Goal: Information Seeking & Learning: Learn about a topic

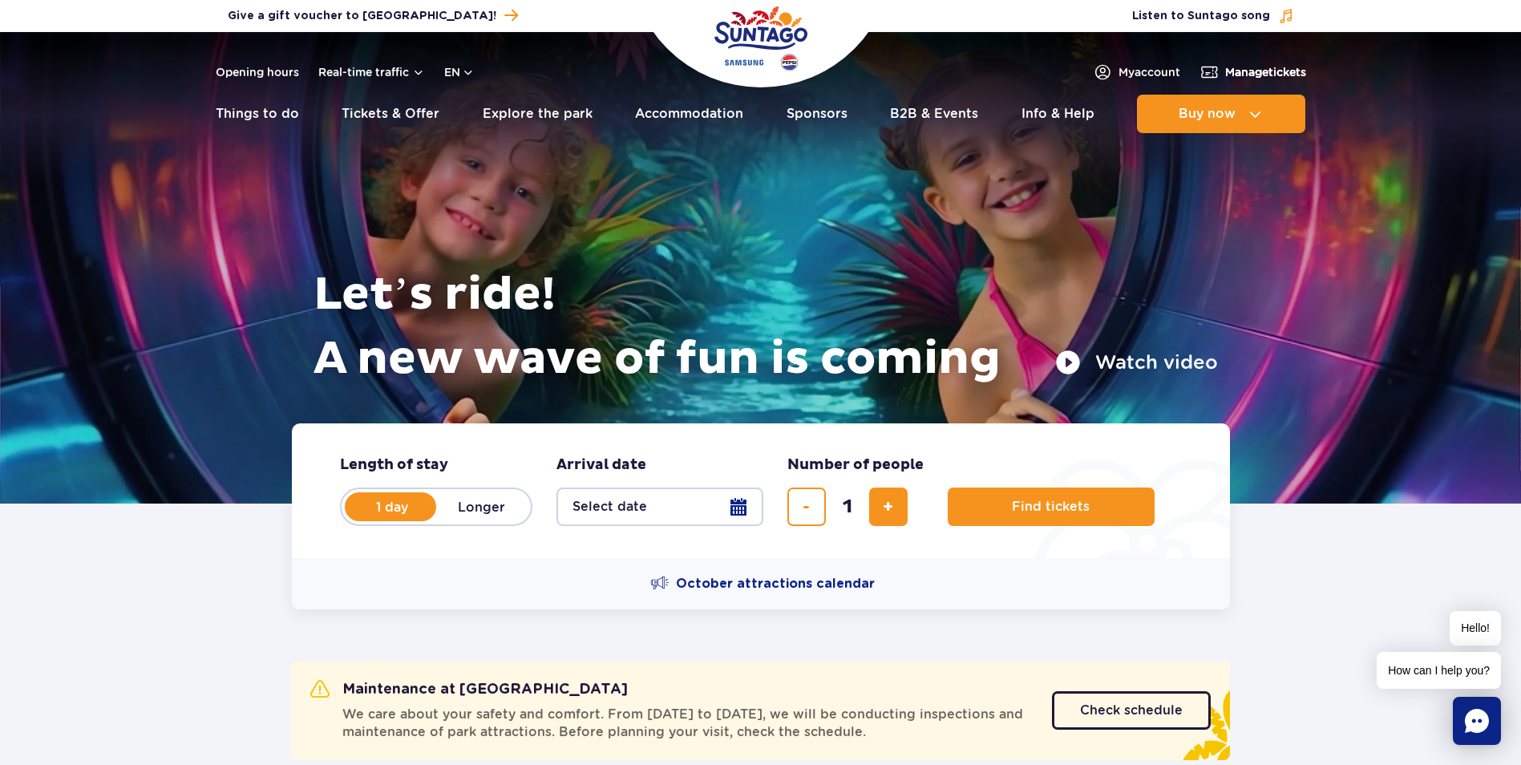
click at [1225, 65] on span "Manage tickets" at bounding box center [1265, 72] width 81 height 16
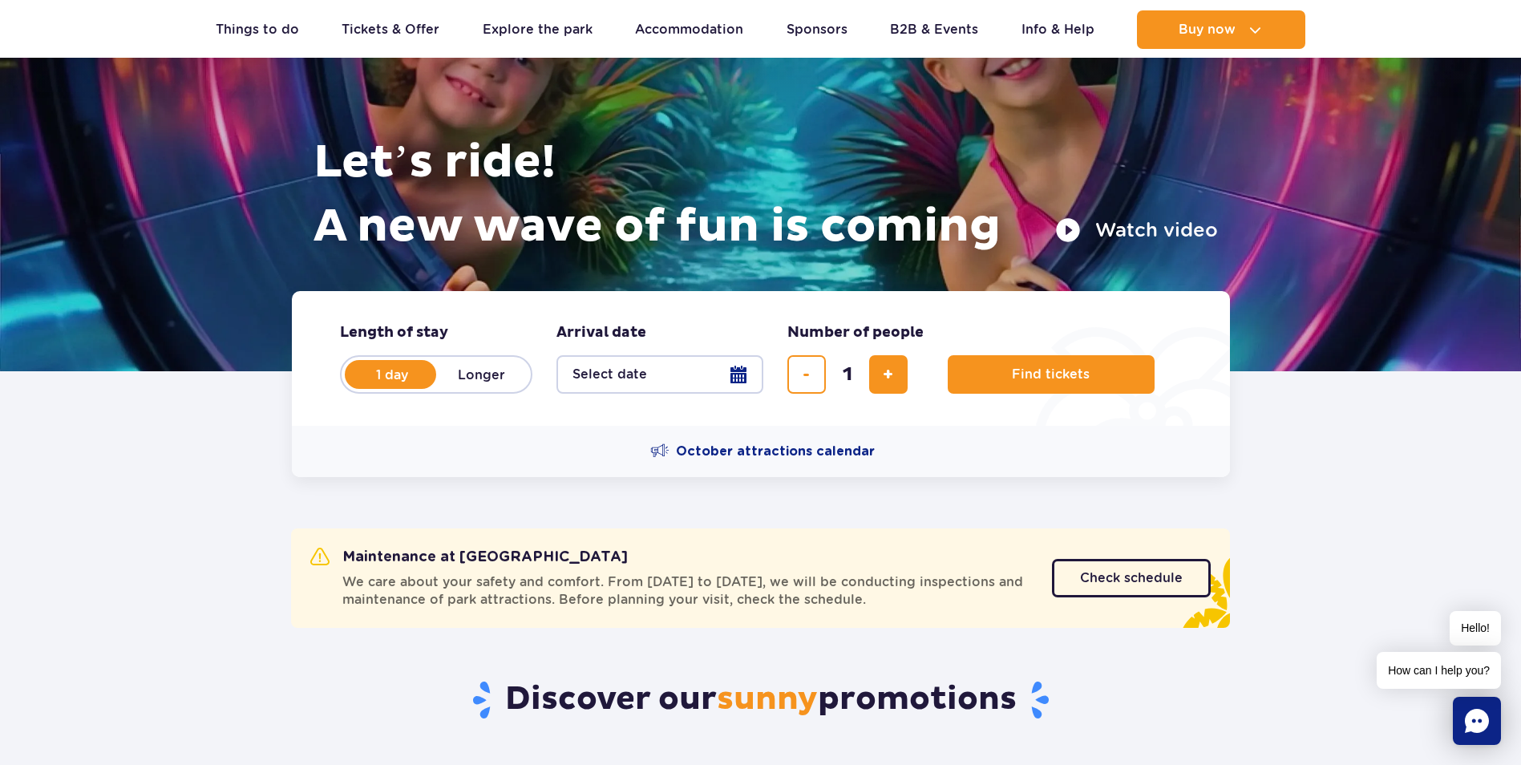
scroll to position [160, 0]
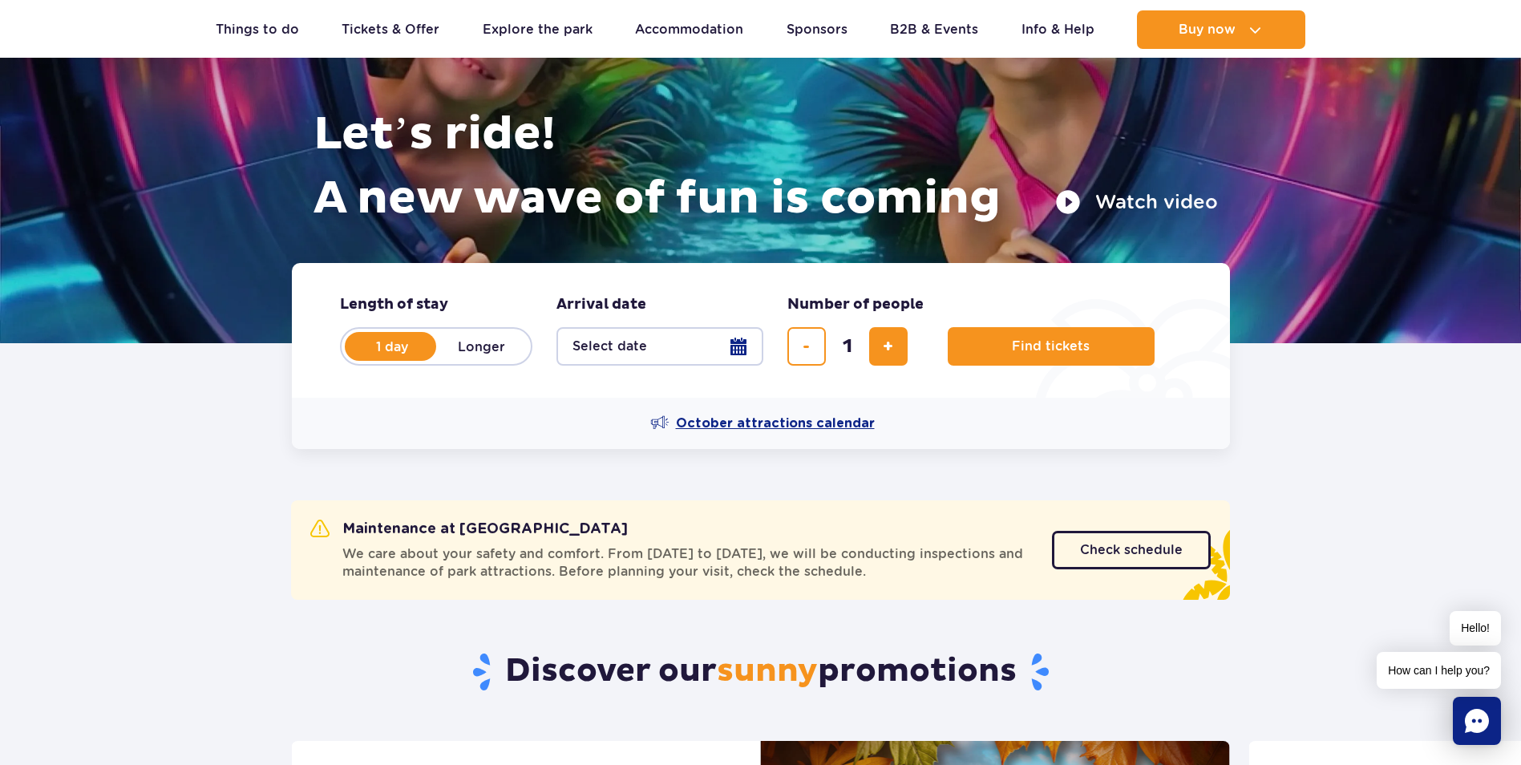
click at [733, 423] on span "October attractions calendar" at bounding box center [775, 423] width 199 height 18
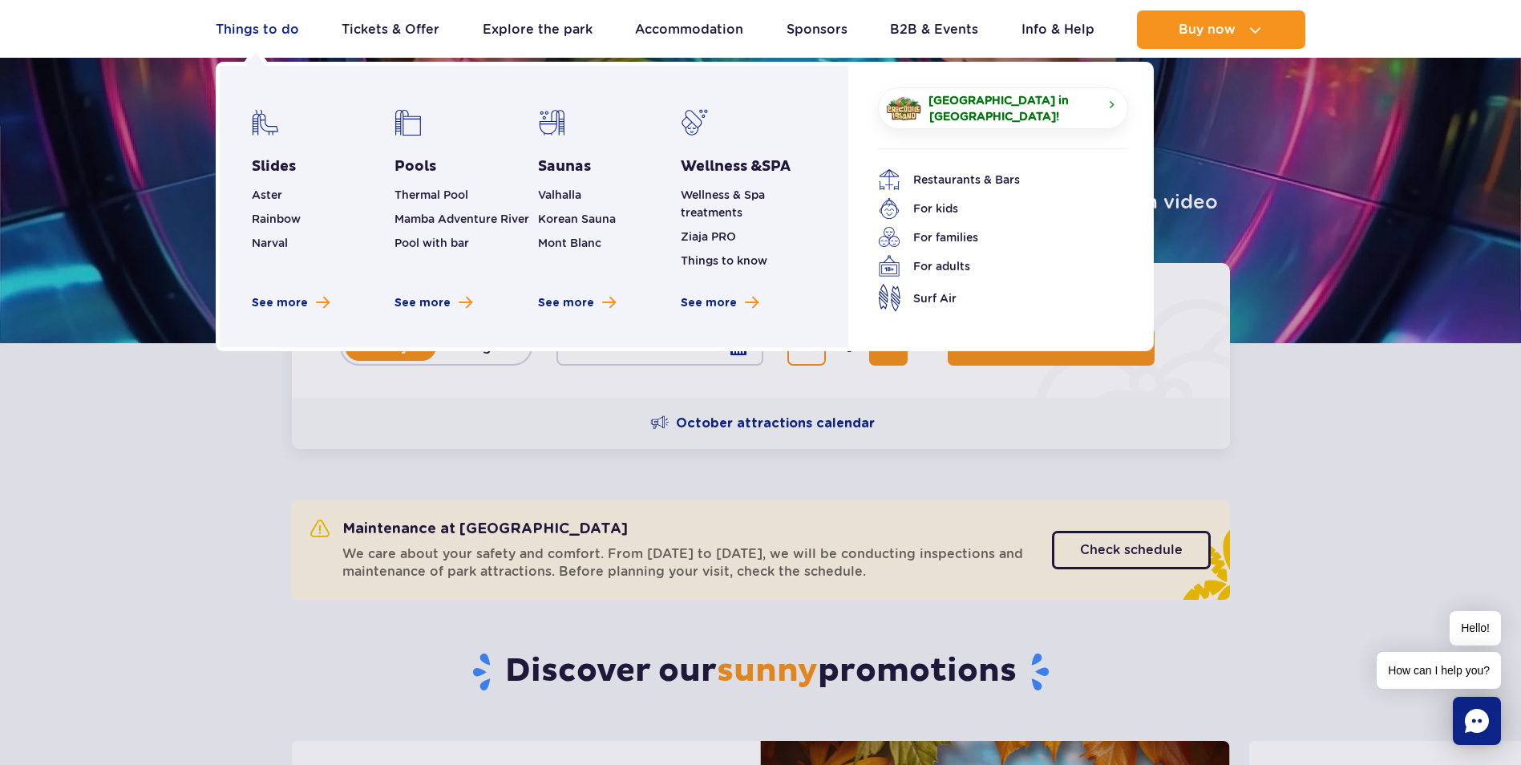
click at [257, 31] on link "Things to do" at bounding box center [257, 29] width 83 height 38
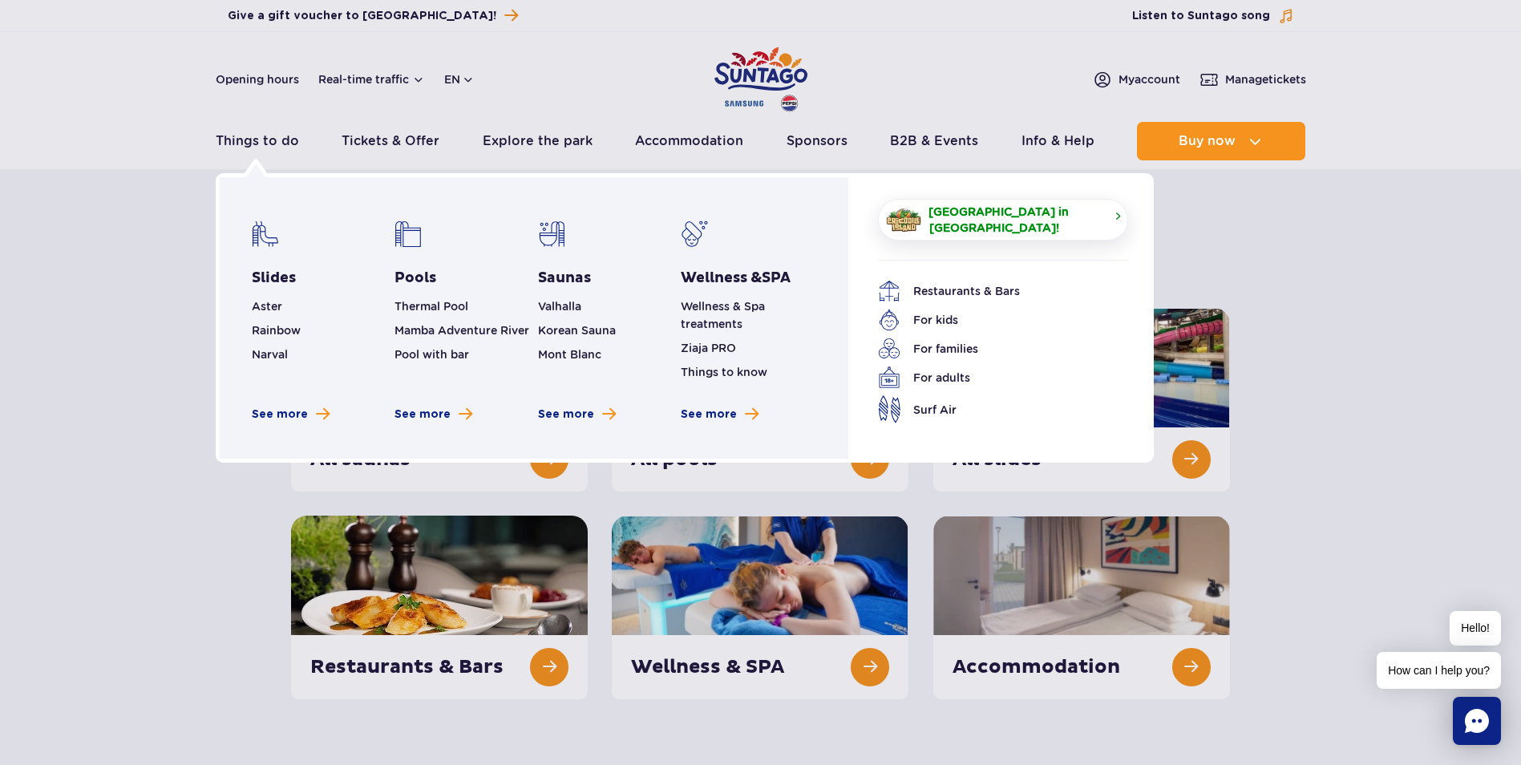
click at [1091, 209] on span "[GEOGRAPHIC_DATA] in [GEOGRAPHIC_DATA]!" at bounding box center [1015, 220] width 173 height 32
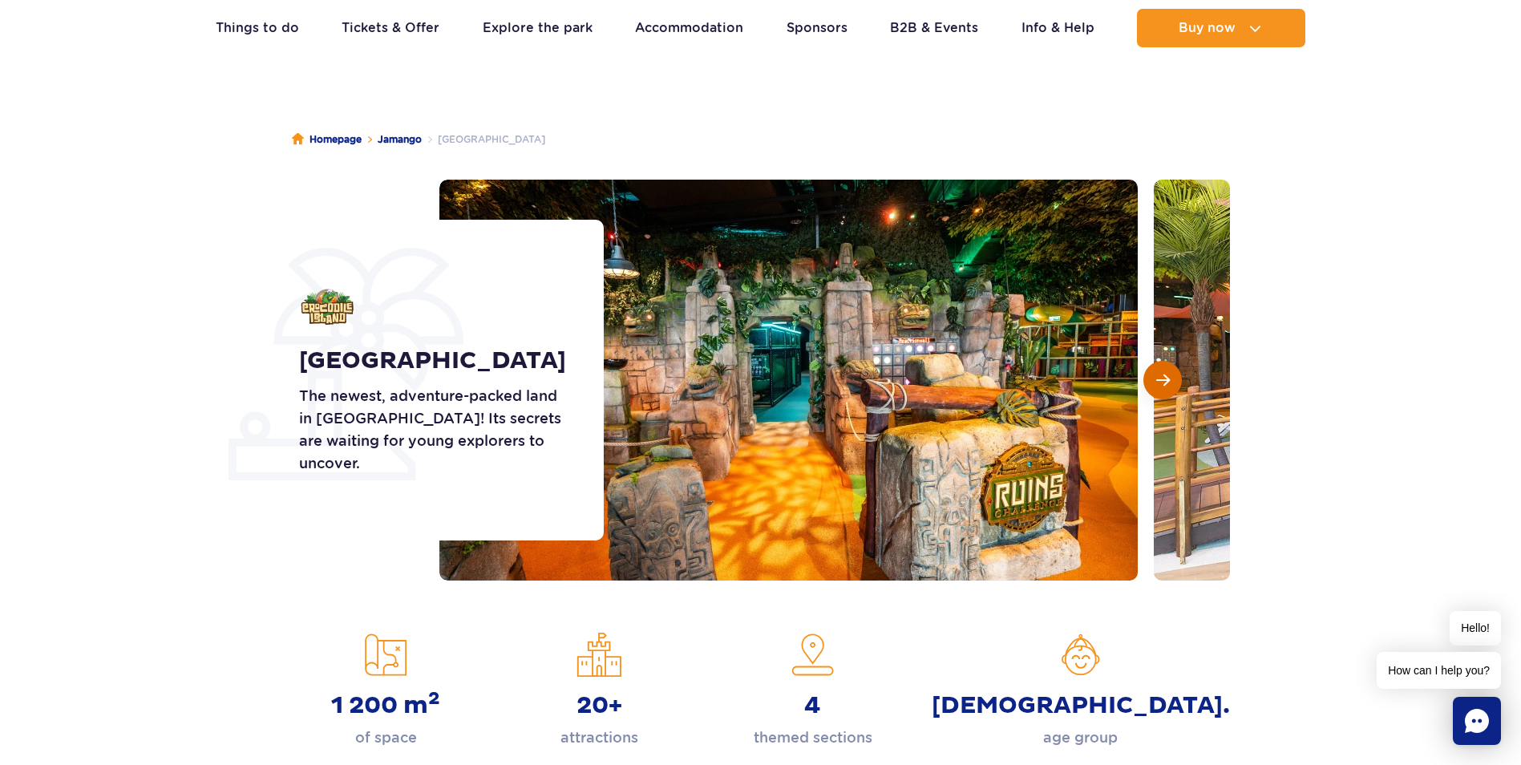
click at [1166, 379] on span "Next slide" at bounding box center [1163, 380] width 14 height 14
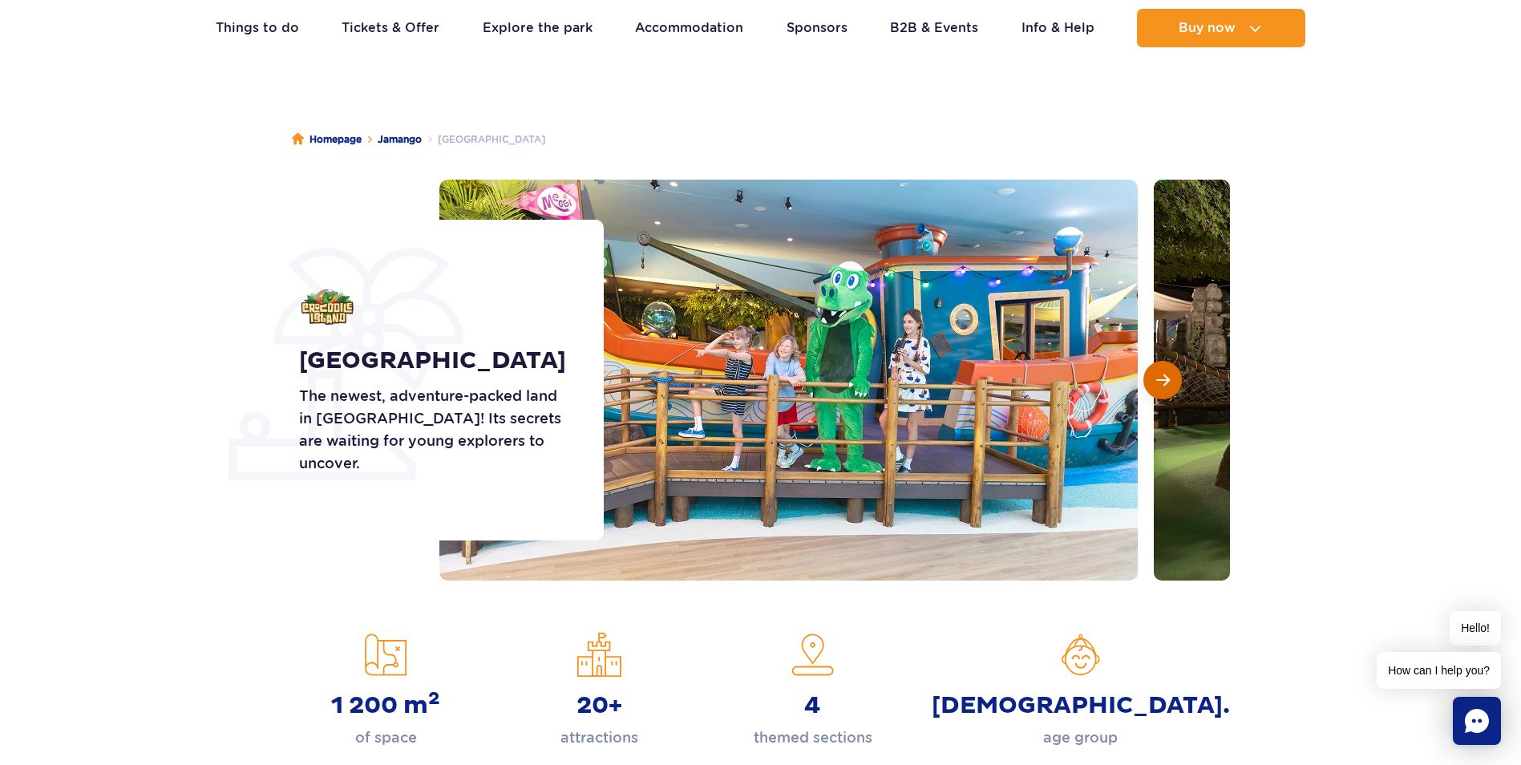
click at [1166, 379] on span "Next slide" at bounding box center [1163, 380] width 14 height 14
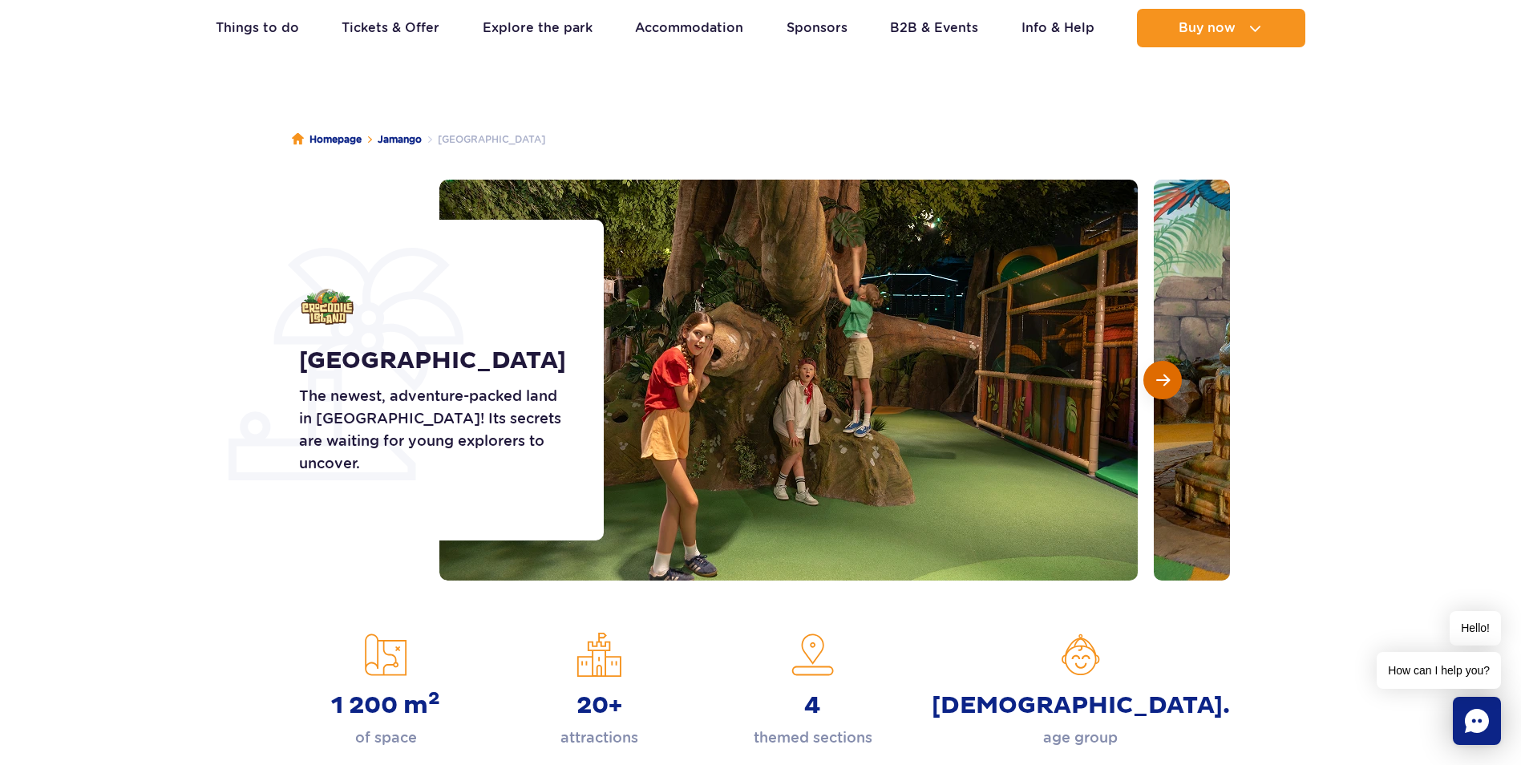
click at [1166, 379] on span "Next slide" at bounding box center [1163, 380] width 14 height 14
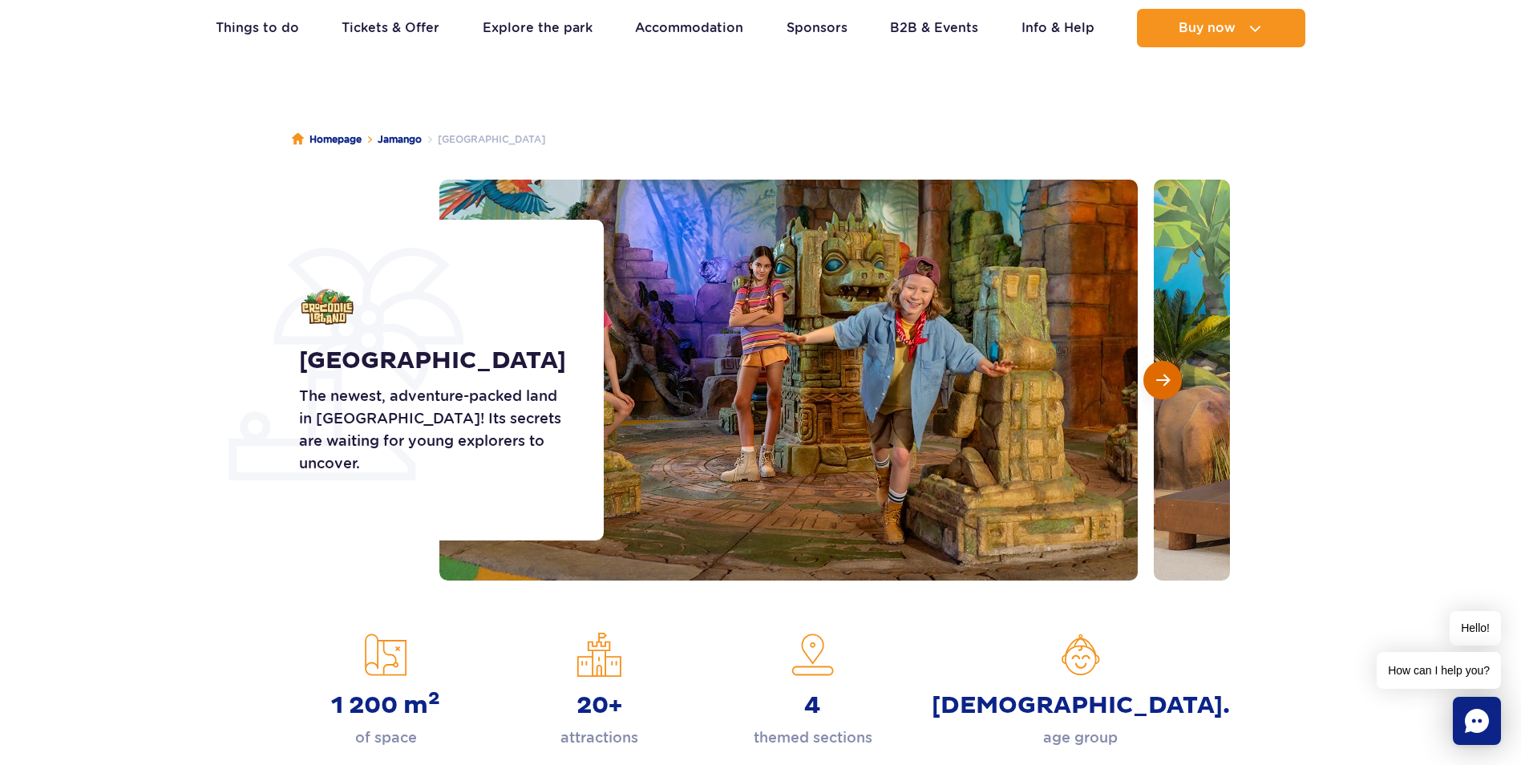
click at [1166, 379] on span "Next slide" at bounding box center [1163, 380] width 14 height 14
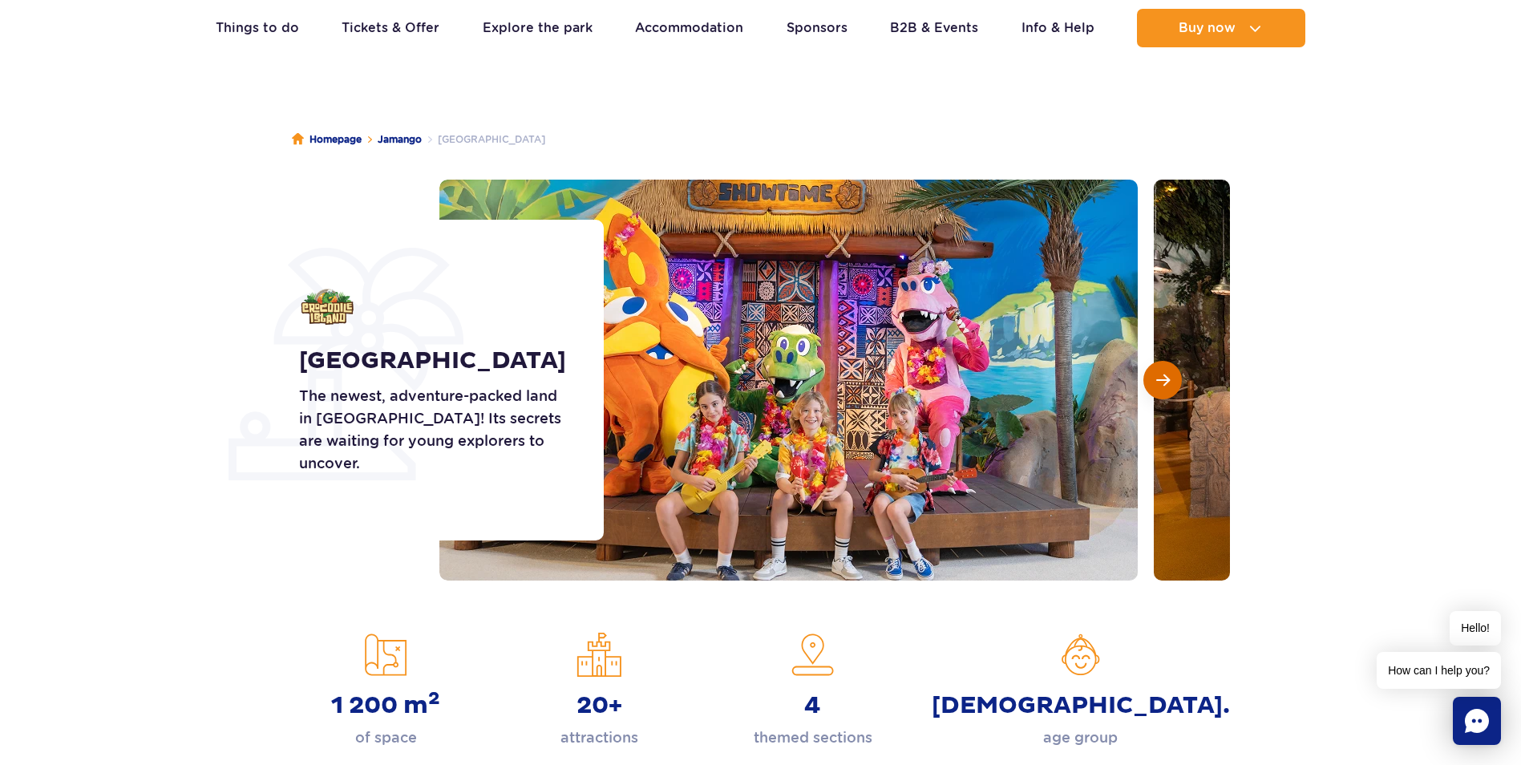
click at [1166, 379] on span "Next slide" at bounding box center [1163, 380] width 14 height 14
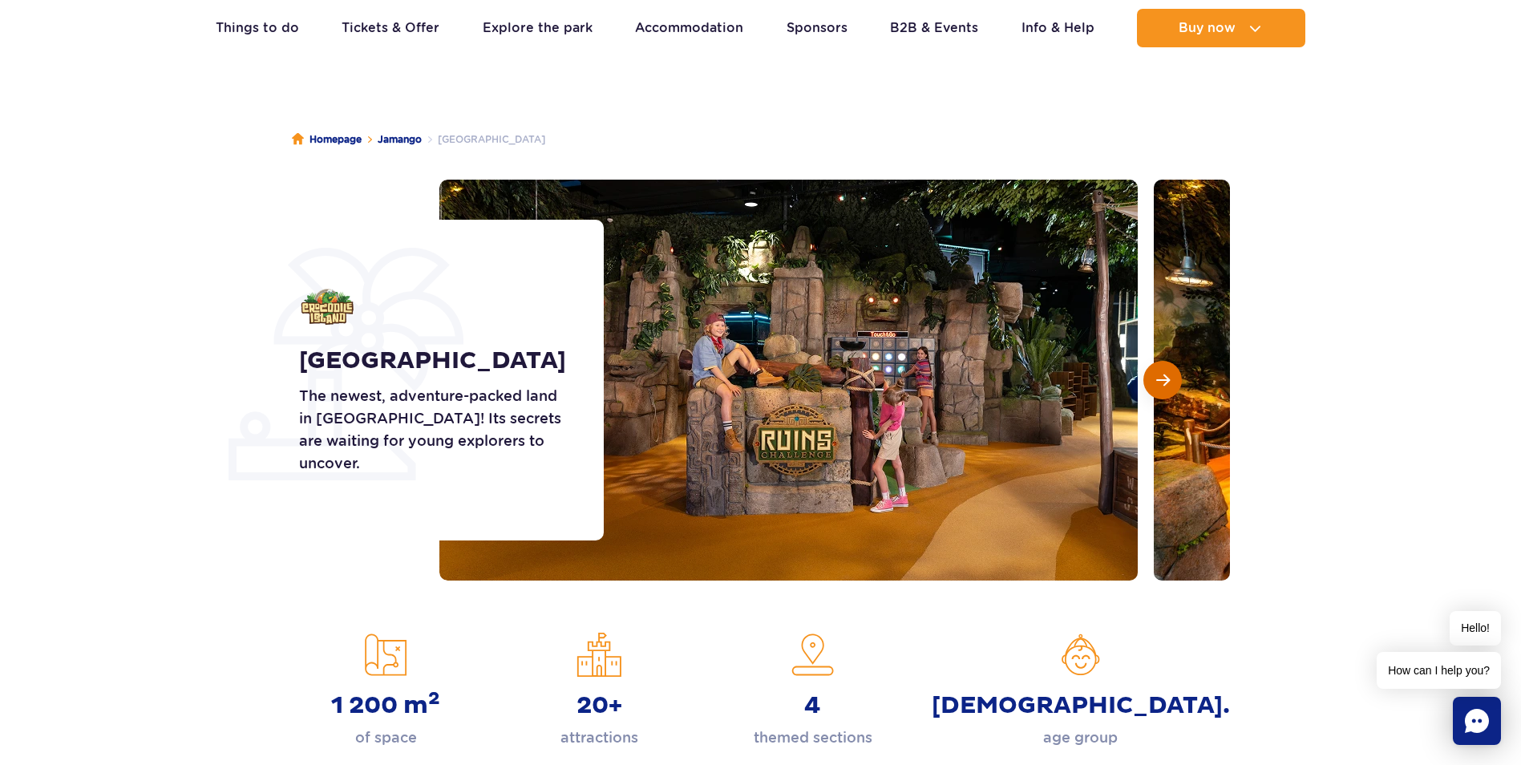
click at [1166, 379] on span "Next slide" at bounding box center [1163, 380] width 14 height 14
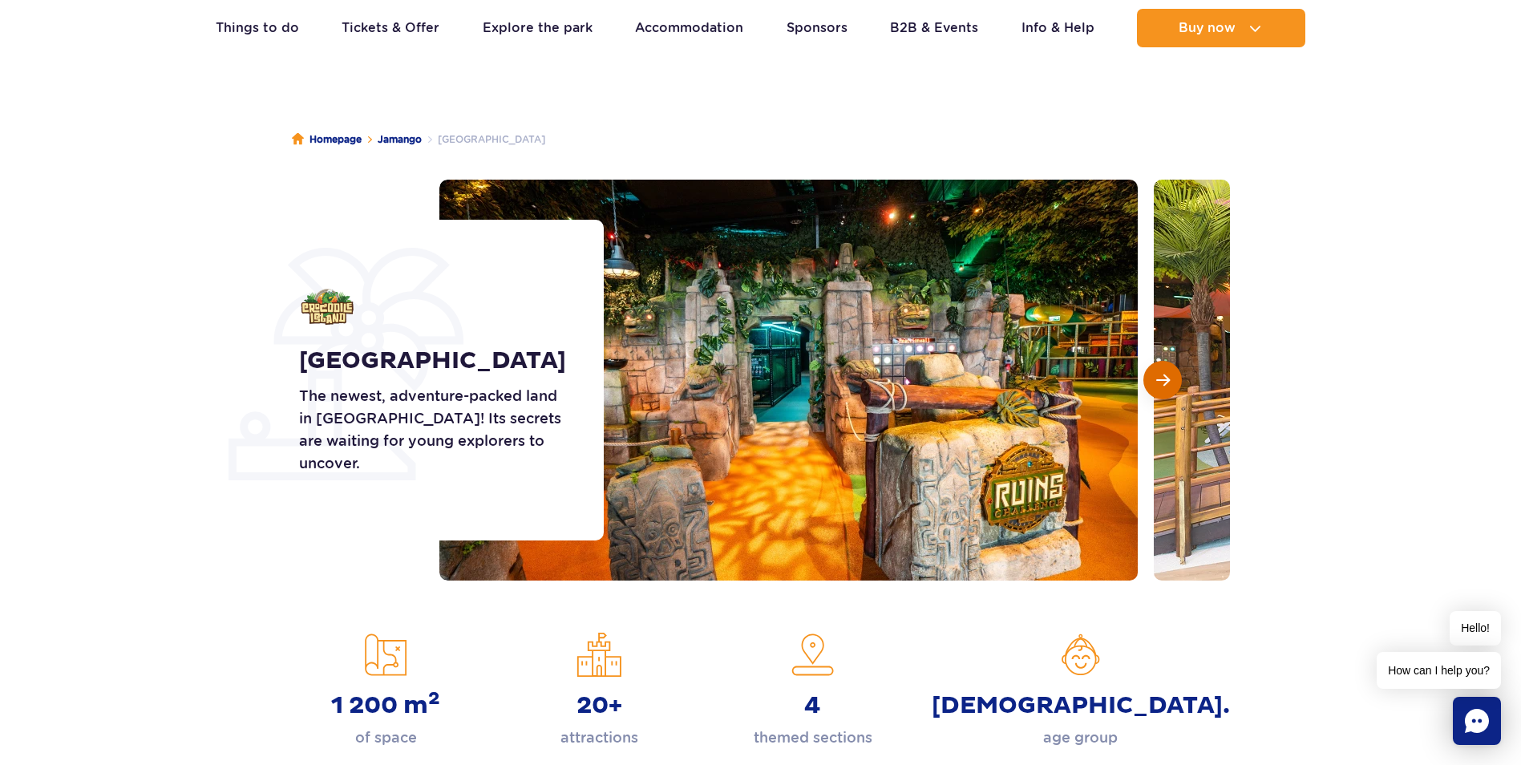
click at [1166, 379] on span "Next slide" at bounding box center [1163, 380] width 14 height 14
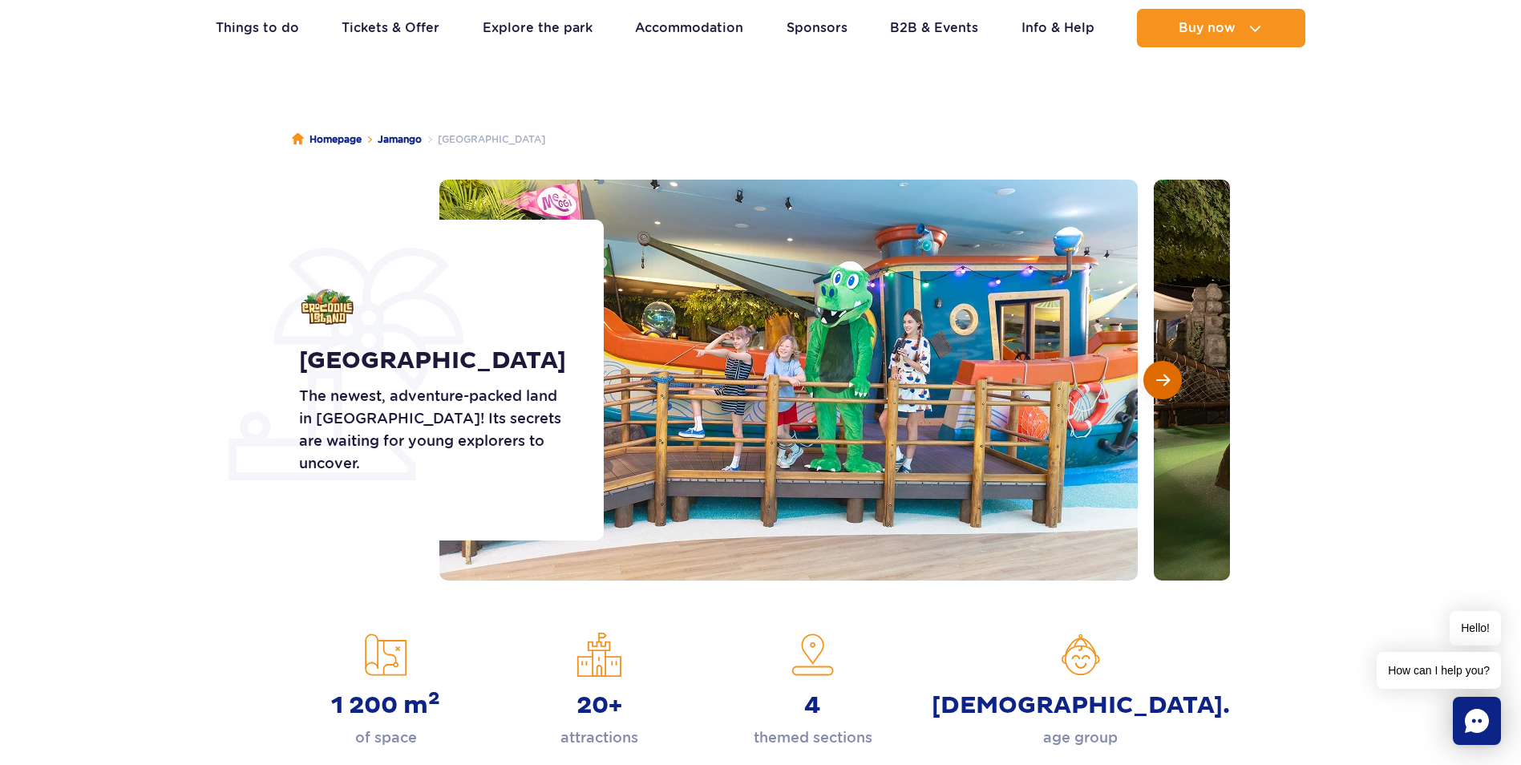
click at [1166, 379] on span "Next slide" at bounding box center [1163, 380] width 14 height 14
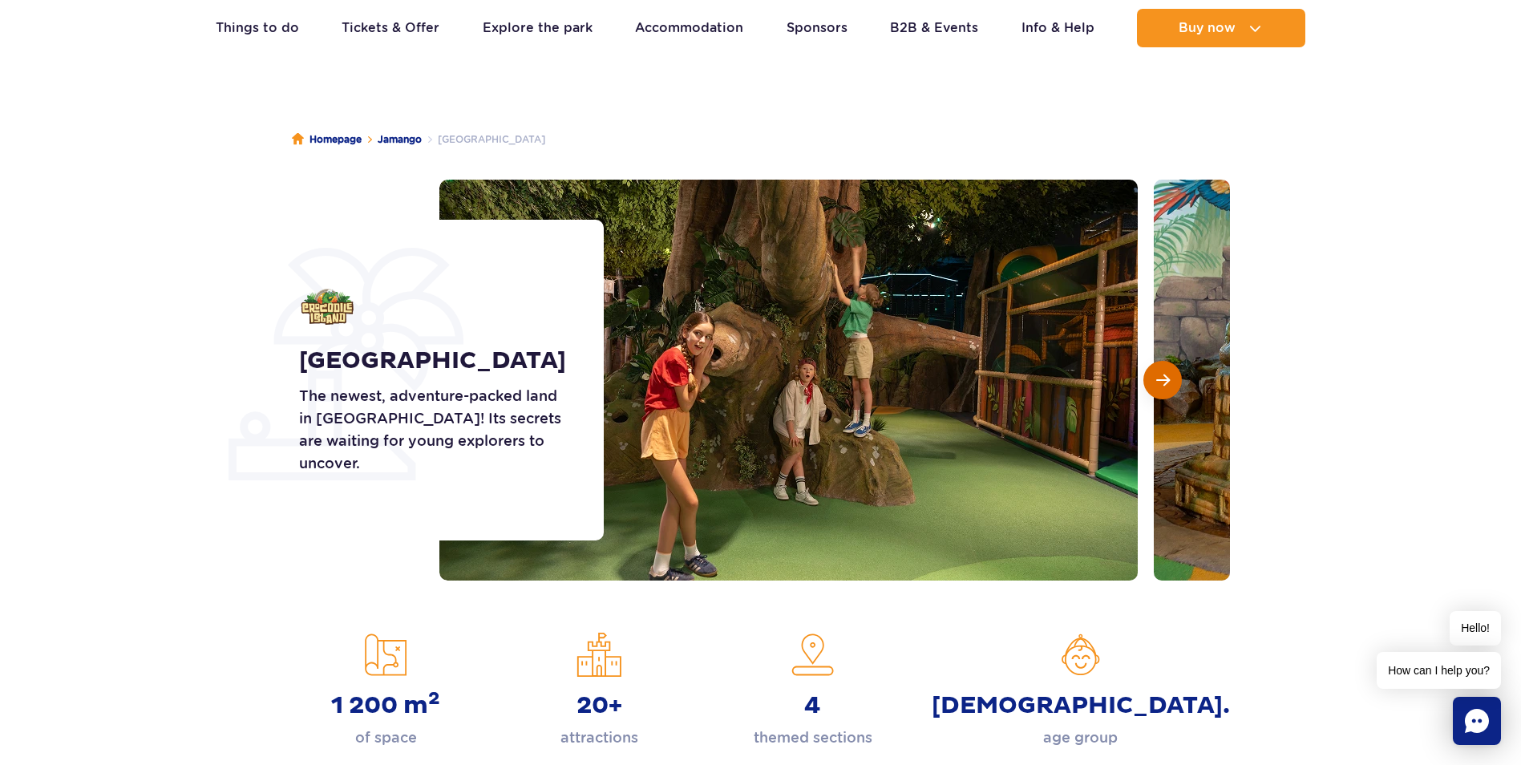
click at [1166, 379] on span "Next slide" at bounding box center [1163, 380] width 14 height 14
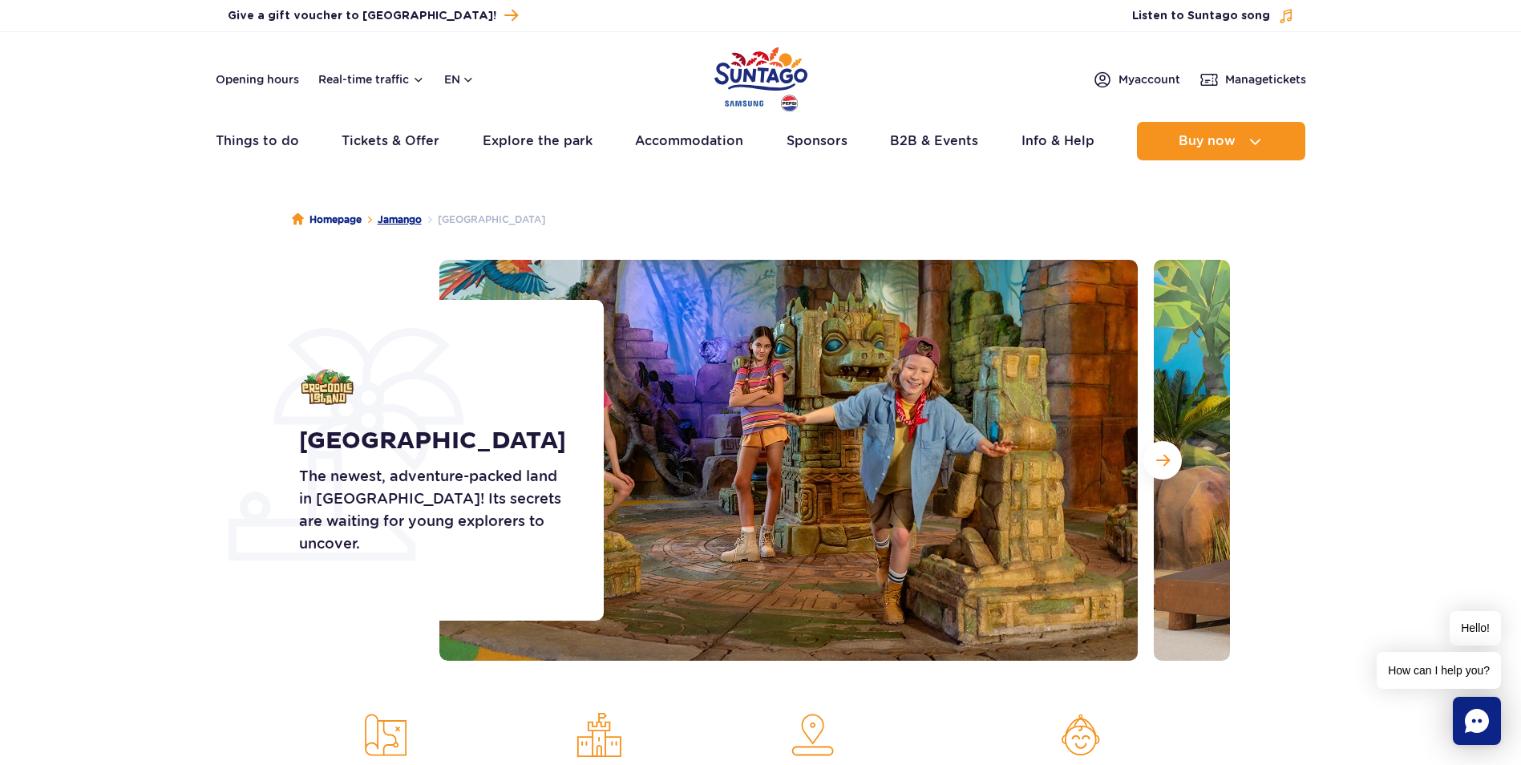
click at [406, 214] on link "Jamango" at bounding box center [400, 220] width 44 height 16
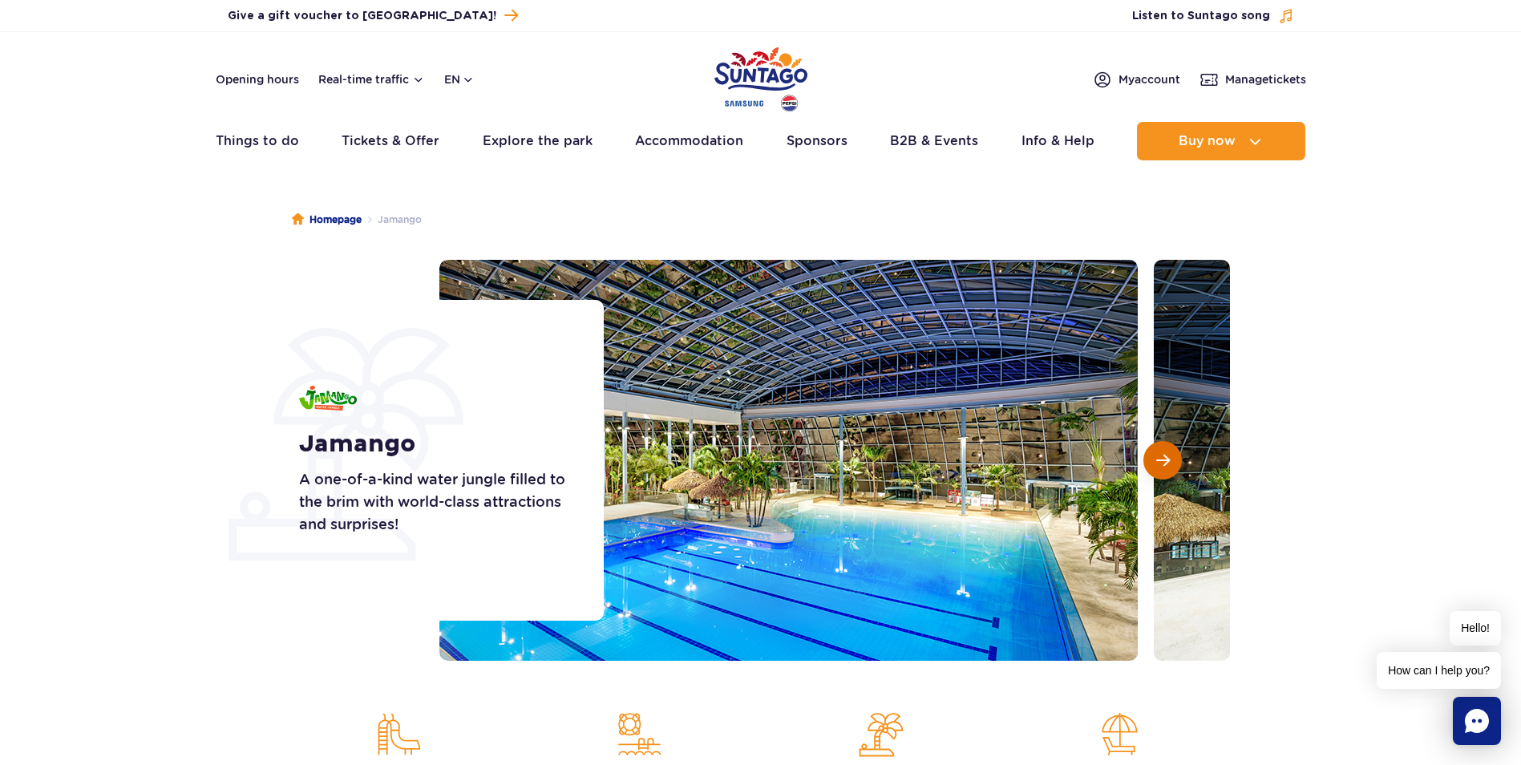
click at [1165, 449] on button "Next slide" at bounding box center [1162, 460] width 38 height 38
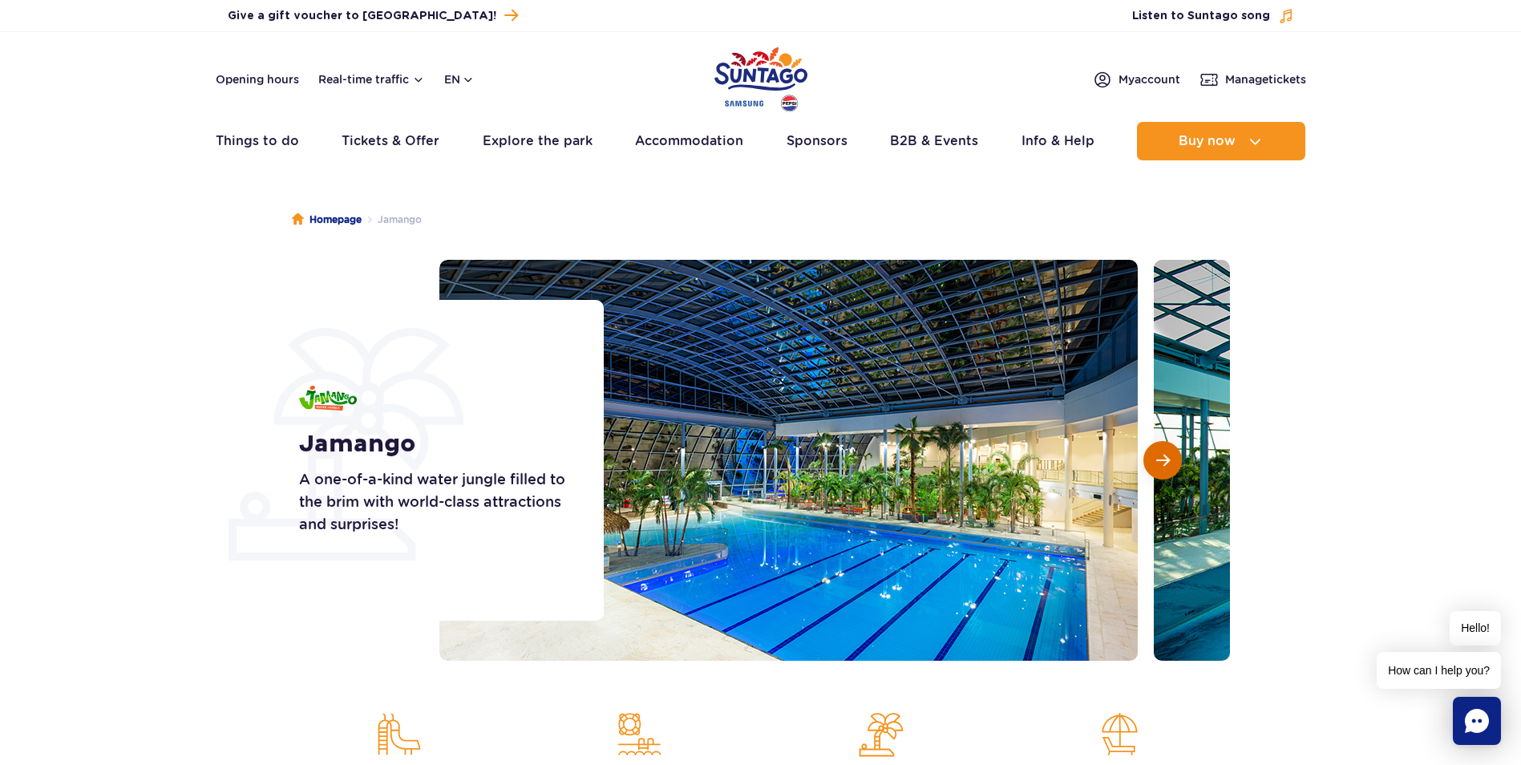
click at [1165, 449] on button "Next slide" at bounding box center [1162, 460] width 38 height 38
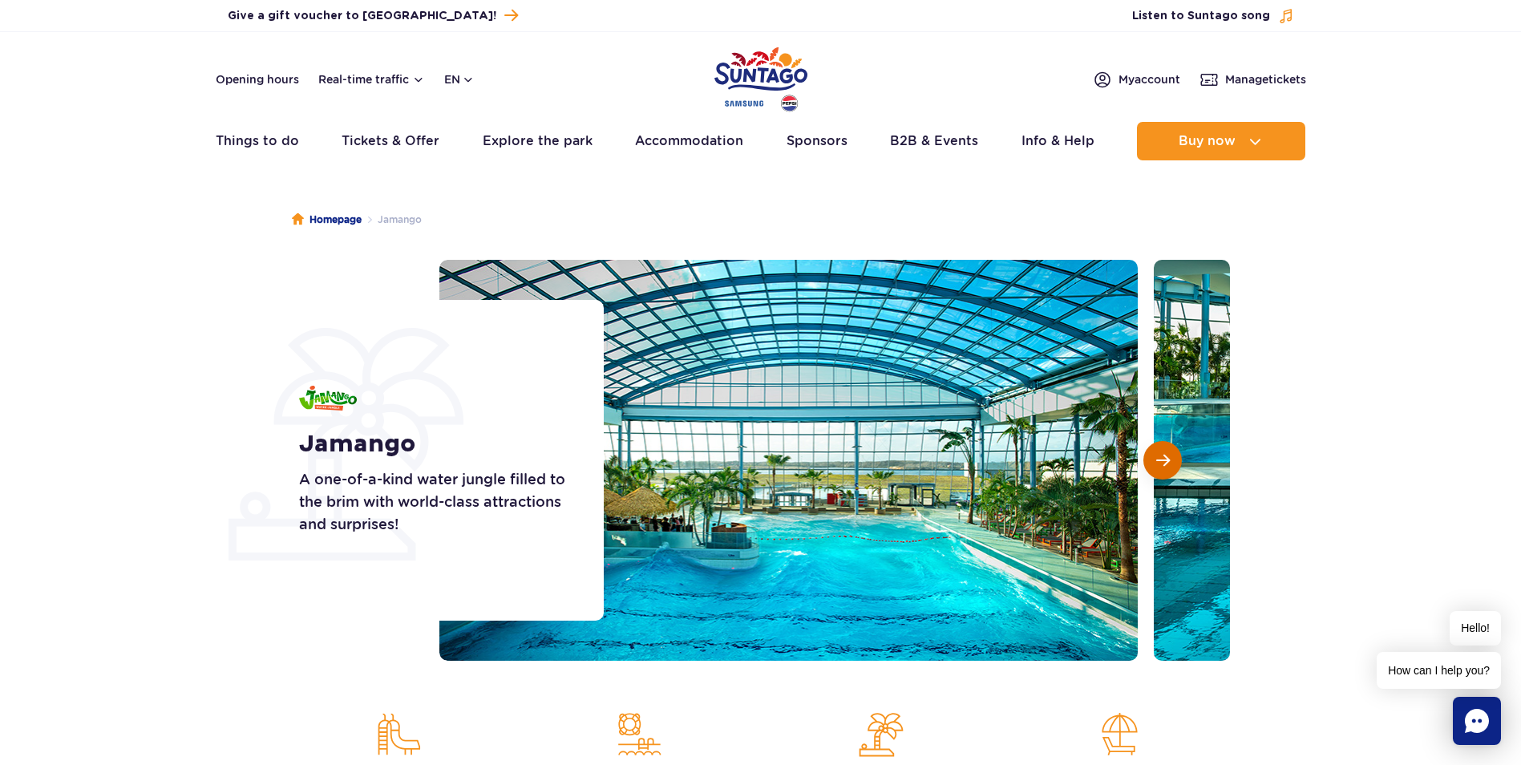
click at [1165, 449] on button "Next slide" at bounding box center [1162, 460] width 38 height 38
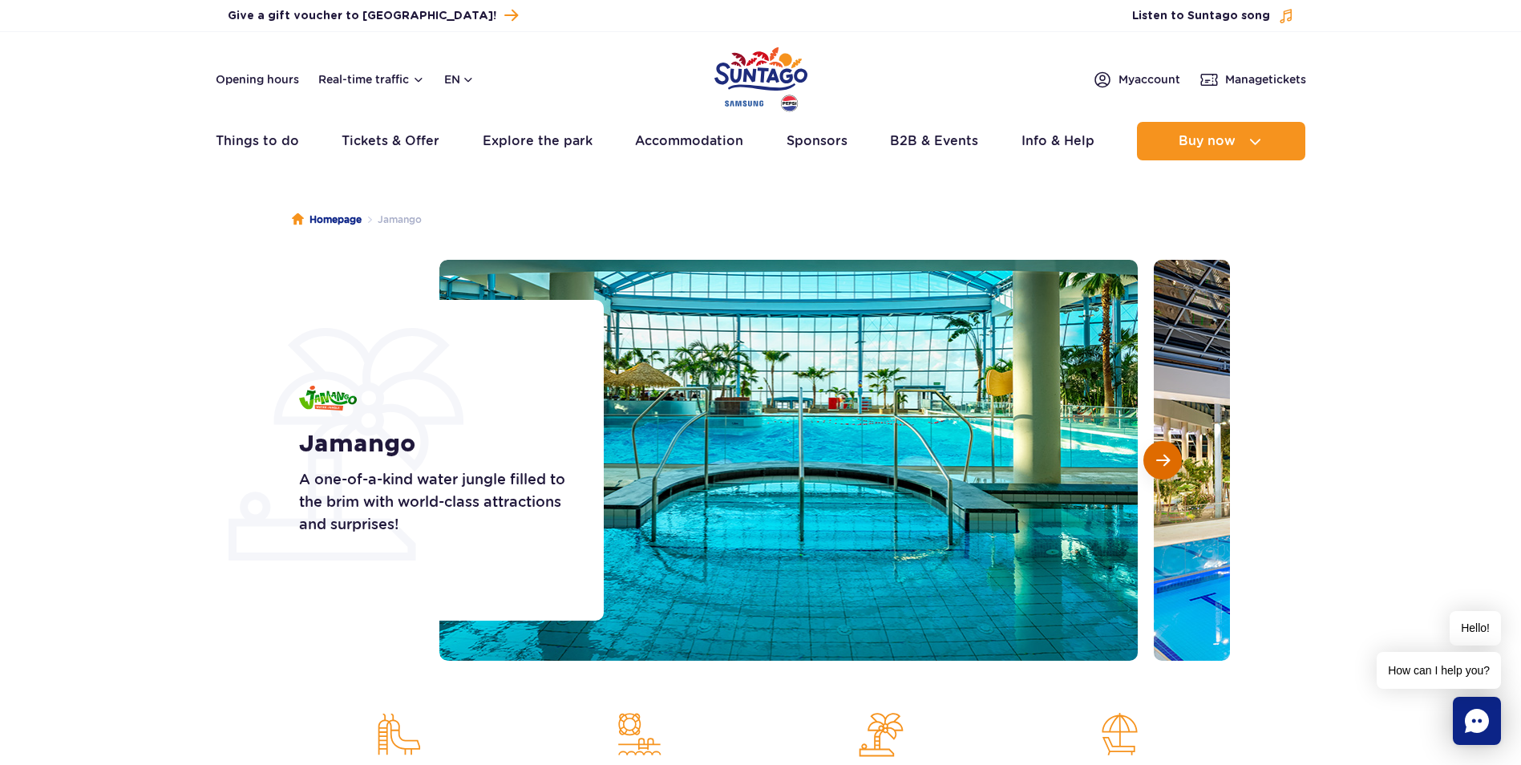
click at [1165, 449] on button "Next slide" at bounding box center [1162, 460] width 38 height 38
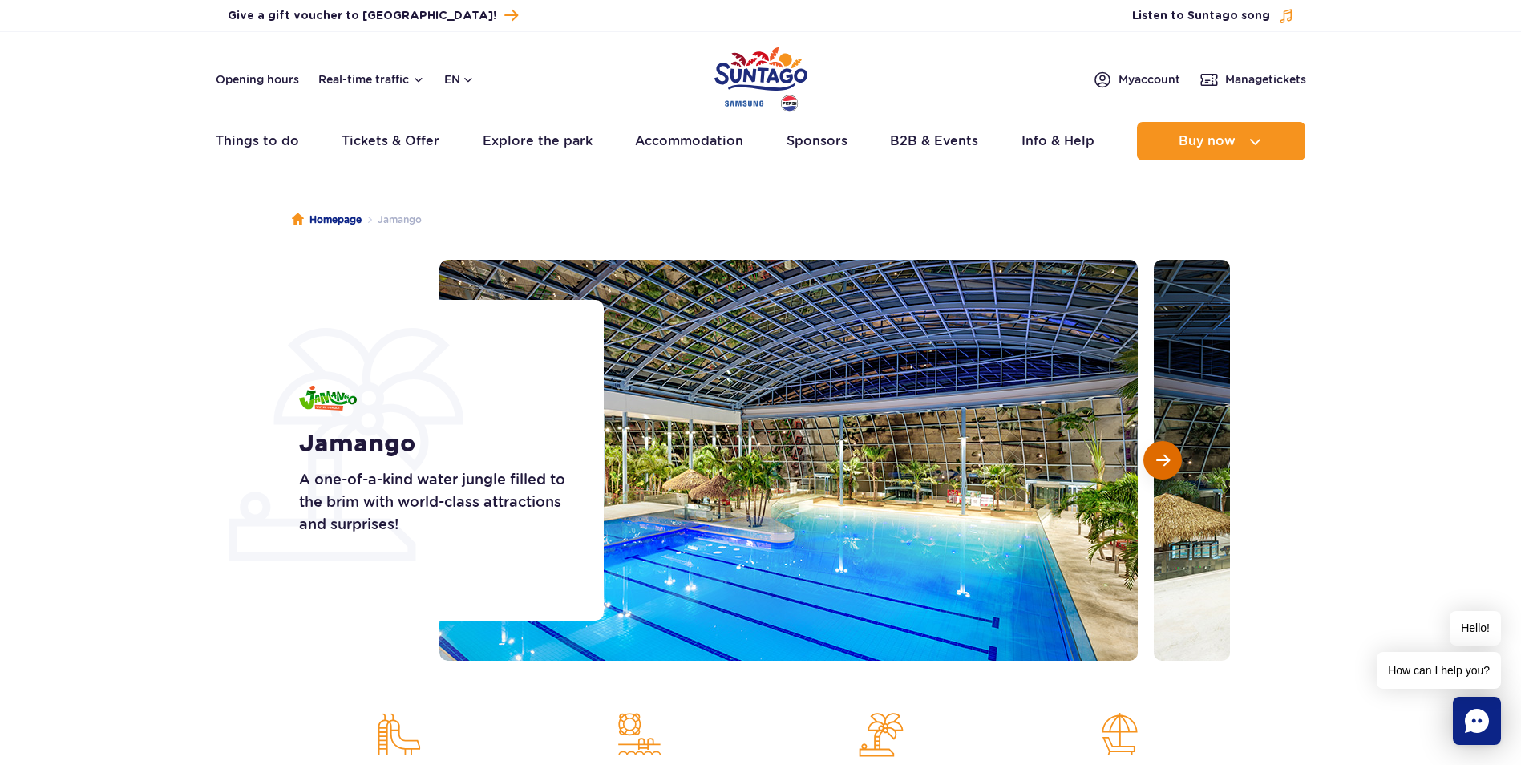
click at [1165, 449] on button "Next slide" at bounding box center [1162, 460] width 38 height 38
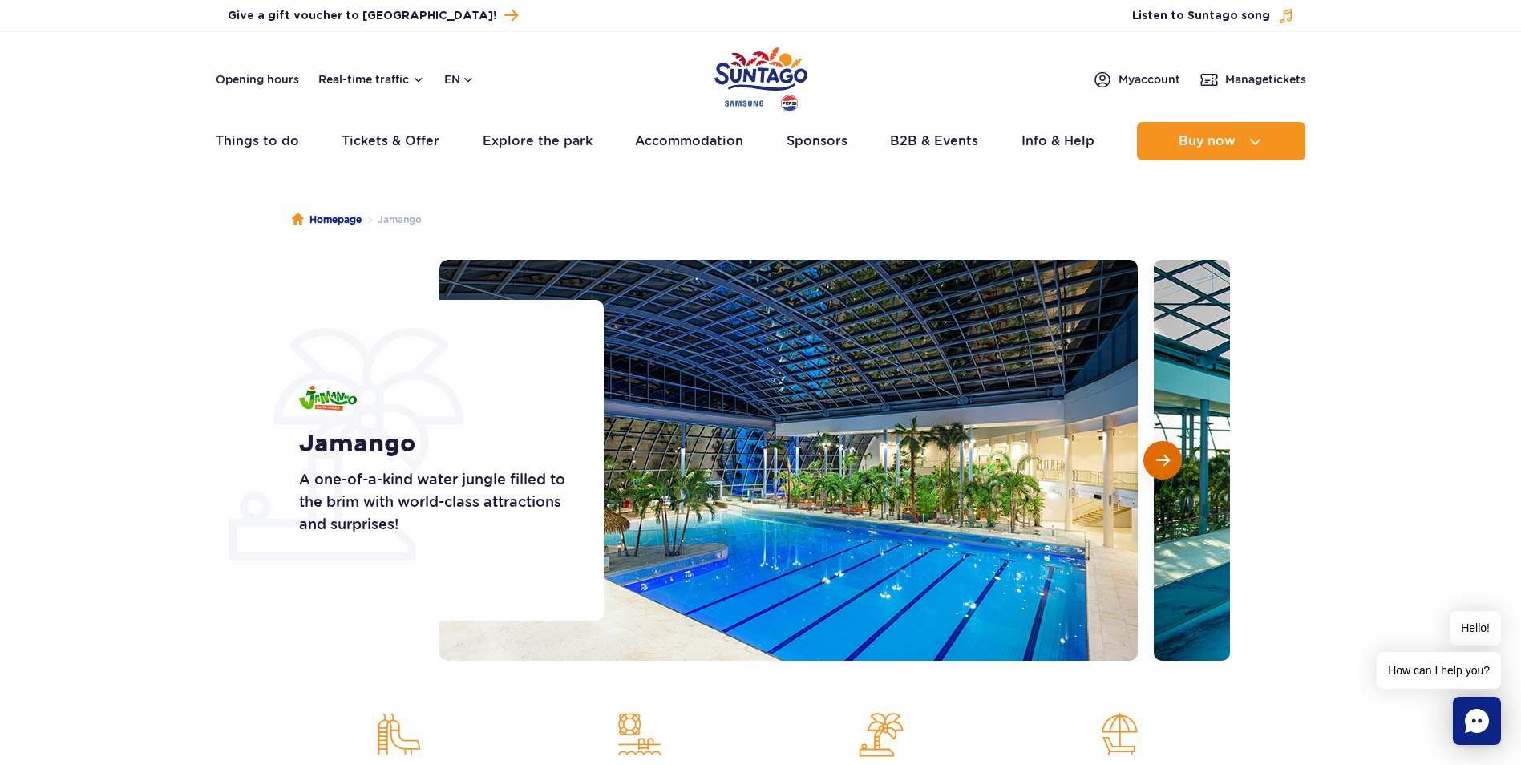
click at [1165, 449] on button "Next slide" at bounding box center [1162, 460] width 38 height 38
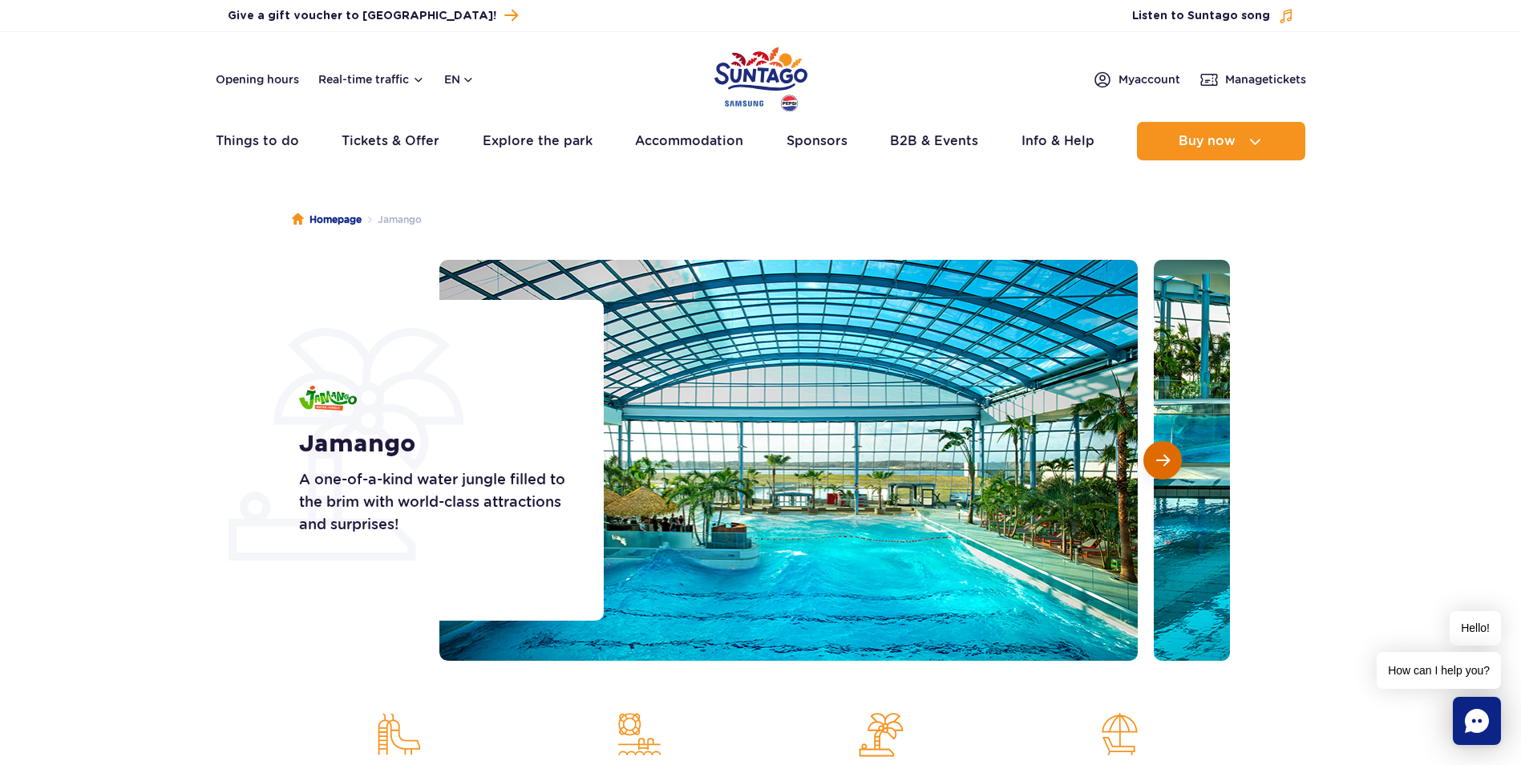
click at [1165, 449] on button "Next slide" at bounding box center [1162, 460] width 38 height 38
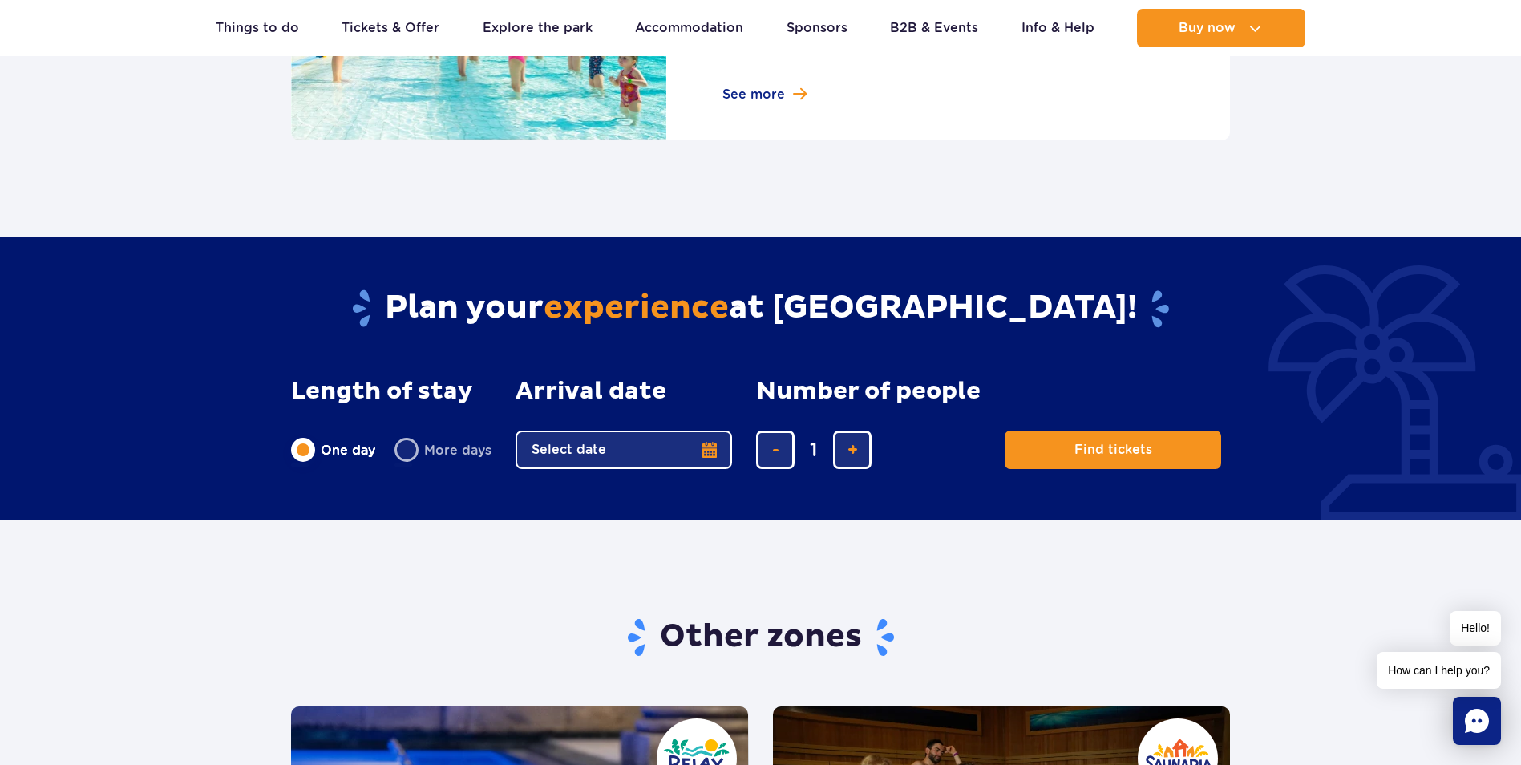
scroll to position [2966, 0]
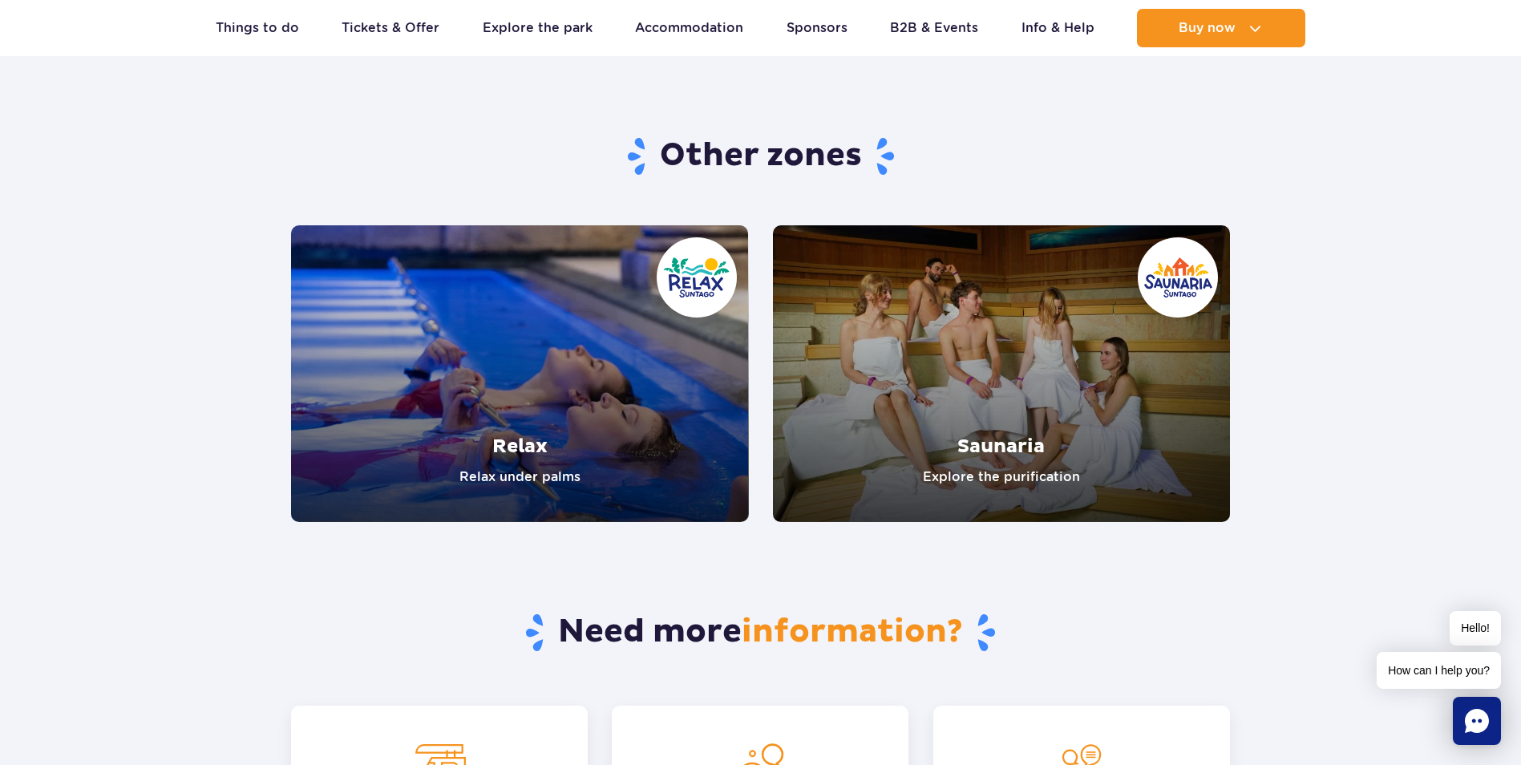
click at [479, 383] on link "Relax" at bounding box center [520, 373] width 458 height 297
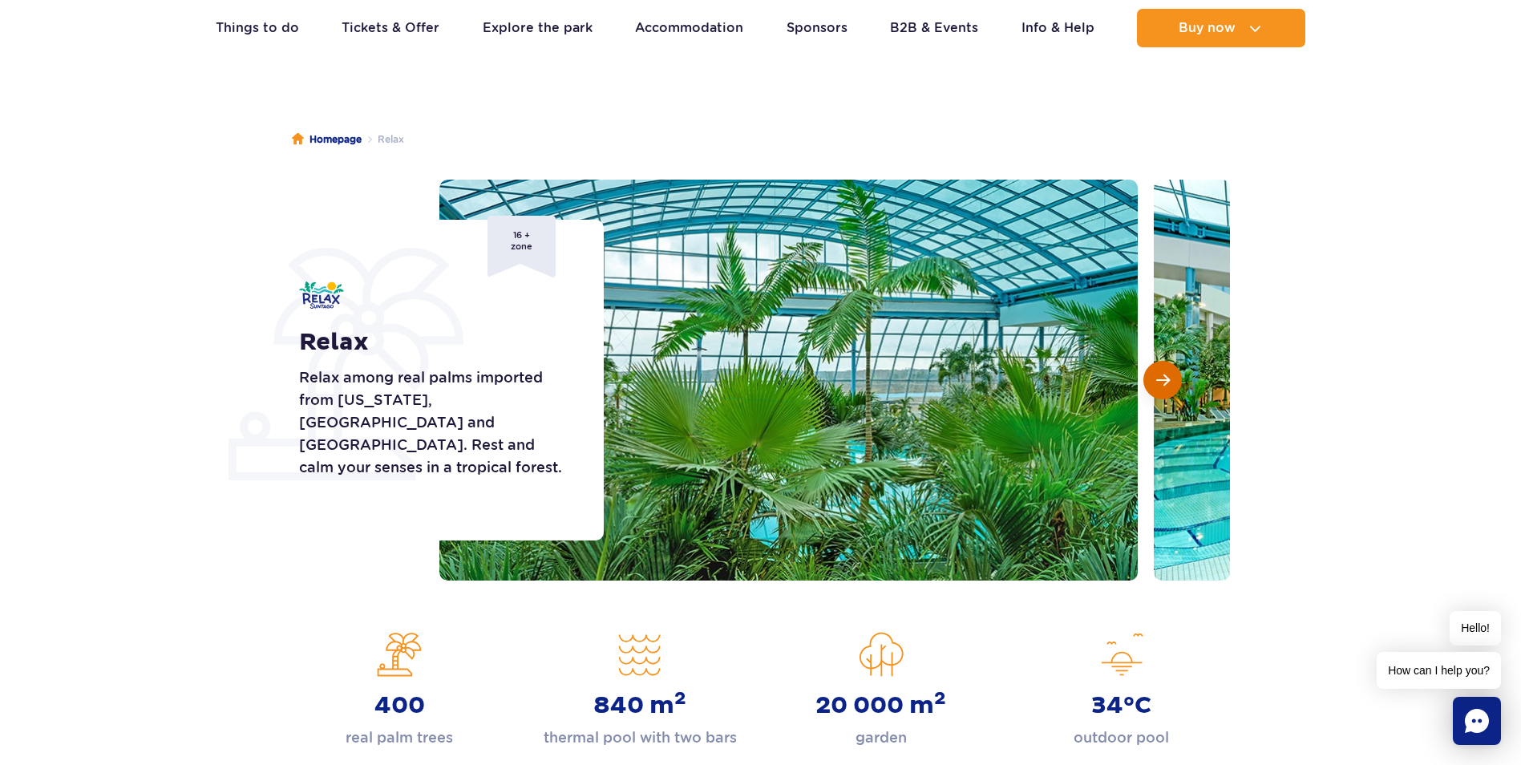
click at [1154, 382] on button "Next slide" at bounding box center [1162, 380] width 38 height 38
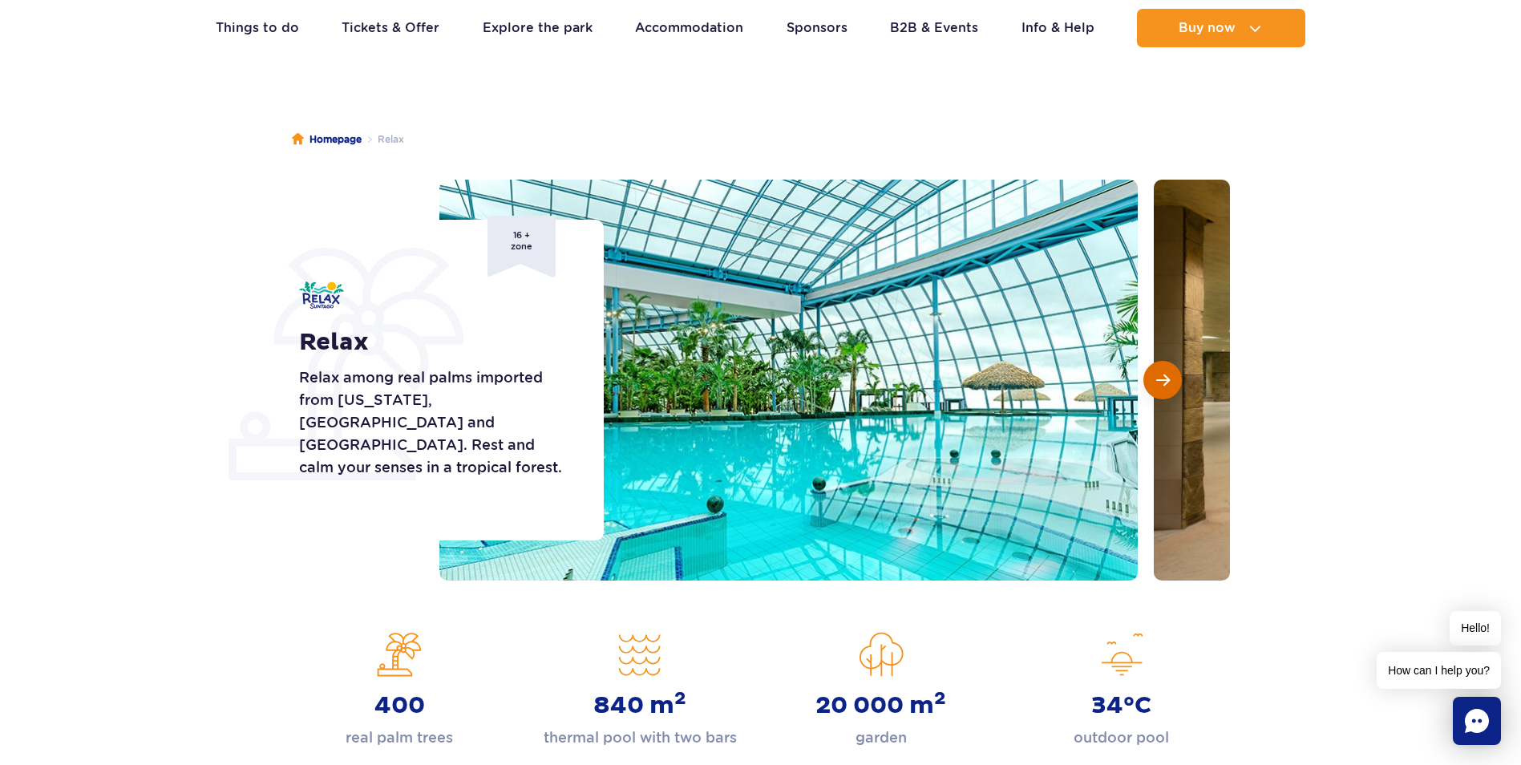
click at [1154, 382] on button "Next slide" at bounding box center [1162, 380] width 38 height 38
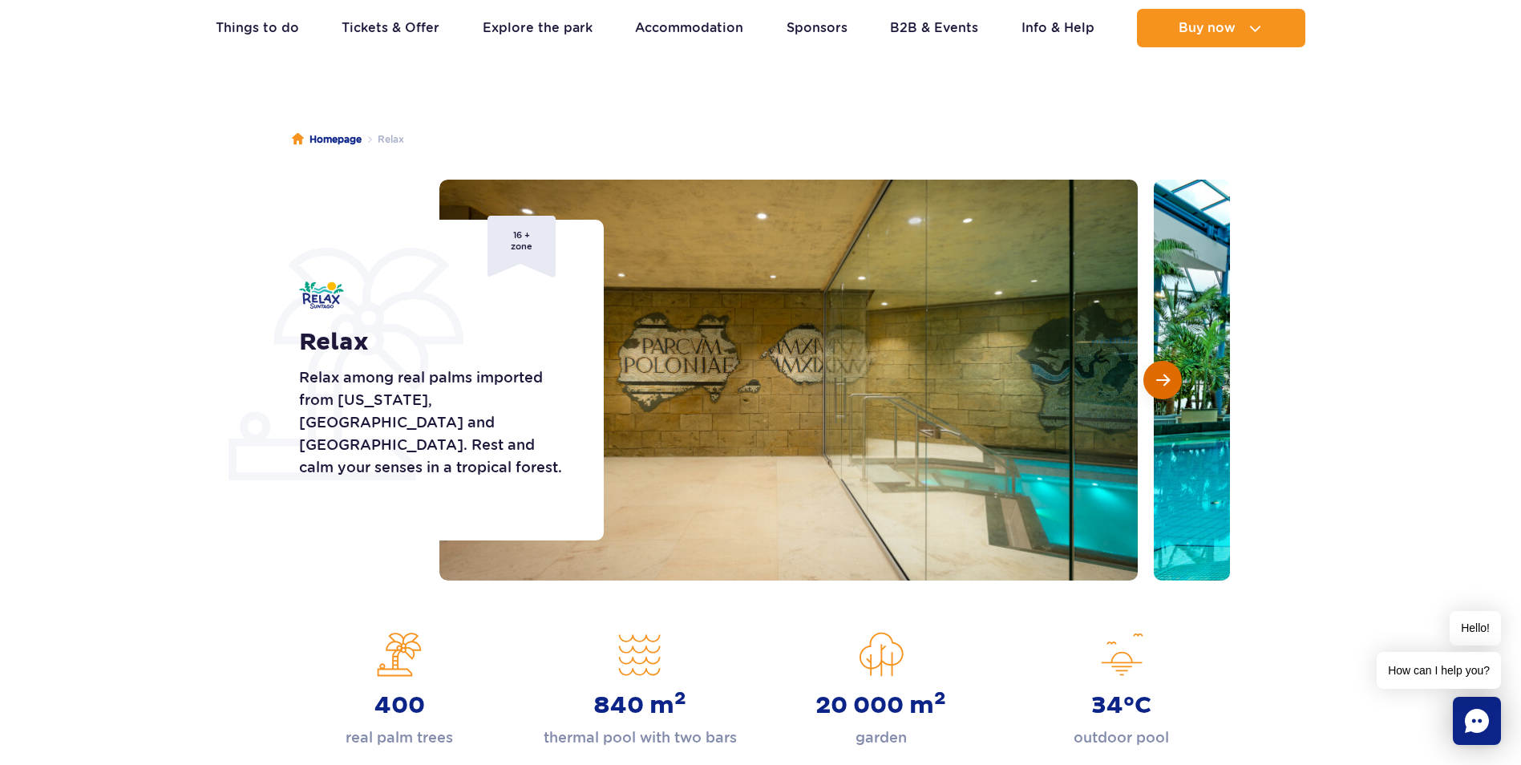
click at [1154, 382] on button "Next slide" at bounding box center [1162, 380] width 38 height 38
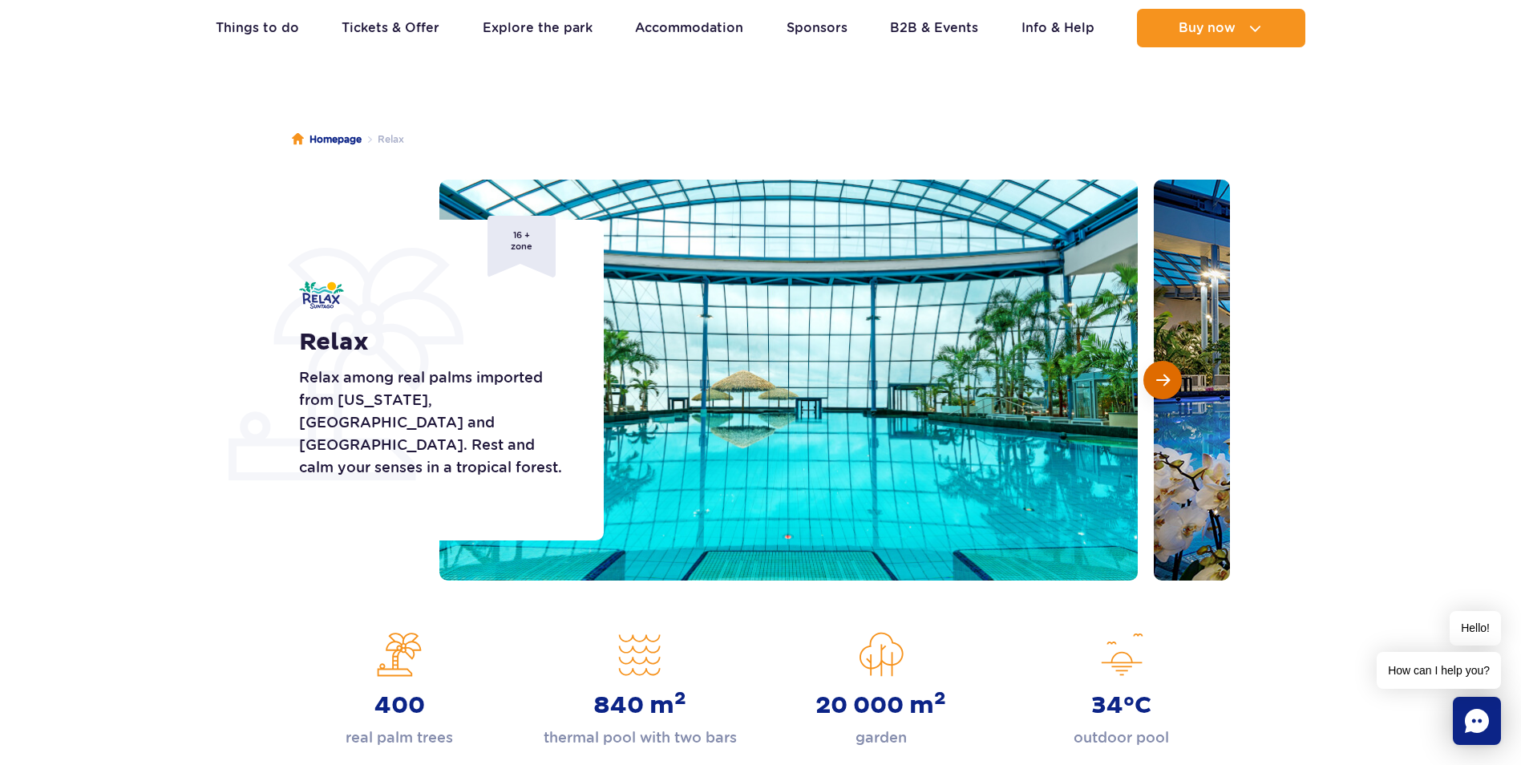
click at [1154, 382] on button "Next slide" at bounding box center [1162, 380] width 38 height 38
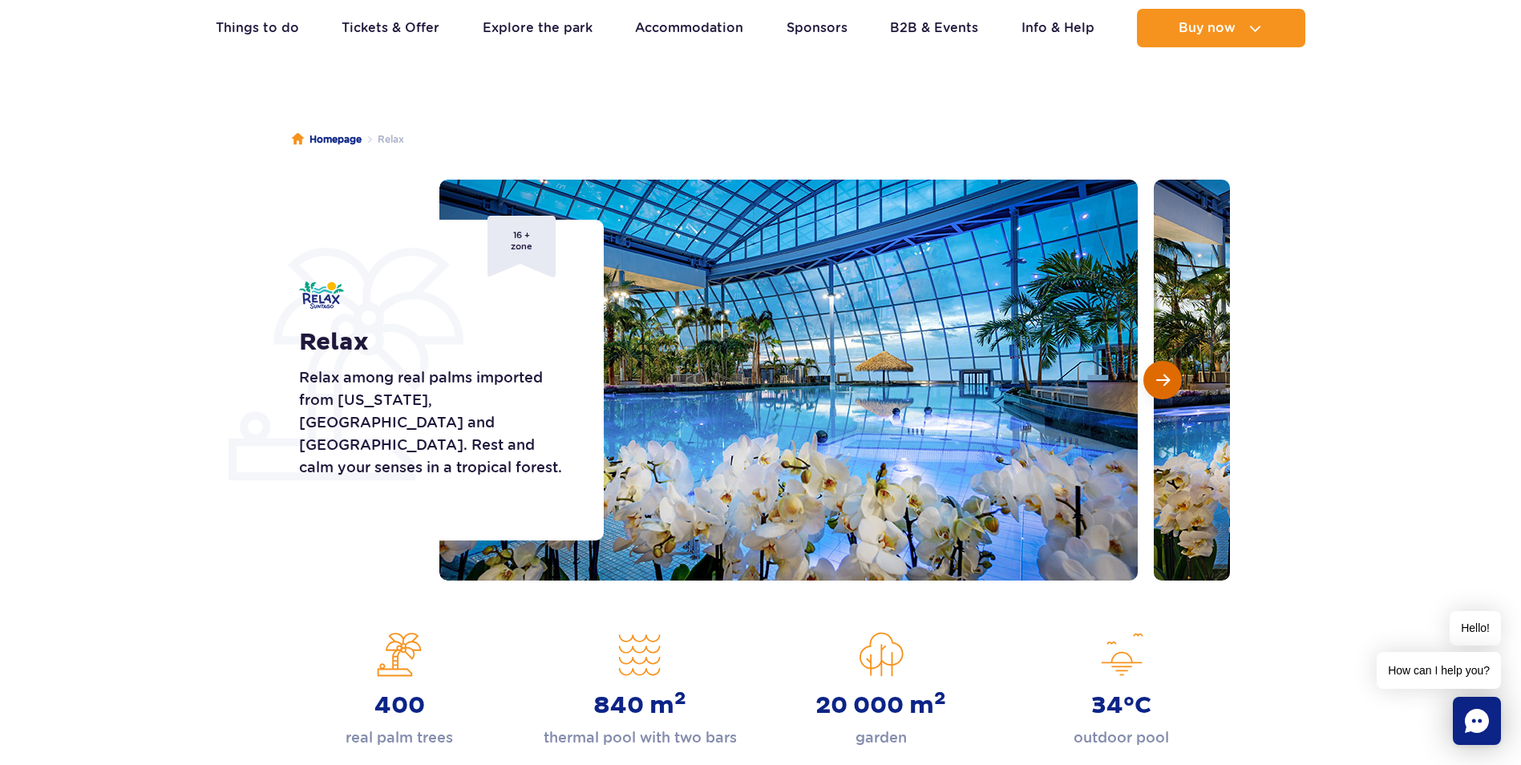
click at [1154, 382] on button "Next slide" at bounding box center [1162, 380] width 38 height 38
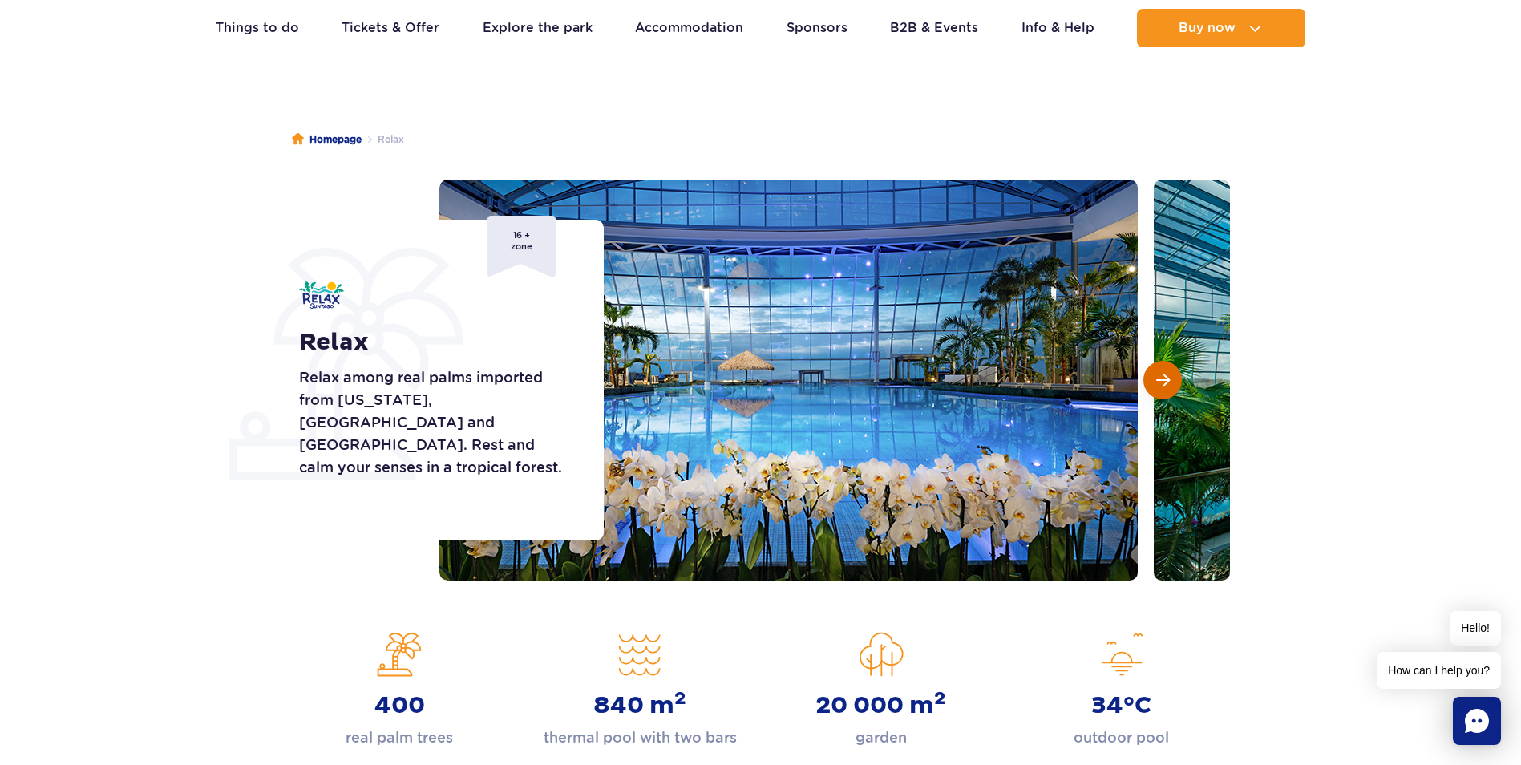
click at [1154, 382] on button "Next slide" at bounding box center [1162, 380] width 38 height 38
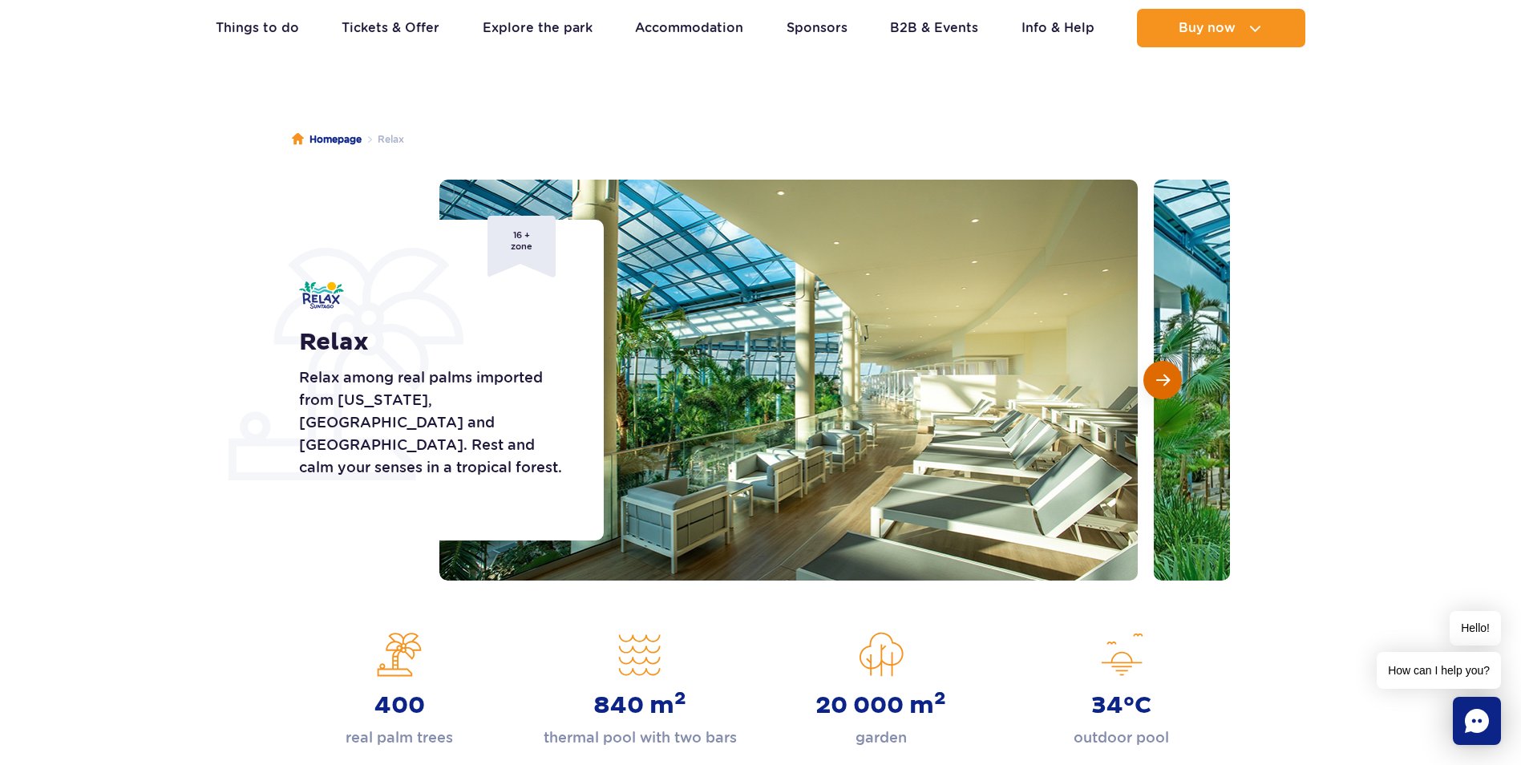
click at [1156, 381] on span "Next slide" at bounding box center [1163, 380] width 14 height 14
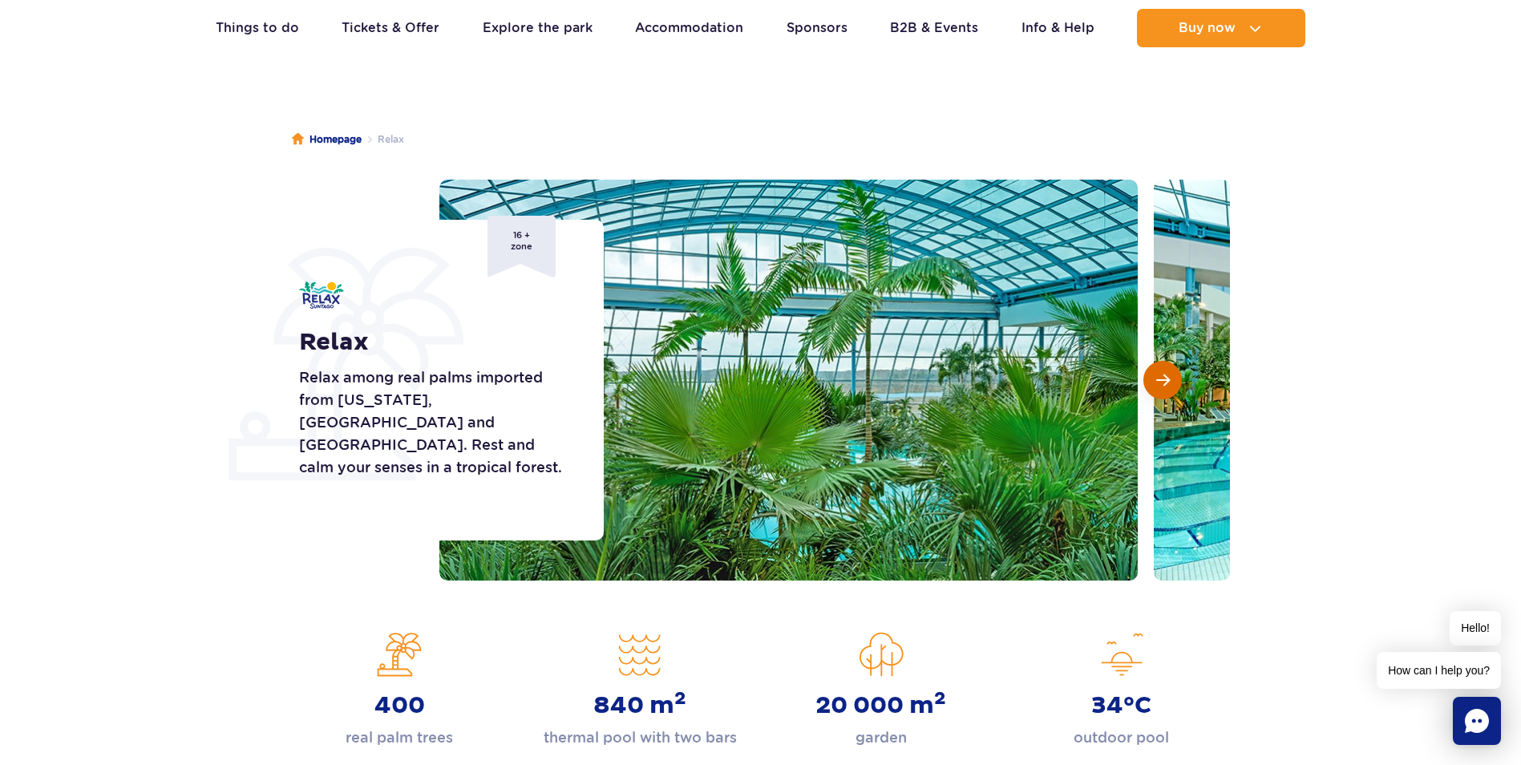
click at [1156, 381] on span "Next slide" at bounding box center [1163, 380] width 14 height 14
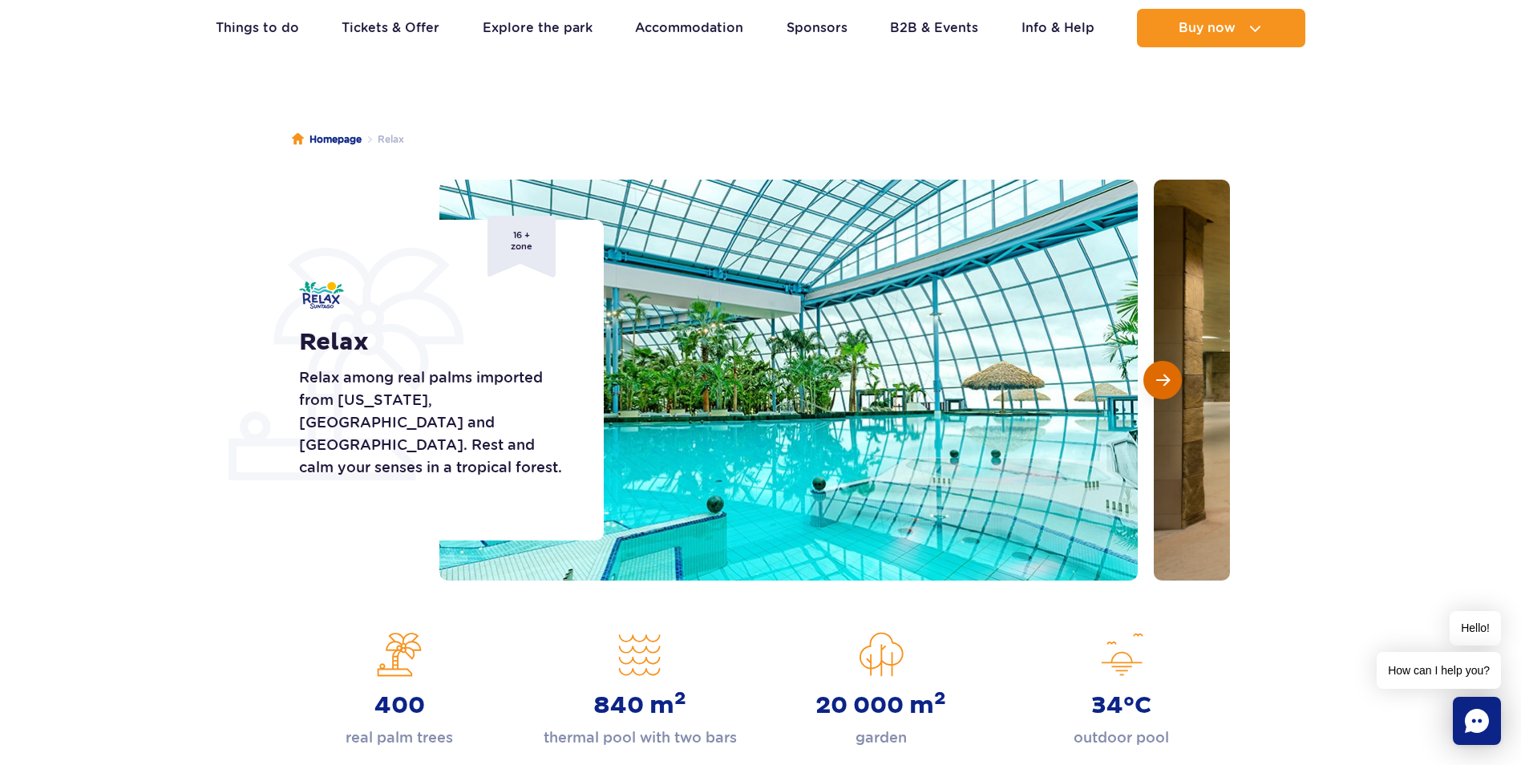
click at [1154, 374] on button "Next slide" at bounding box center [1162, 380] width 38 height 38
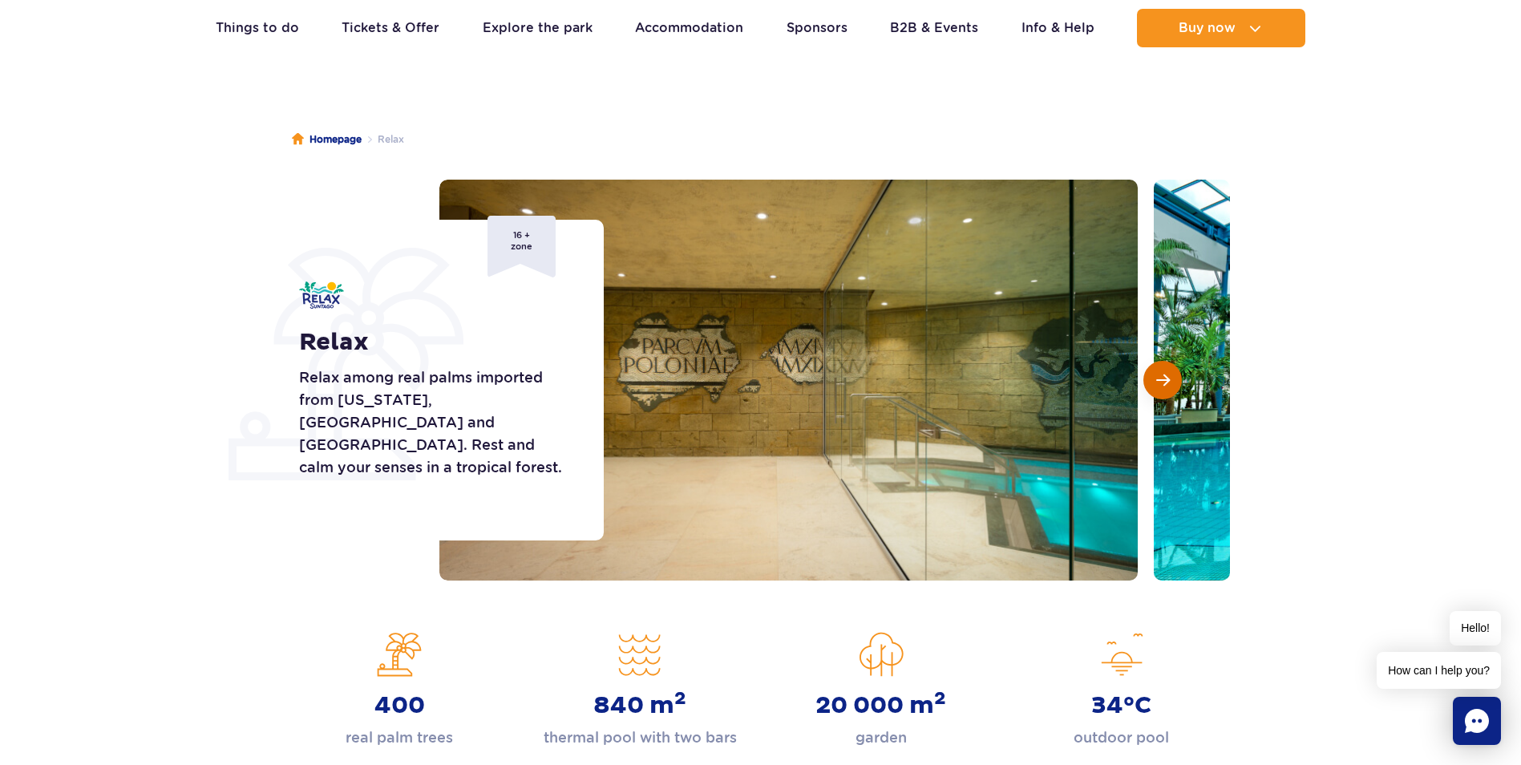
click at [1154, 374] on button "Next slide" at bounding box center [1162, 380] width 38 height 38
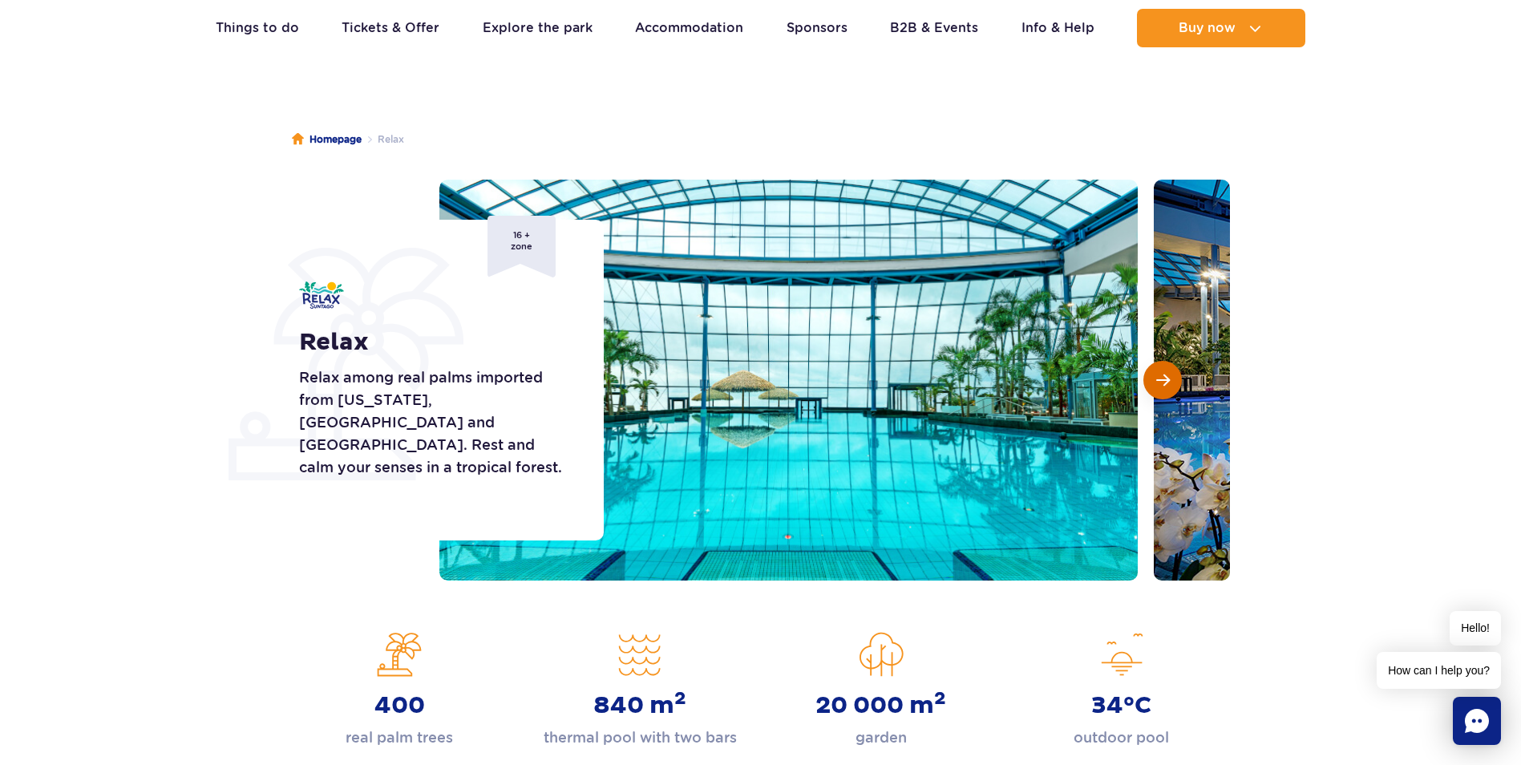
click at [1154, 375] on button "Next slide" at bounding box center [1162, 380] width 38 height 38
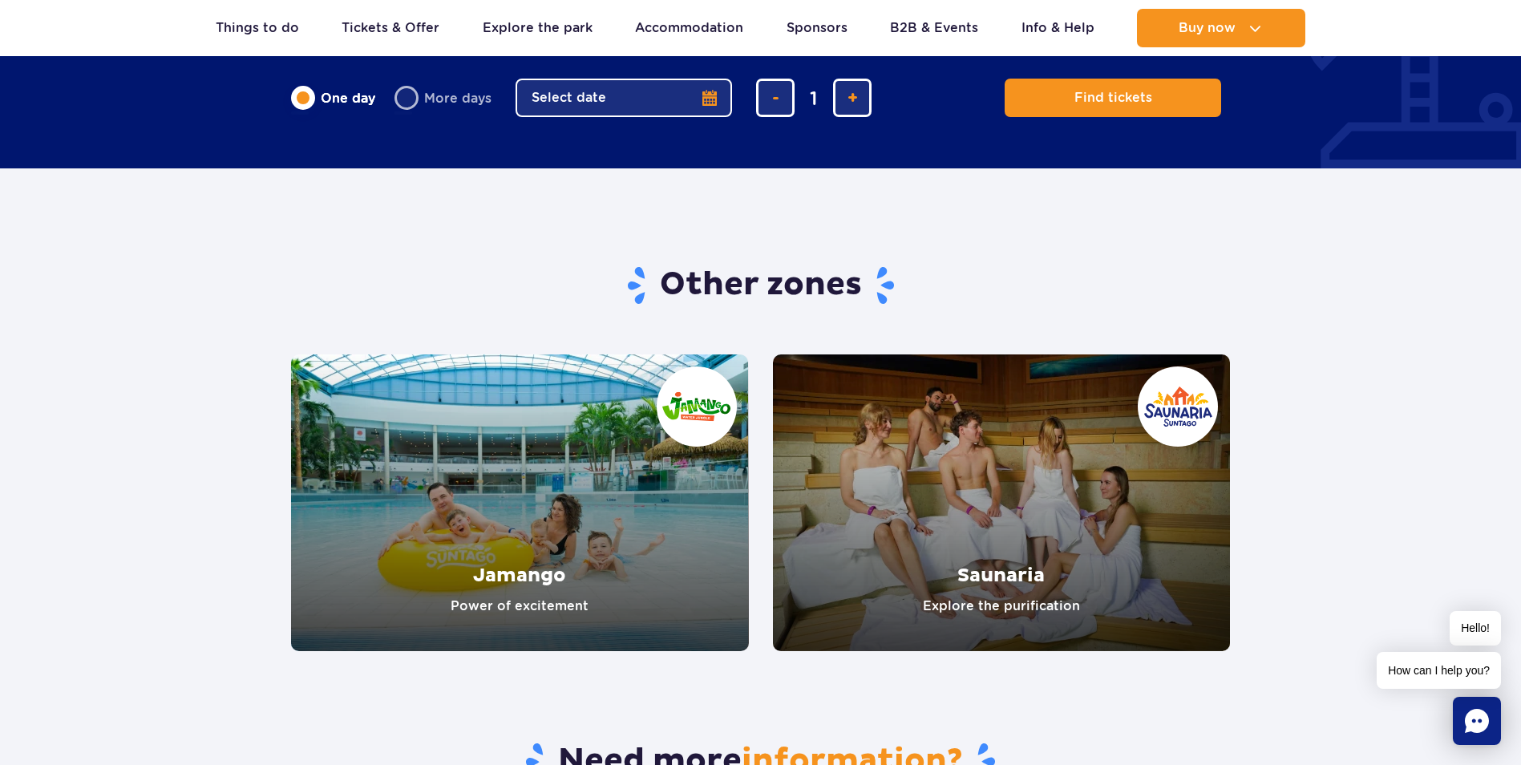
scroll to position [2645, 0]
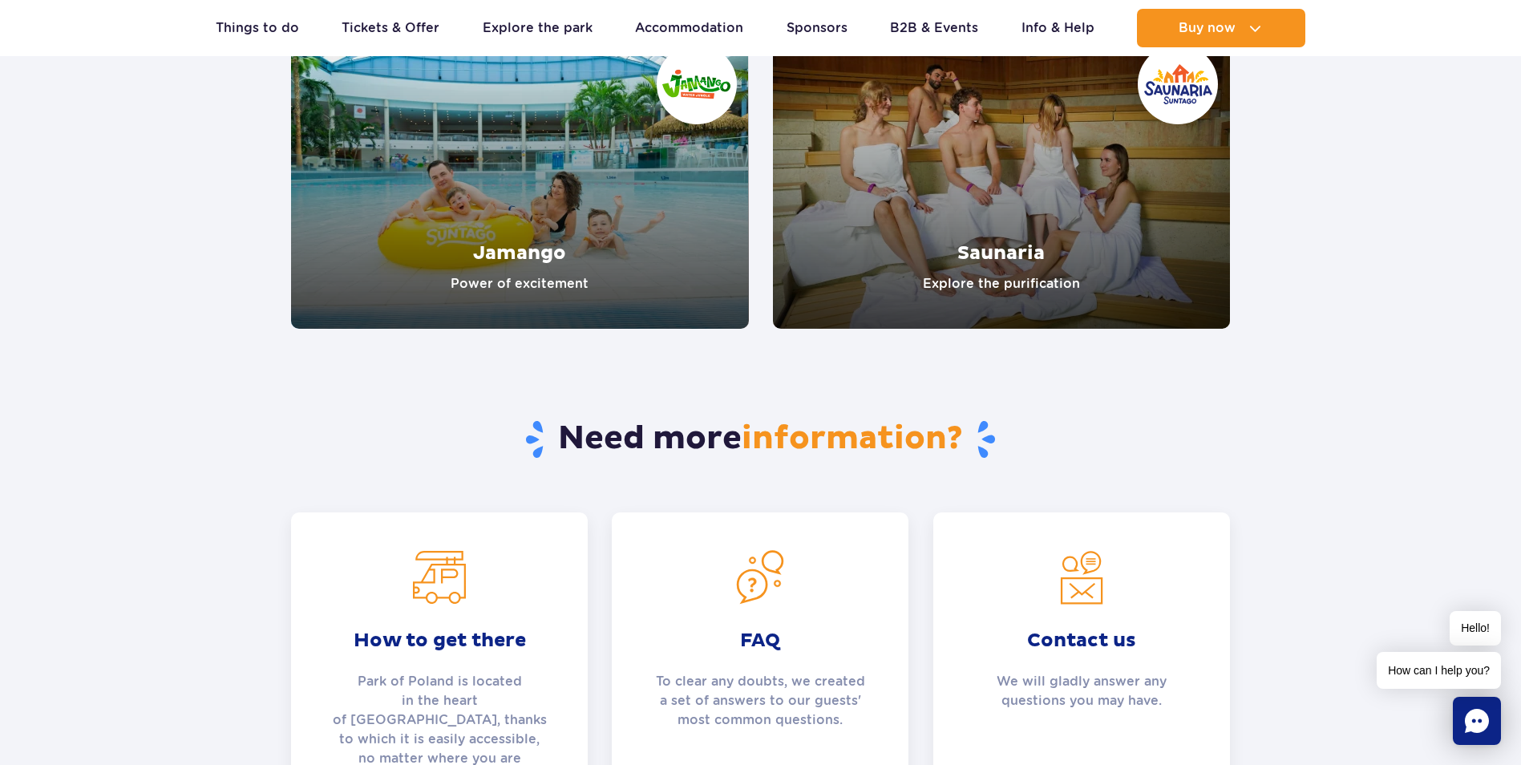
click at [479, 164] on link "Jamango" at bounding box center [520, 180] width 458 height 297
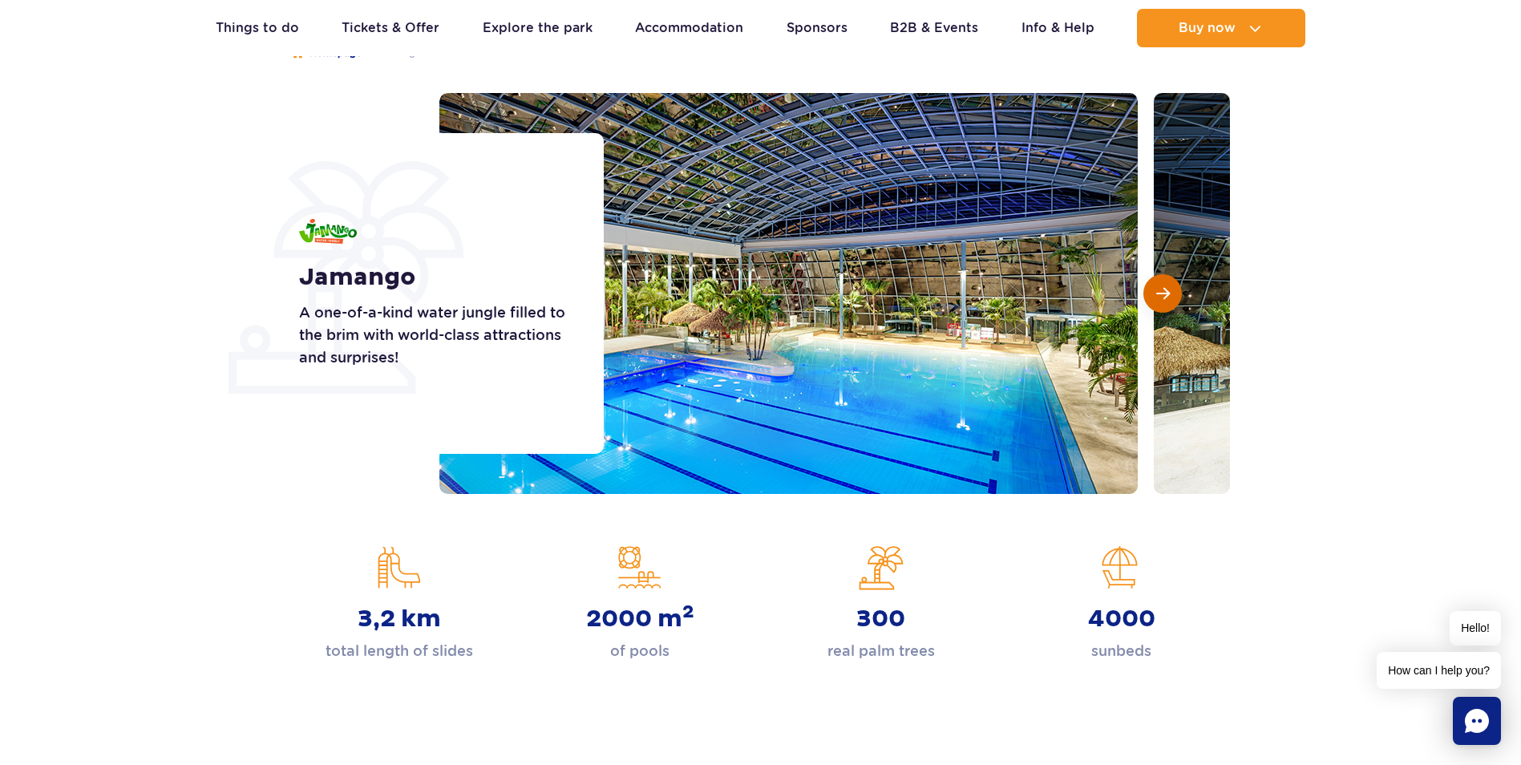
scroll to position [160, 0]
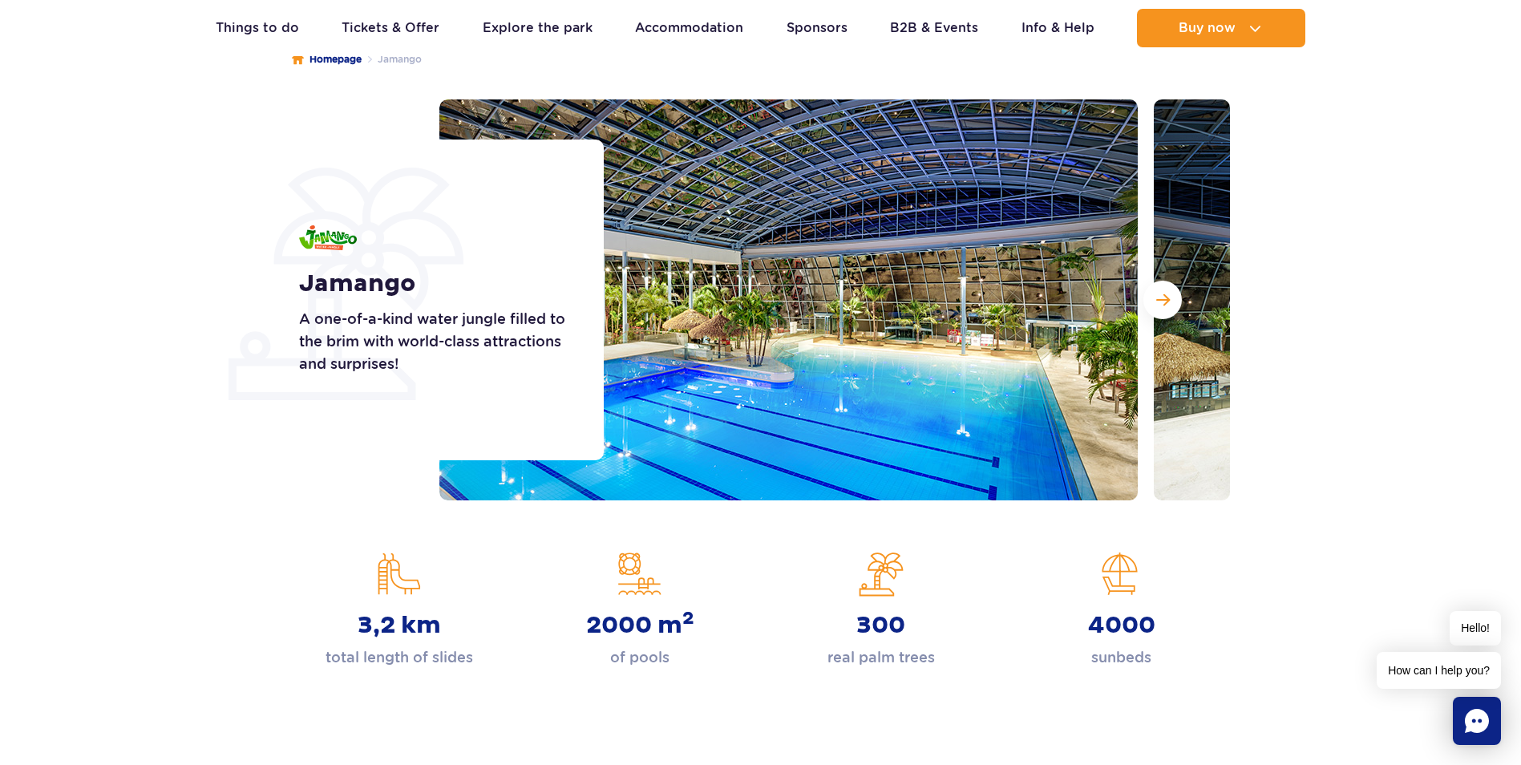
click at [1170, 279] on img at bounding box center [1503, 299] width 698 height 401
click at [1167, 285] on button "Next slide" at bounding box center [1162, 300] width 38 height 38
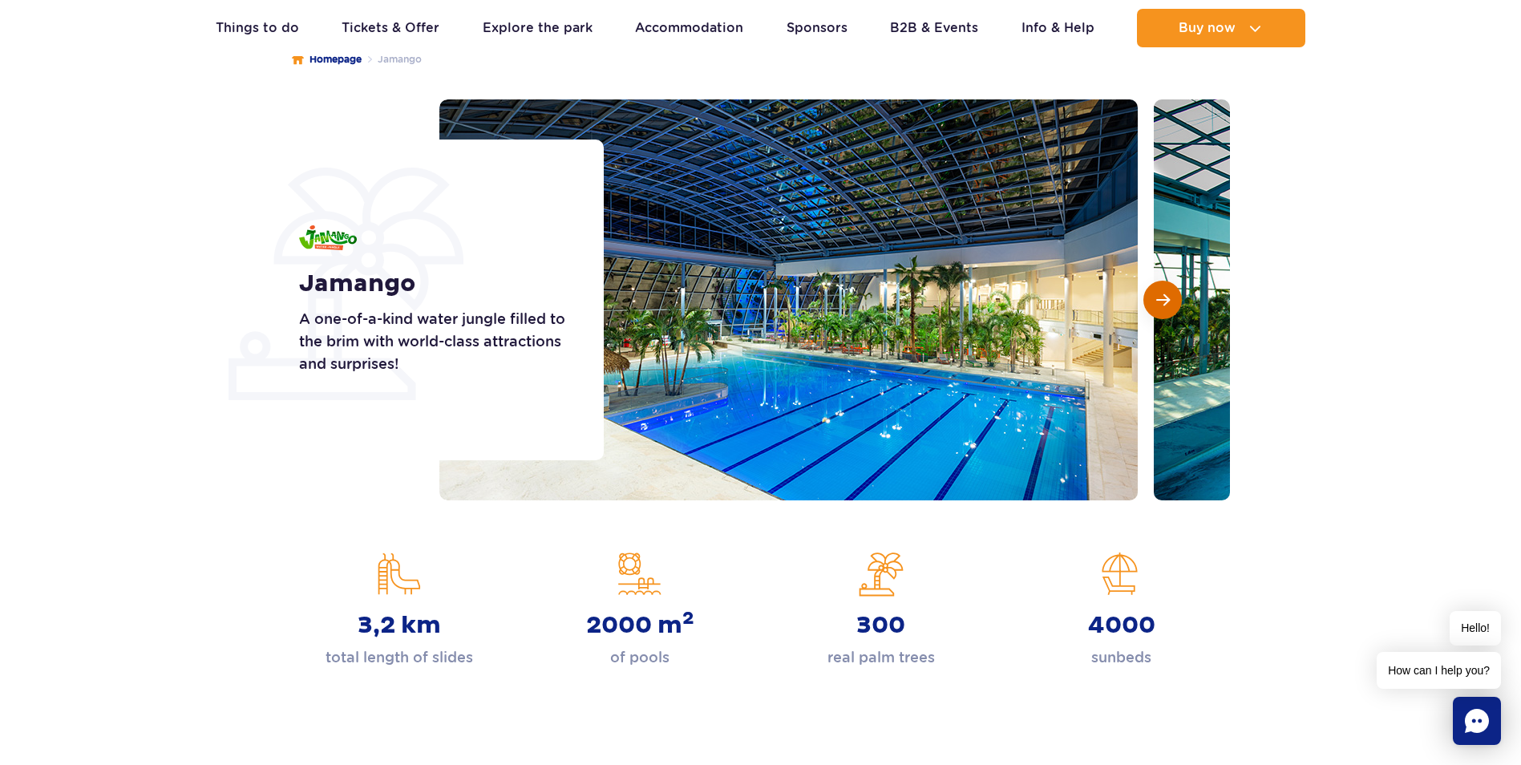
click at [1167, 285] on button "Next slide" at bounding box center [1162, 300] width 38 height 38
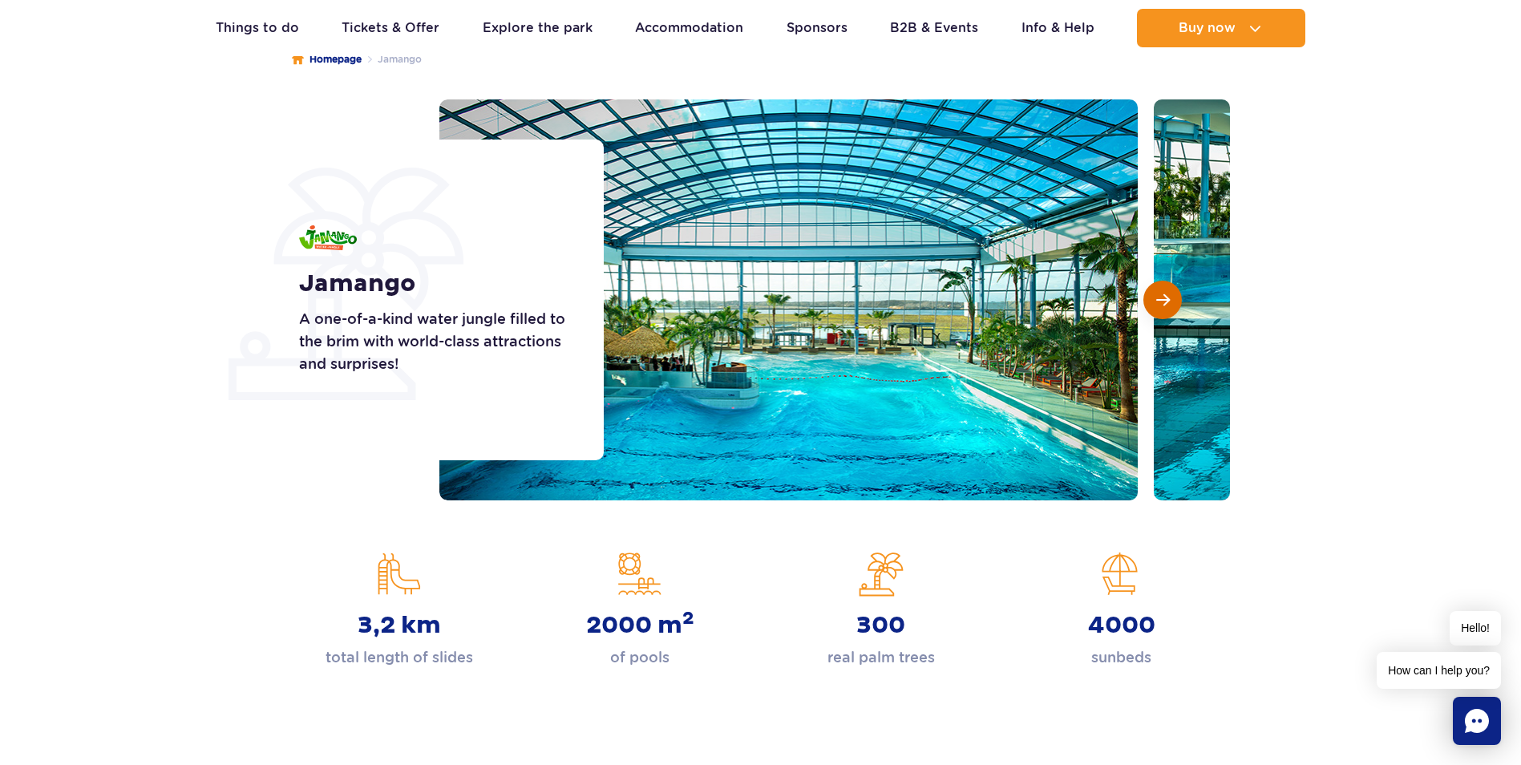
click at [1167, 285] on button "Next slide" at bounding box center [1162, 300] width 38 height 38
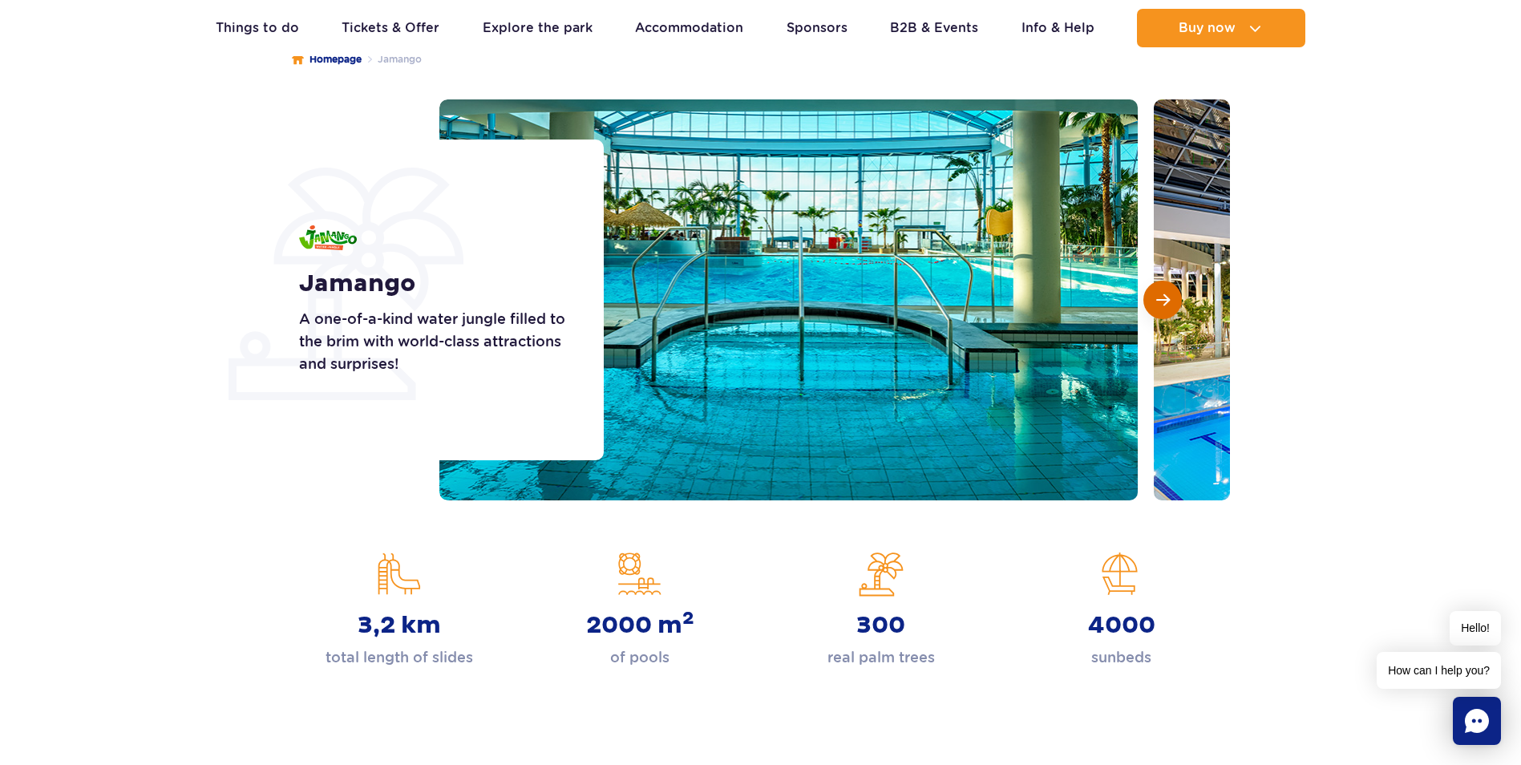
click at [1167, 285] on button "Next slide" at bounding box center [1162, 300] width 38 height 38
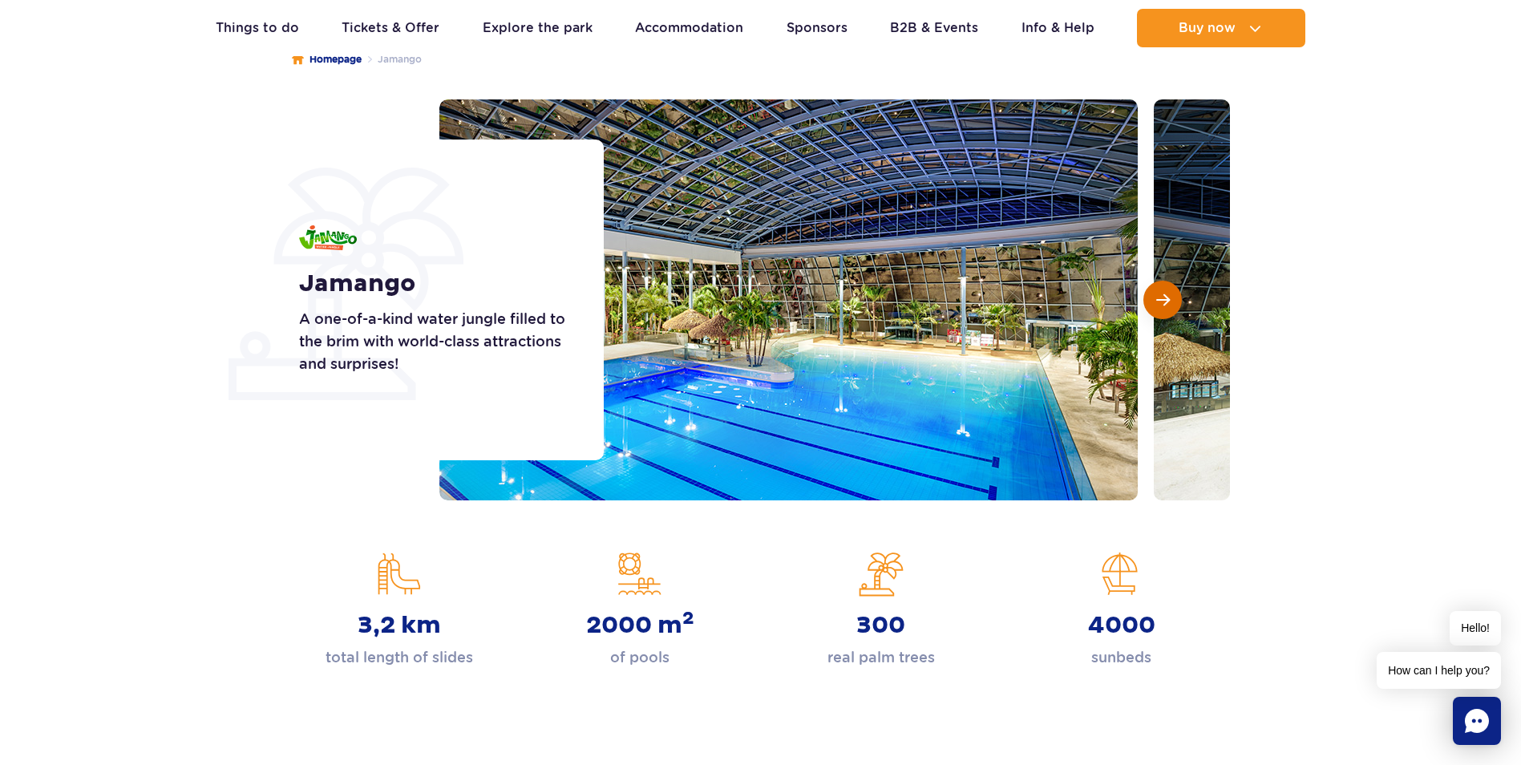
click at [1167, 285] on button "Next slide" at bounding box center [1162, 300] width 38 height 38
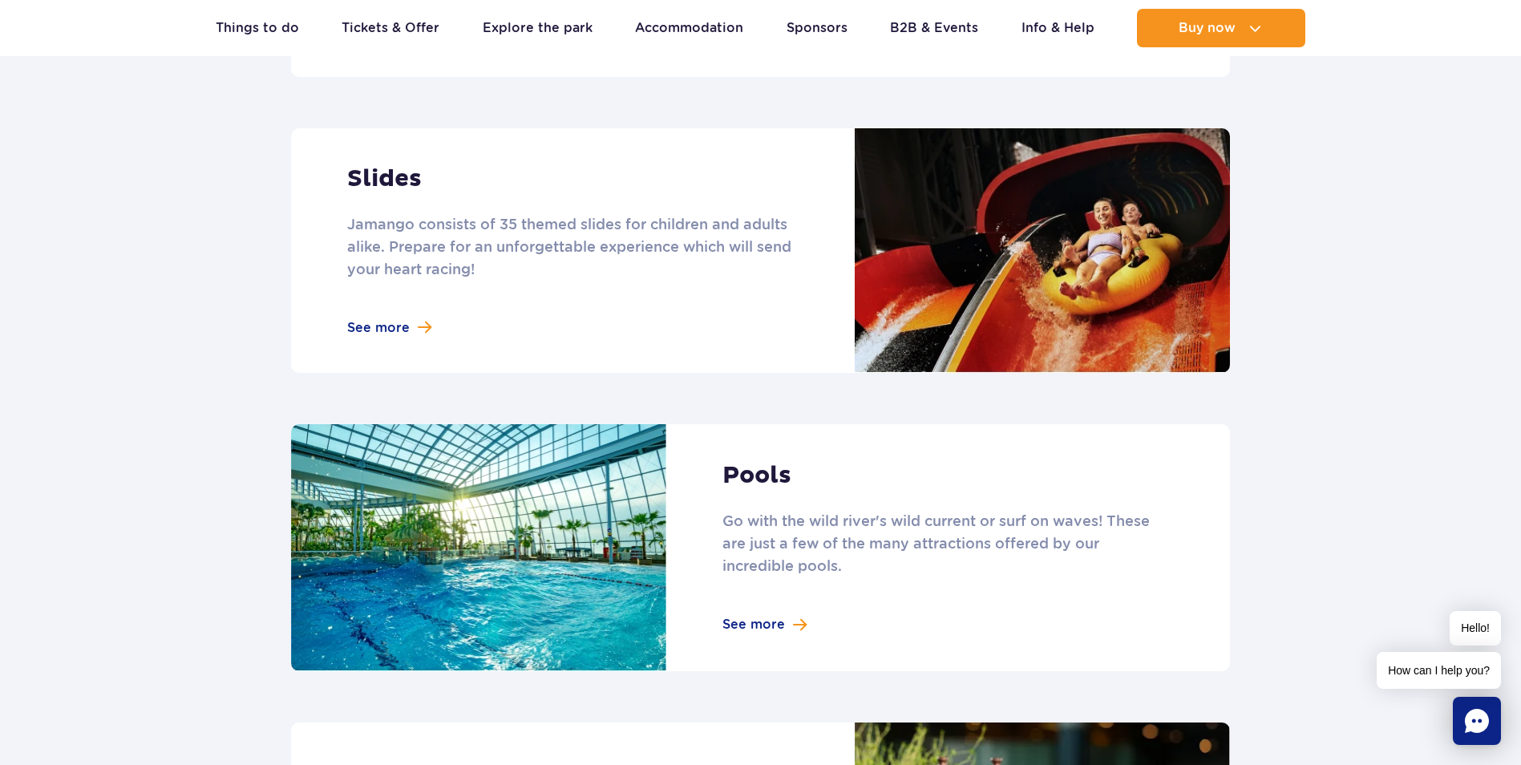
scroll to position [1363, 0]
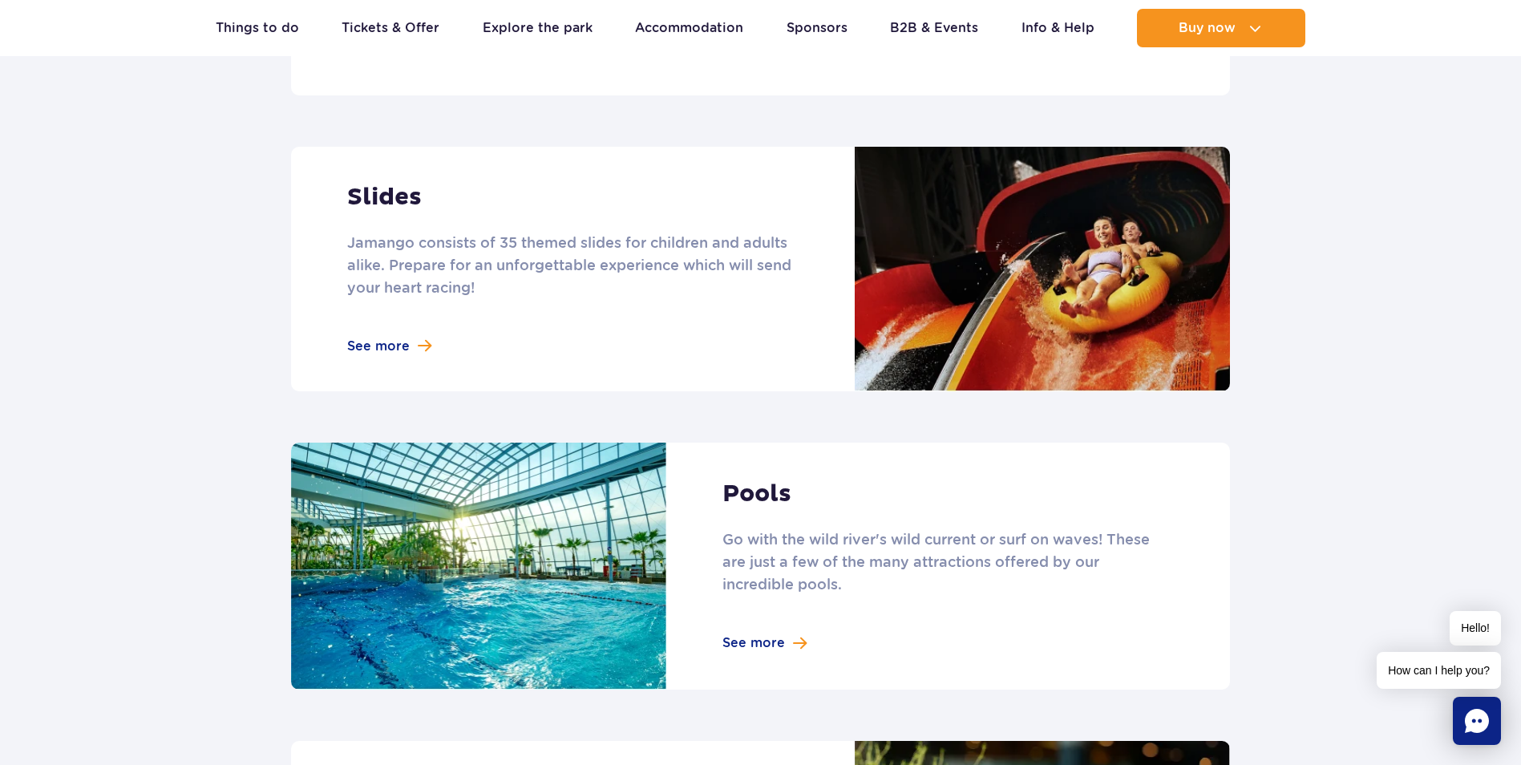
click at [427, 324] on link at bounding box center [760, 269] width 939 height 245
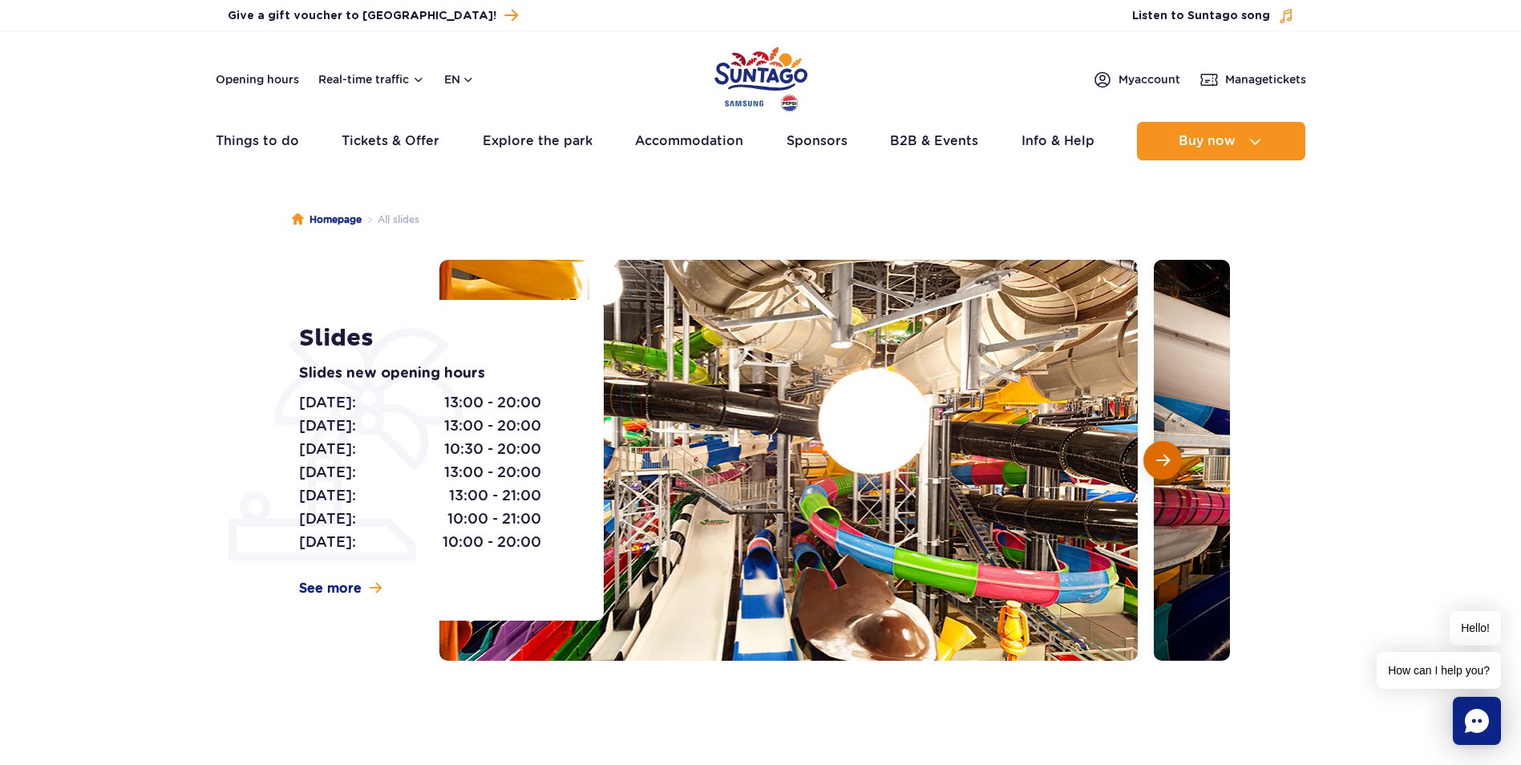
click at [1163, 451] on button "Next slide" at bounding box center [1162, 460] width 38 height 38
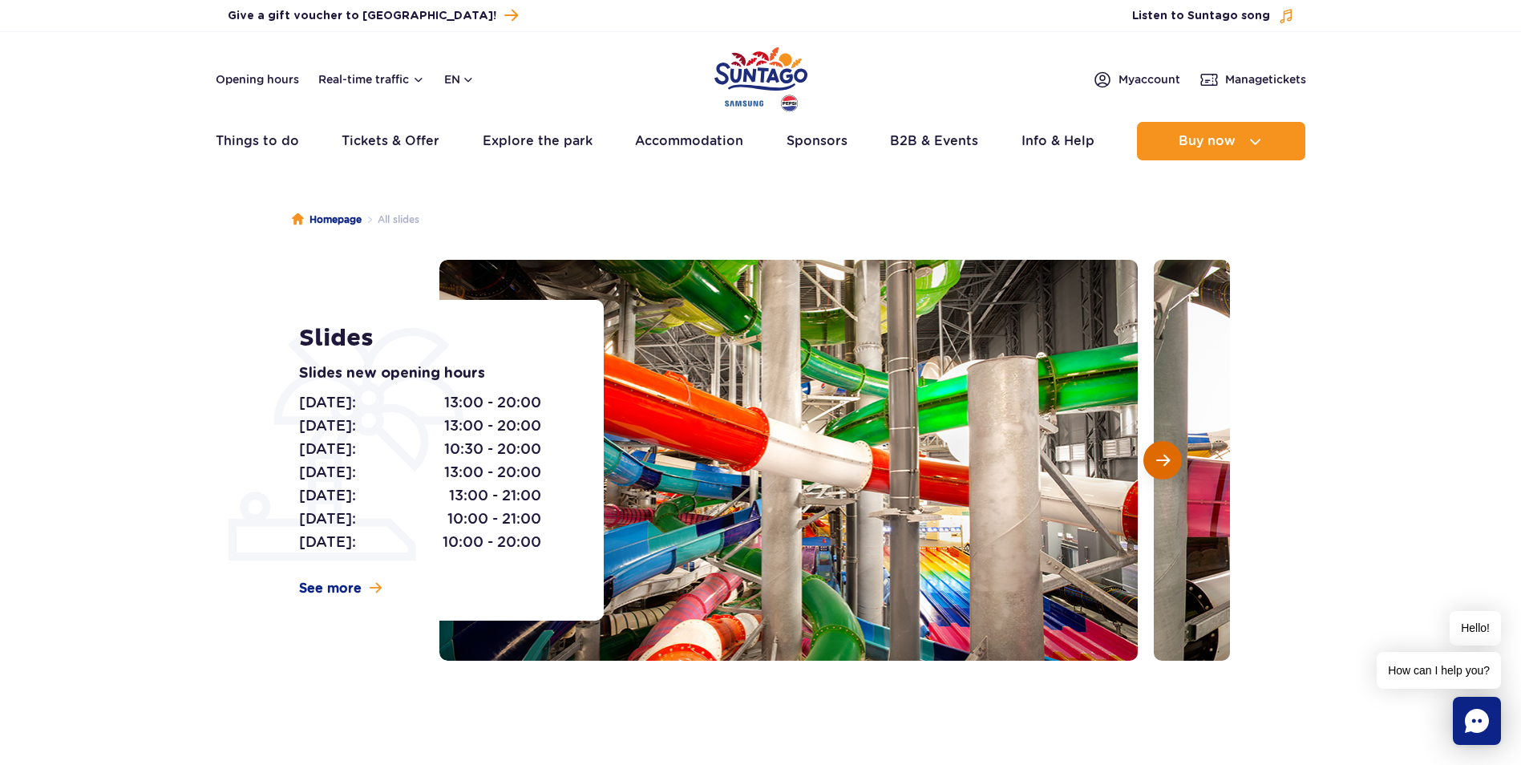
click at [1156, 448] on button "Next slide" at bounding box center [1162, 460] width 38 height 38
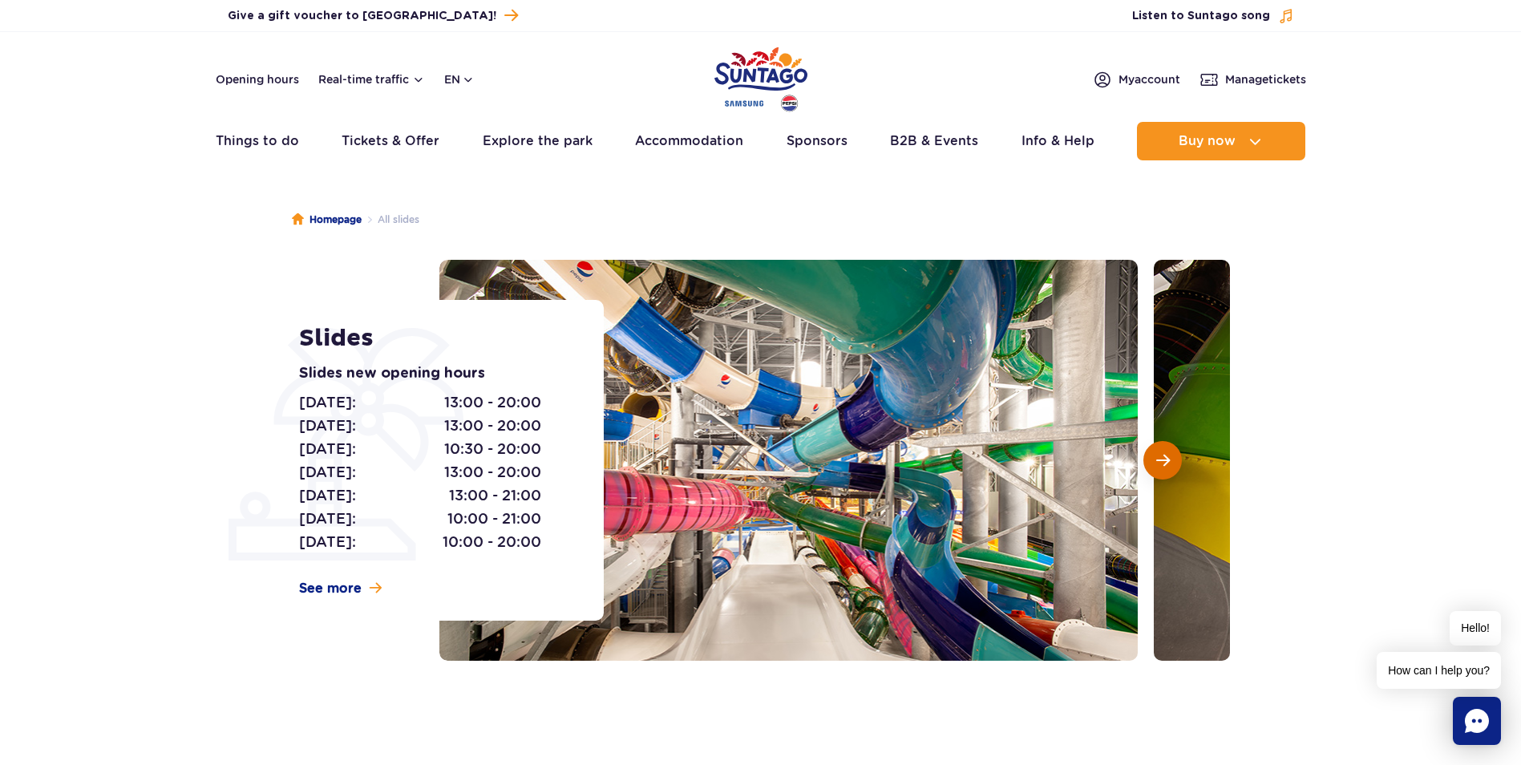
click at [1156, 448] on button "Next slide" at bounding box center [1162, 460] width 38 height 38
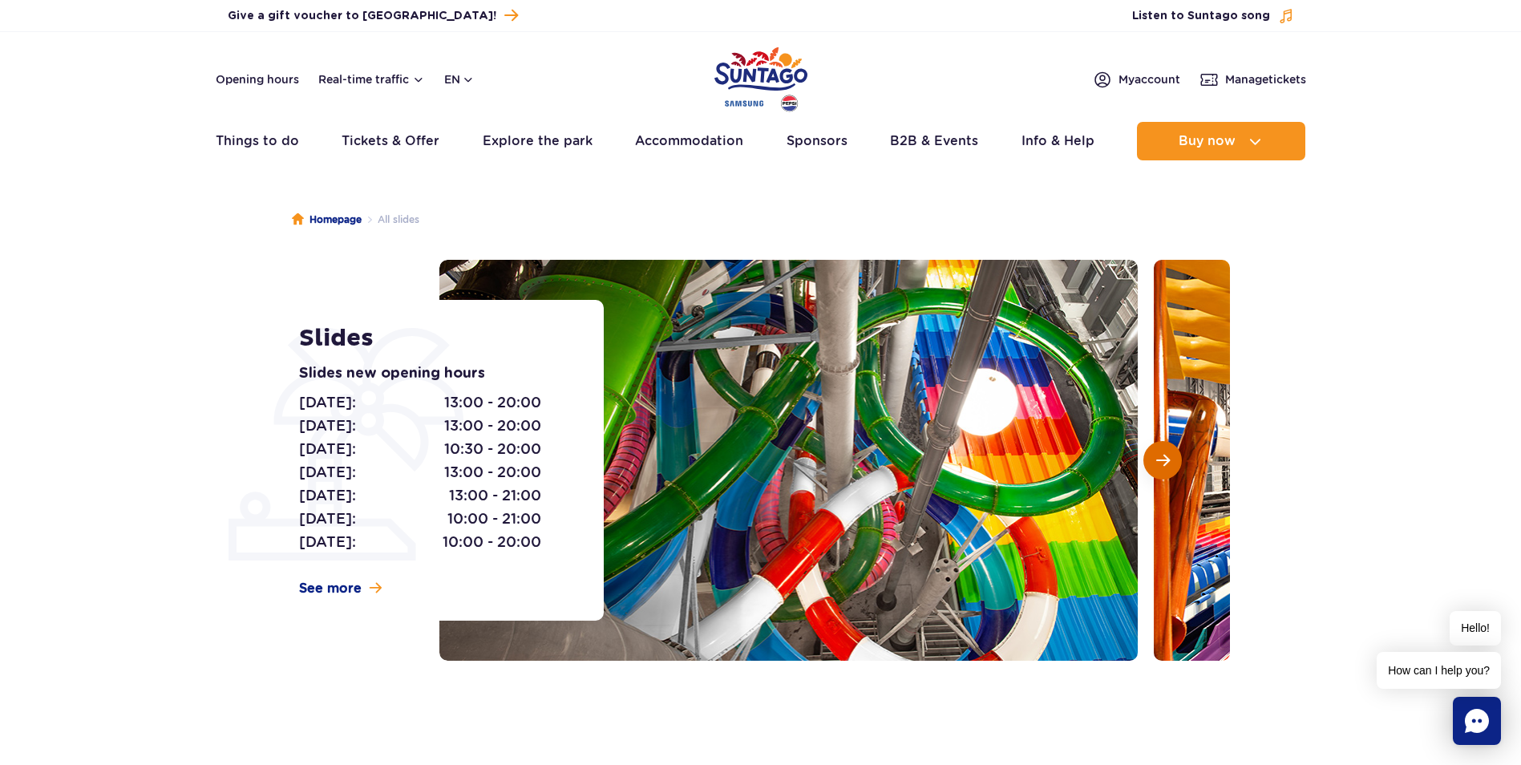
click at [1156, 448] on button "Next slide" at bounding box center [1162, 460] width 38 height 38
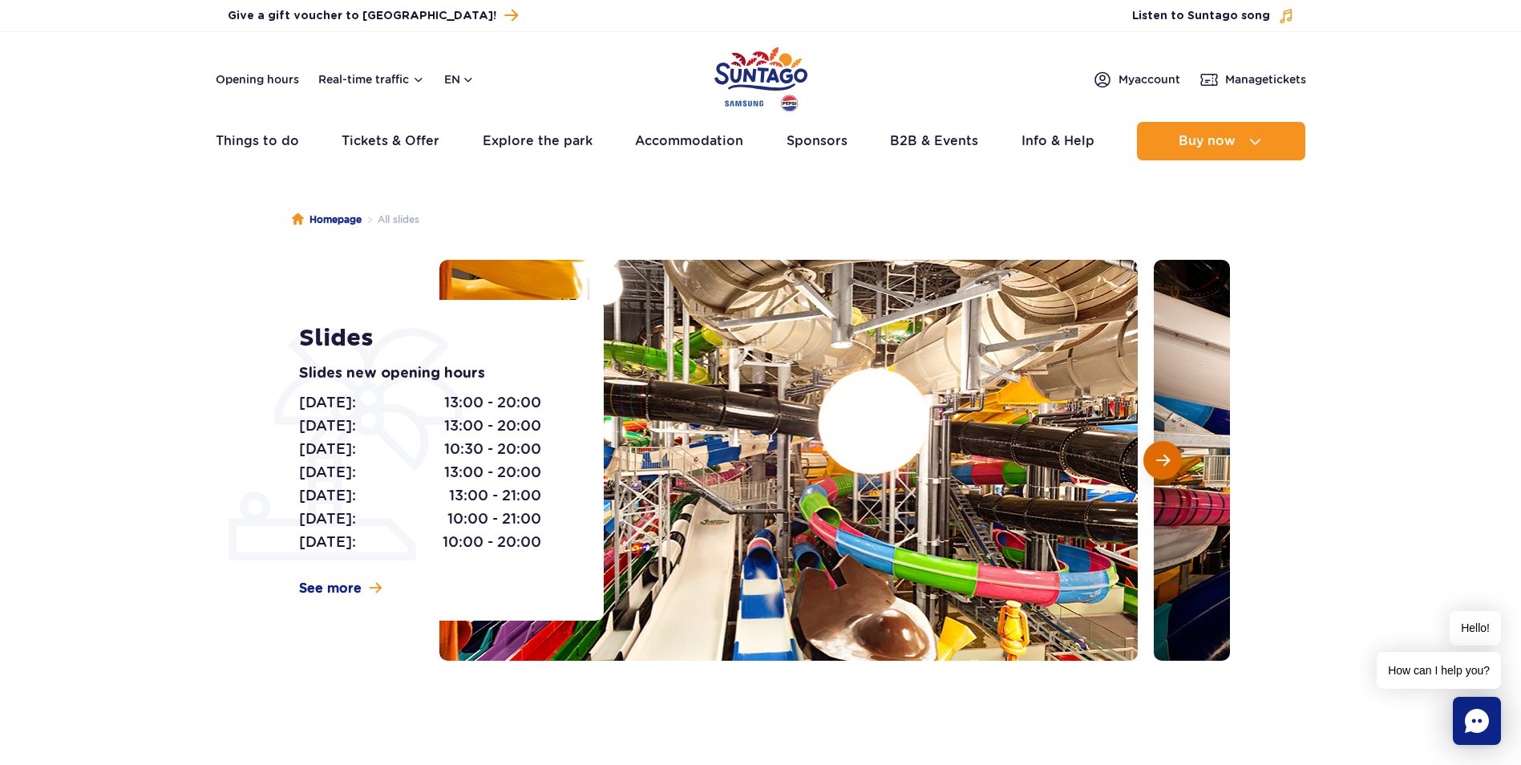
click at [1156, 448] on button "Next slide" at bounding box center [1162, 460] width 38 height 38
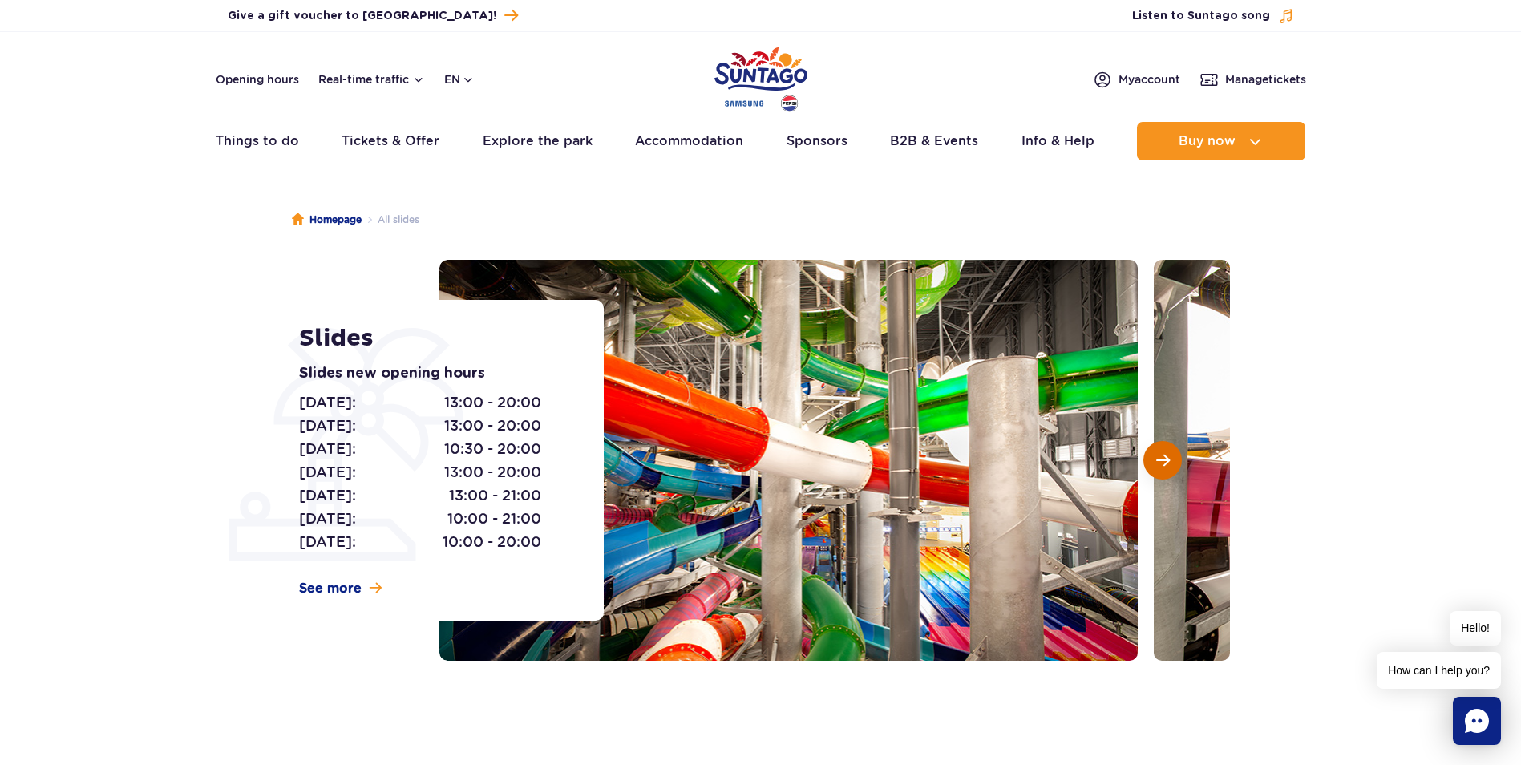
click at [1156, 448] on button "Next slide" at bounding box center [1162, 460] width 38 height 38
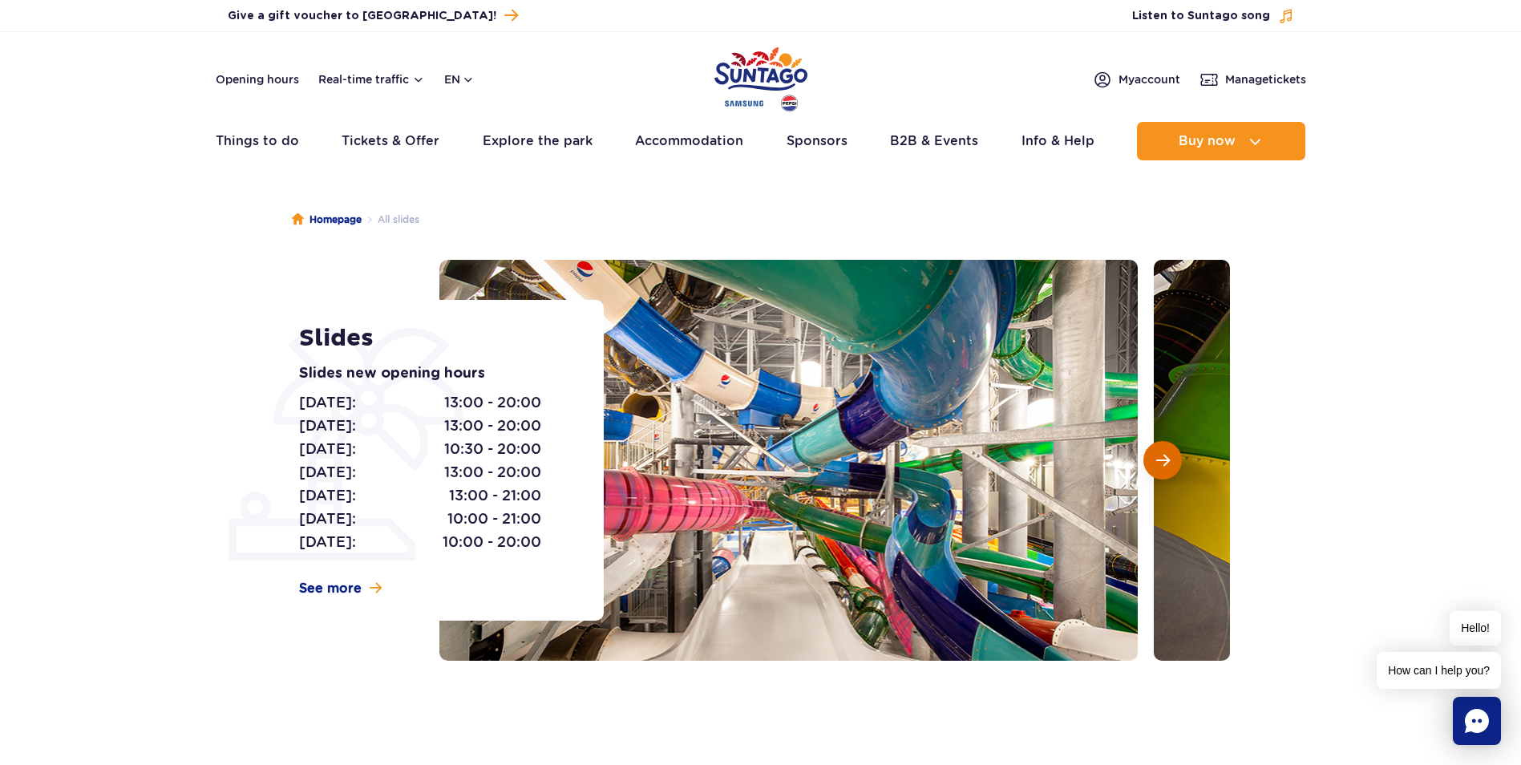
click at [1156, 448] on button "Next slide" at bounding box center [1162, 460] width 38 height 38
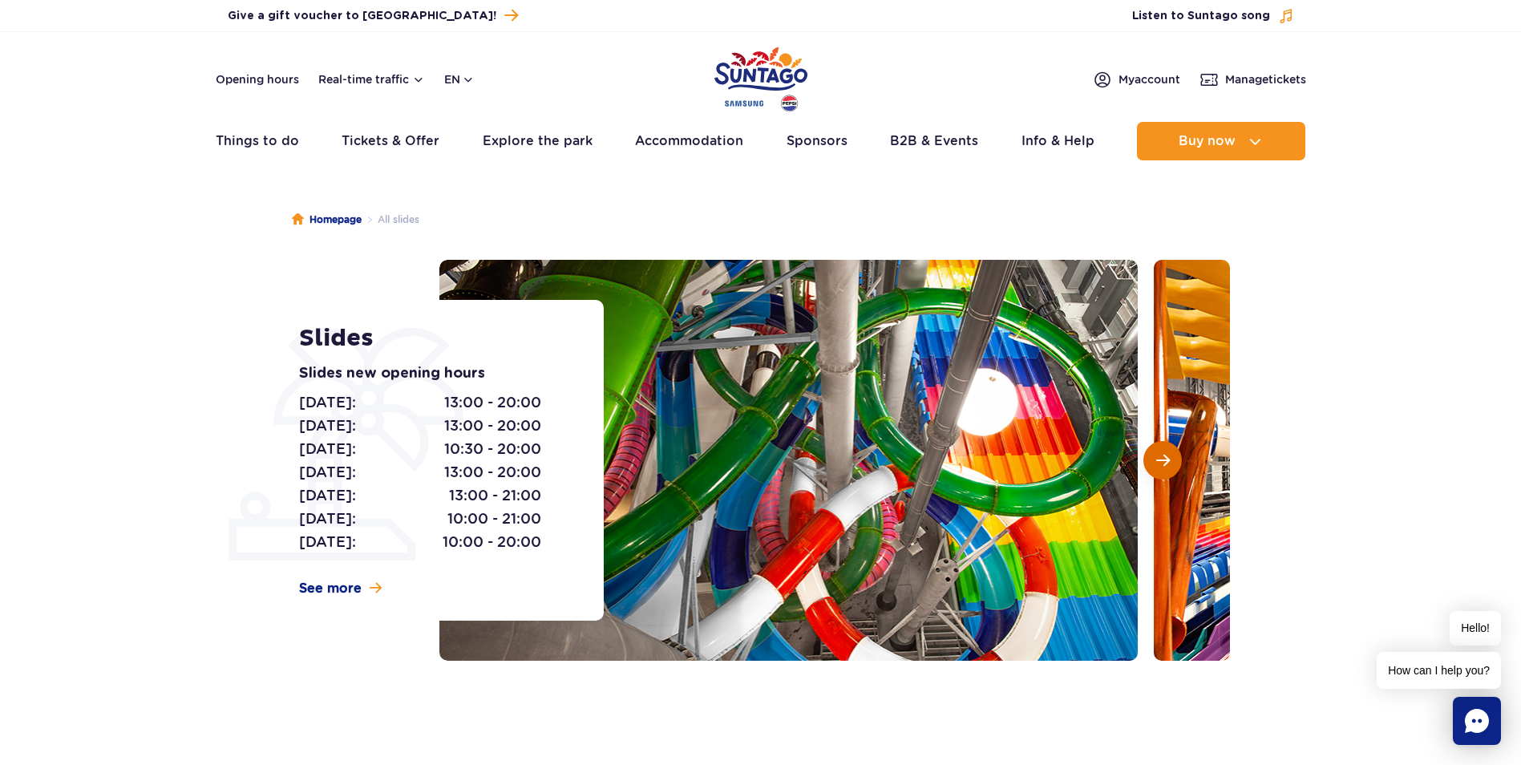
click at [1156, 448] on button "Next slide" at bounding box center [1162, 460] width 38 height 38
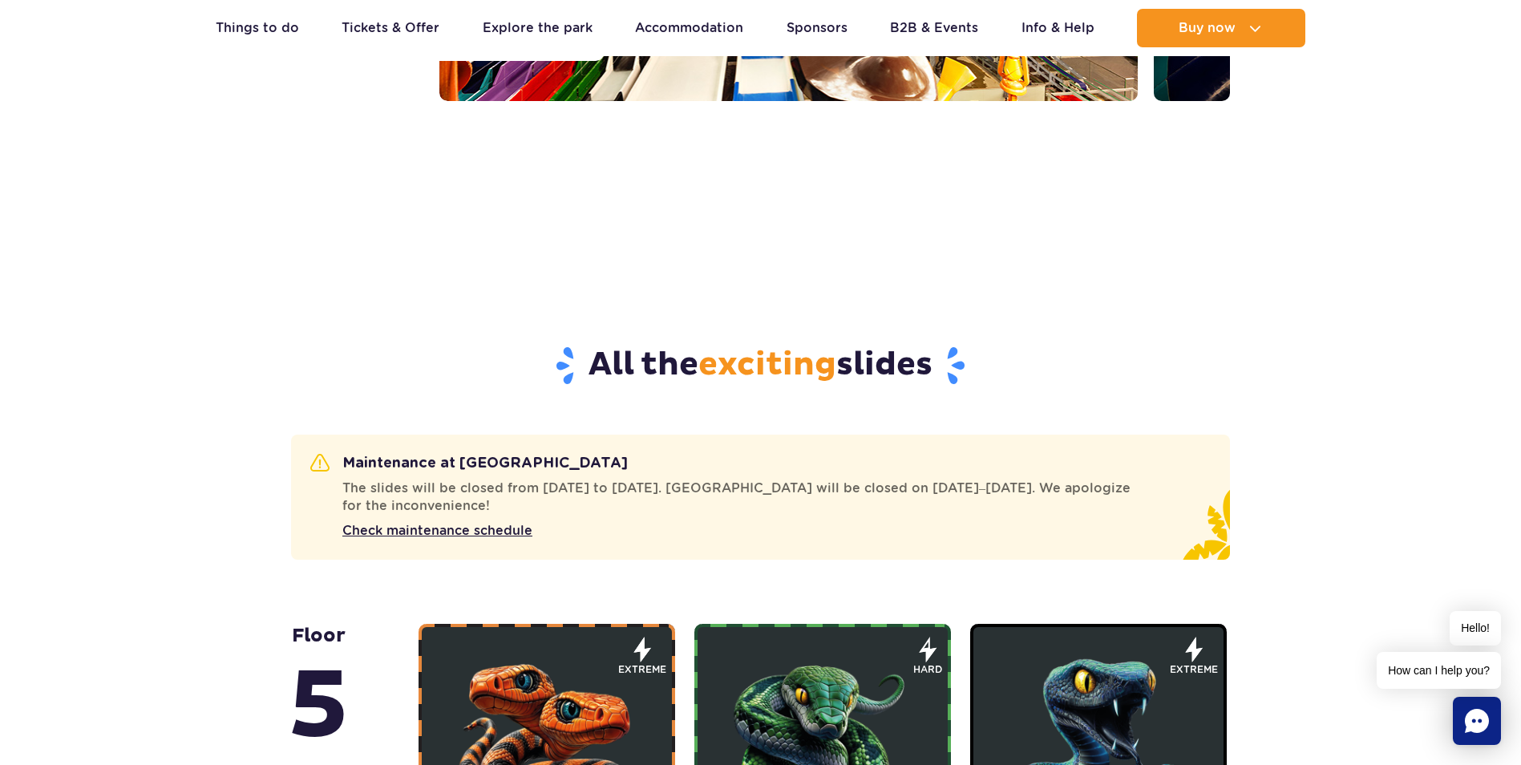
scroll to position [561, 0]
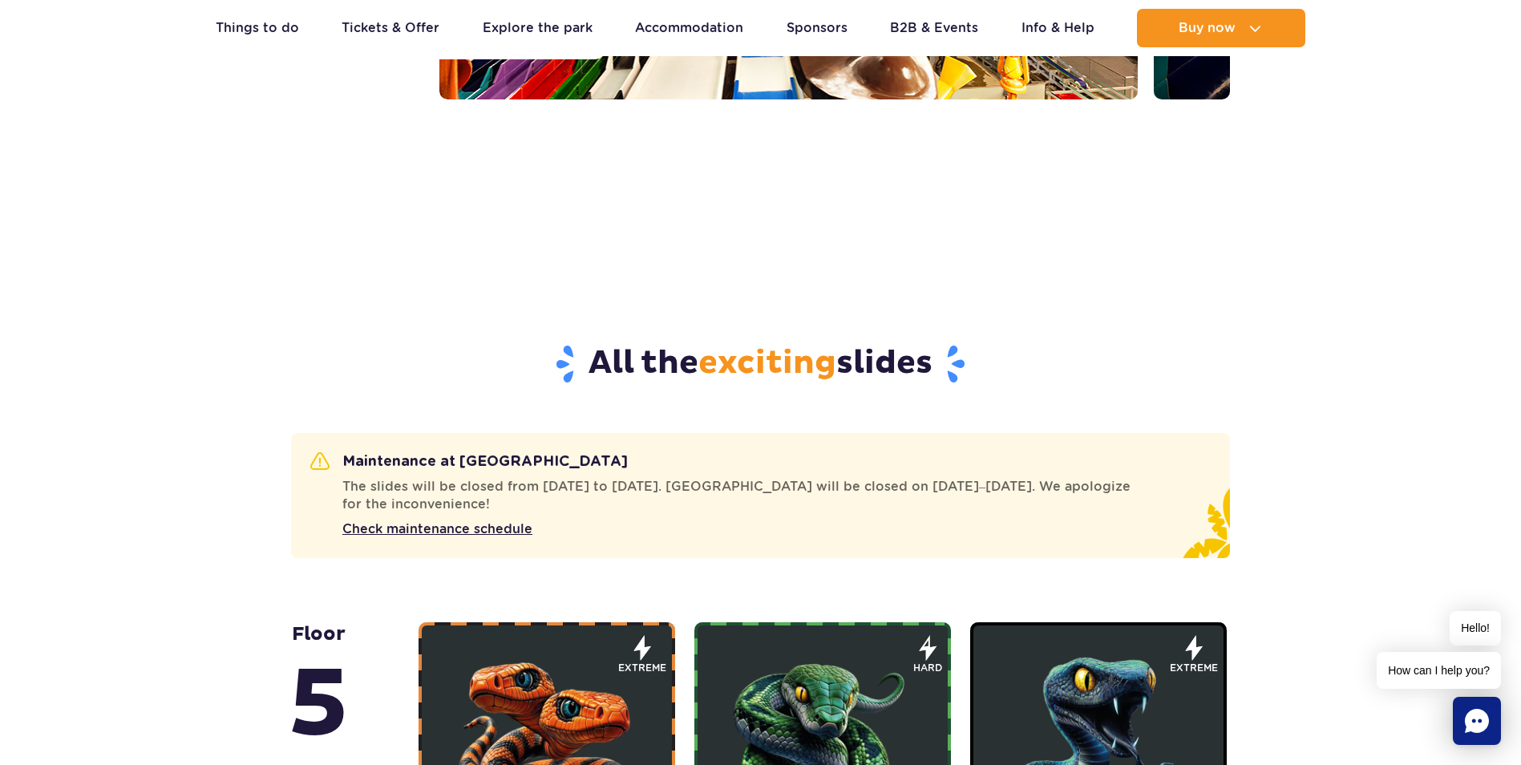
drag, startPoint x: 548, startPoint y: 499, endPoint x: 849, endPoint y: 503, distance: 301.5
click at [837, 503] on span "The slides will be closed from [DATE] to [DATE]. [GEOGRAPHIC_DATA] will be clos…" at bounding box center [766, 495] width 849 height 35
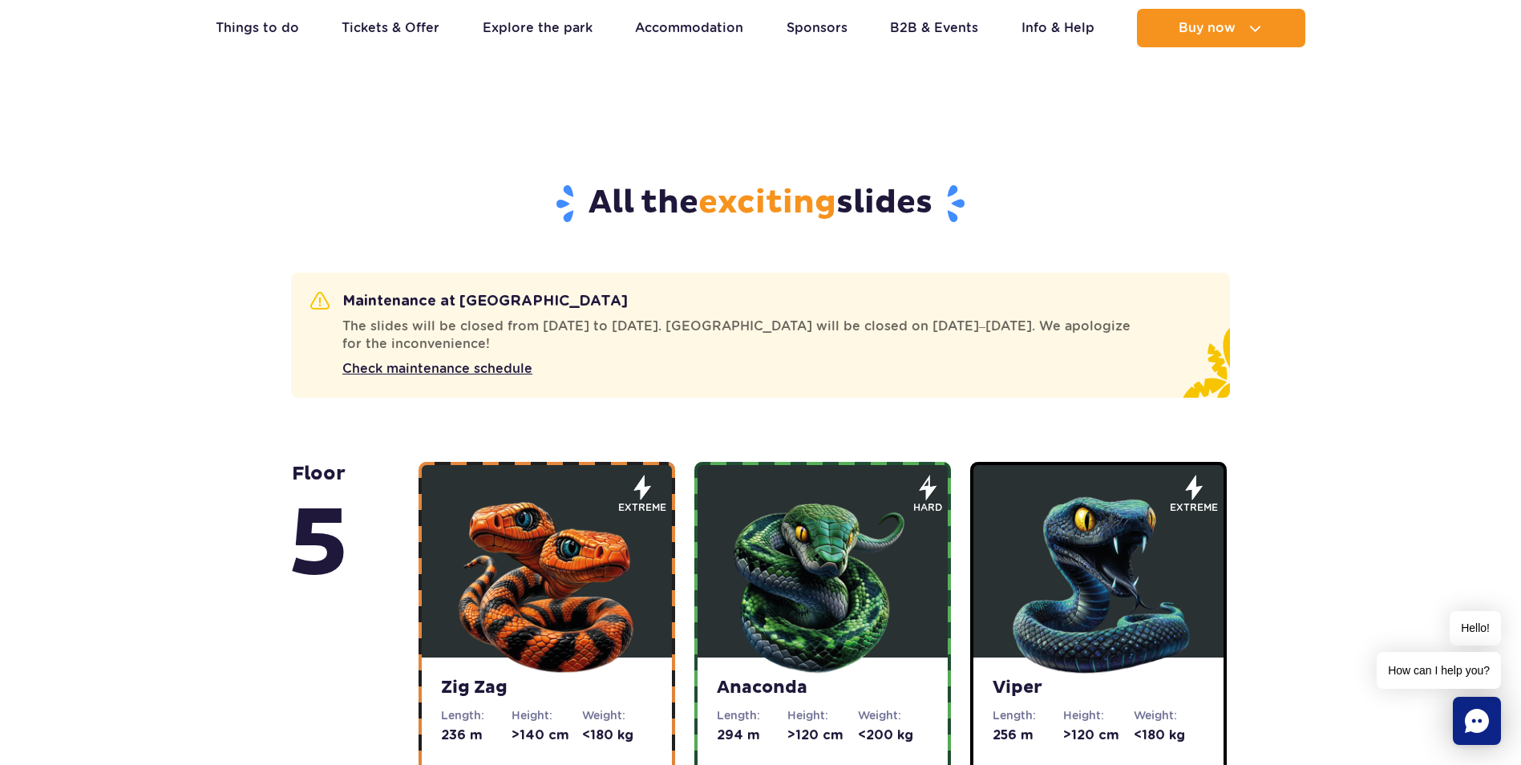
scroll to position [802, 0]
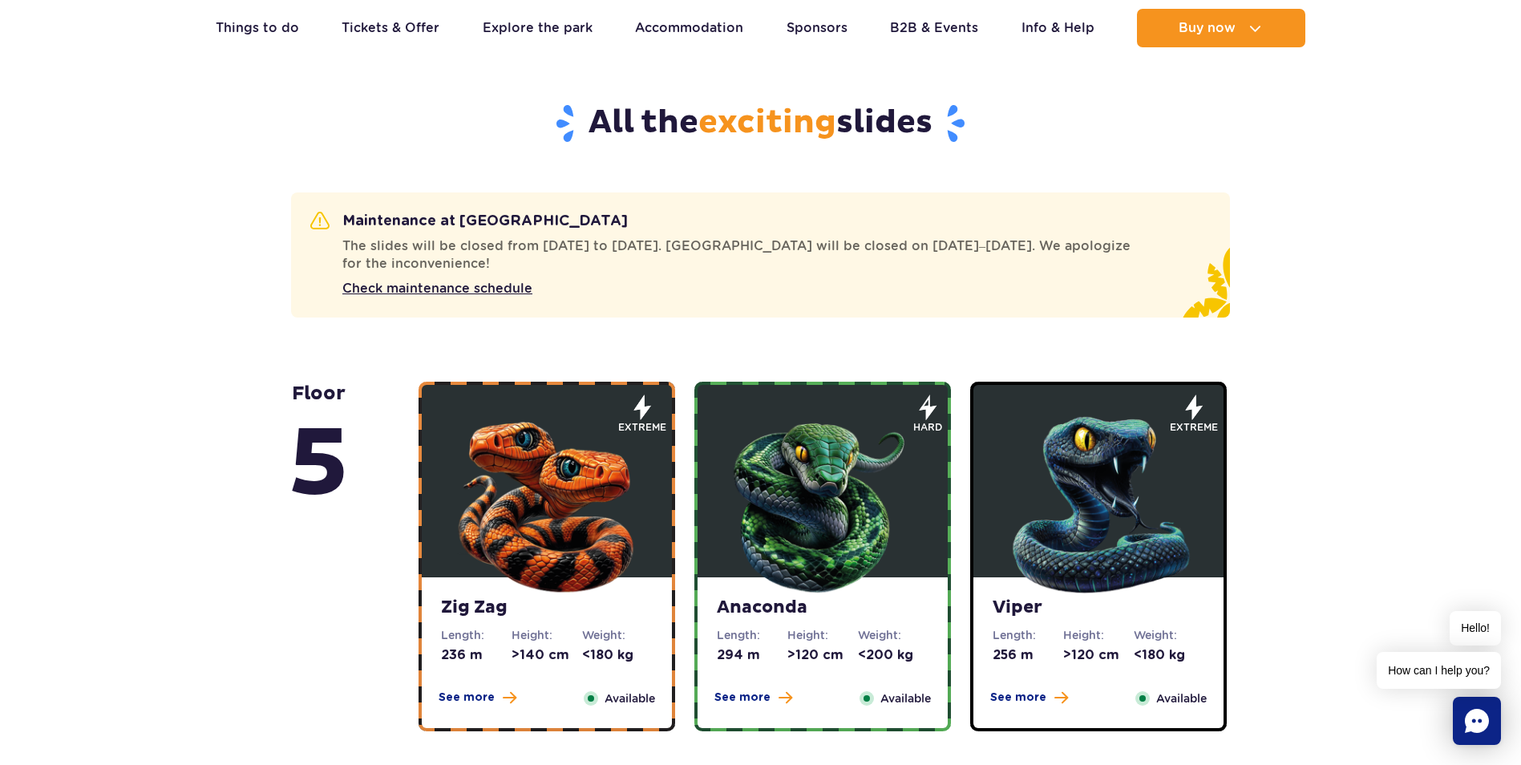
click at [841, 460] on img at bounding box center [822, 501] width 192 height 192
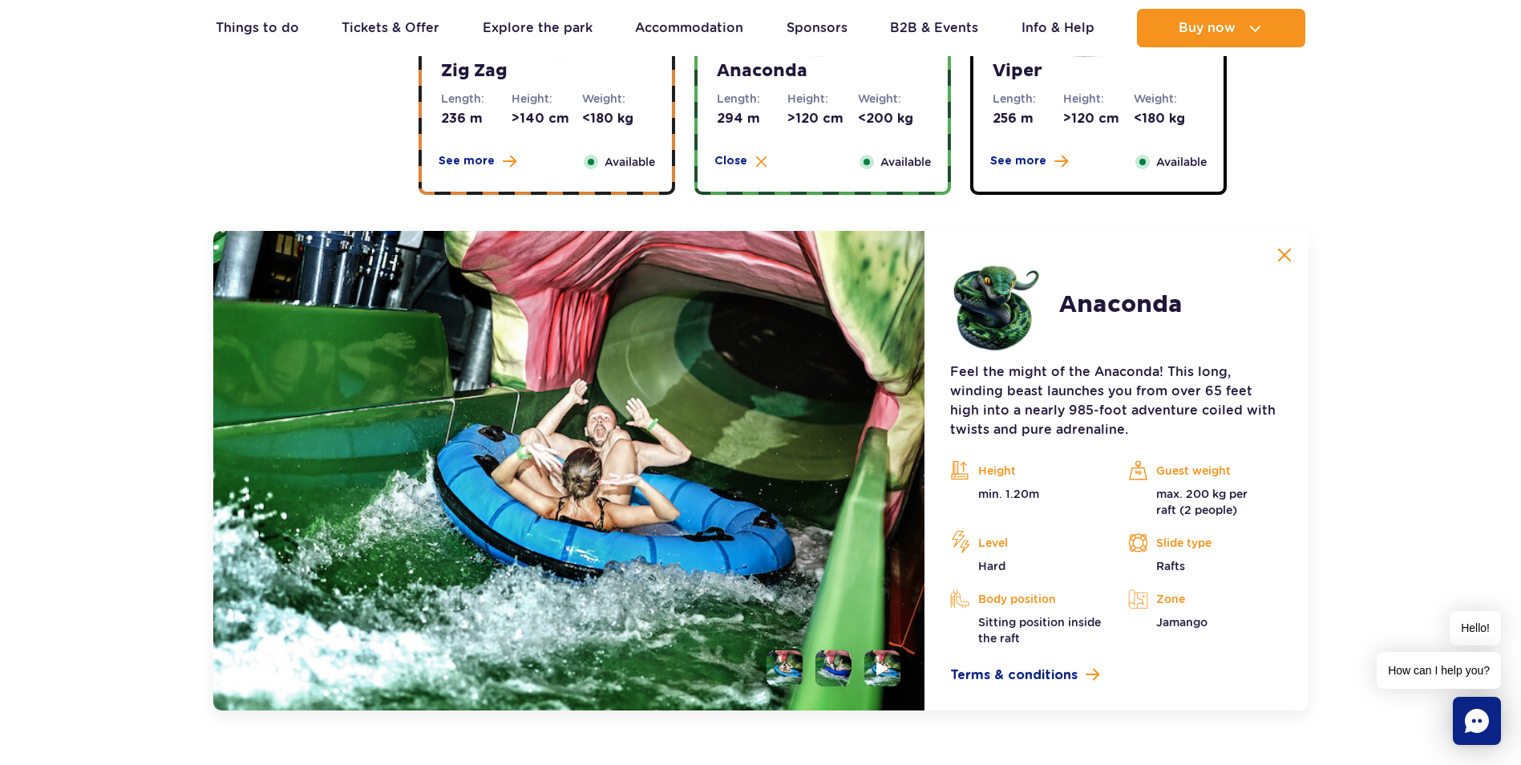
scroll to position [1312, 0]
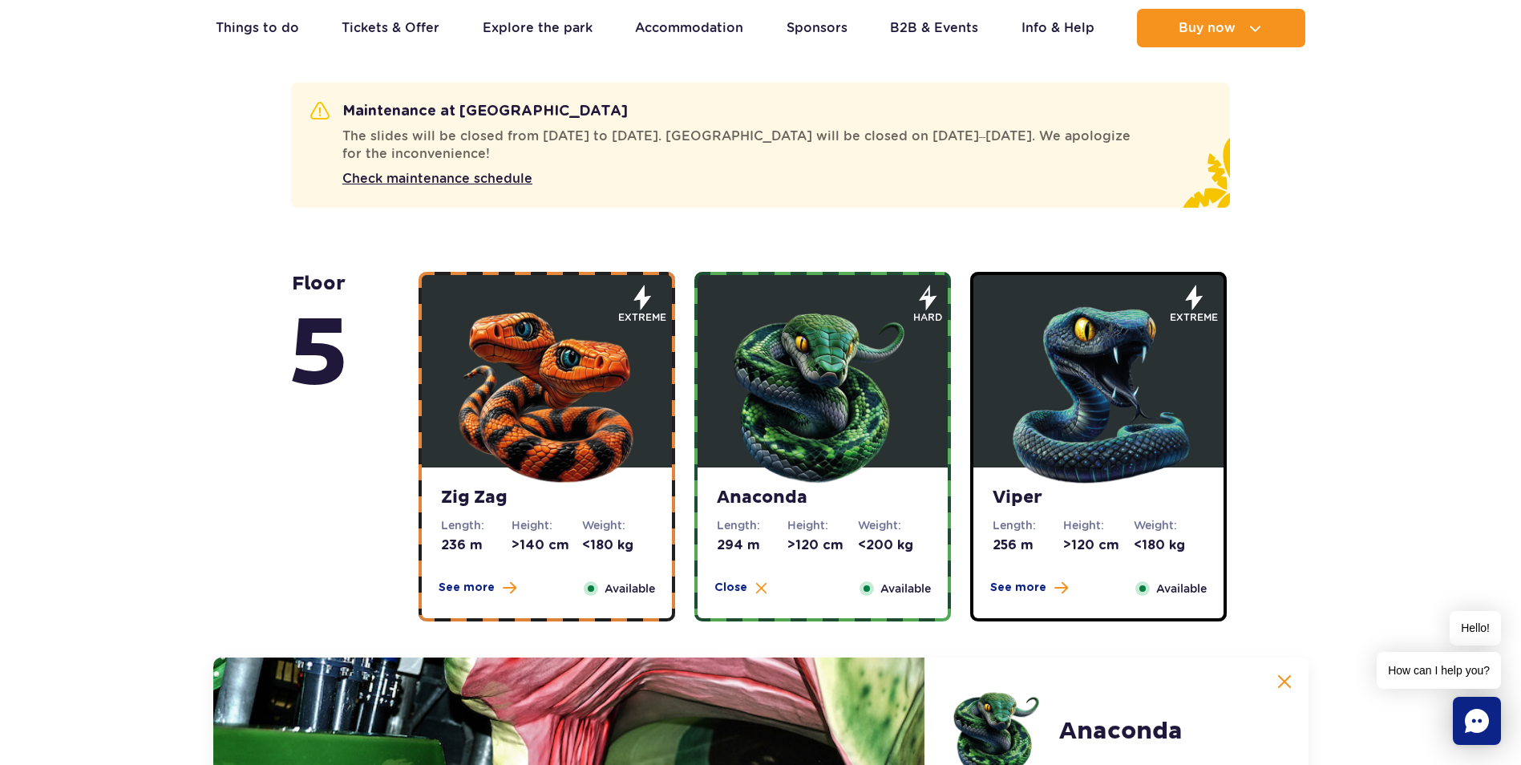
click at [555, 334] on img at bounding box center [547, 391] width 192 height 192
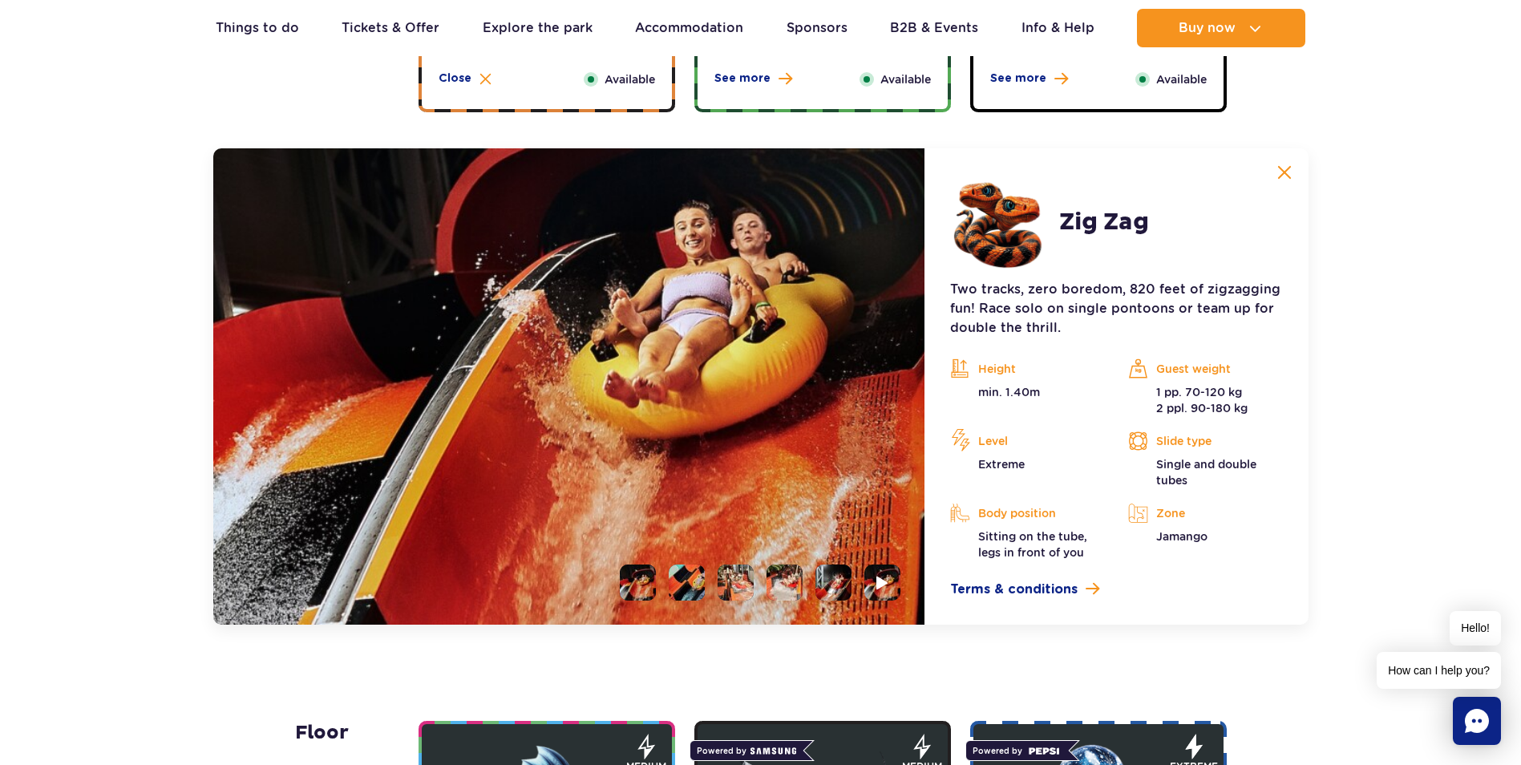
scroll to position [1392, 0]
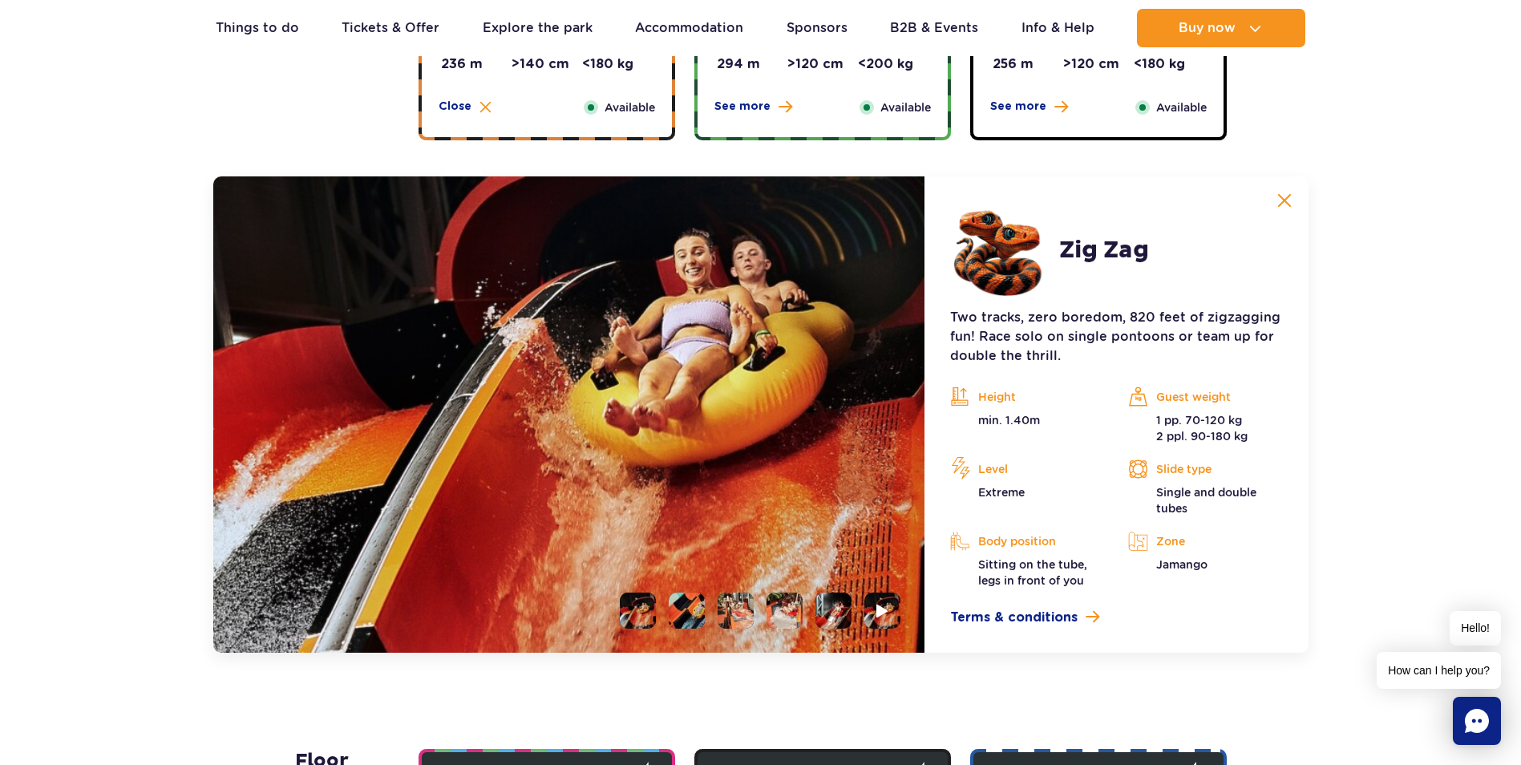
click at [876, 380] on img at bounding box center [569, 414] width 712 height 476
click at [679, 600] on li at bounding box center [687, 610] width 36 height 36
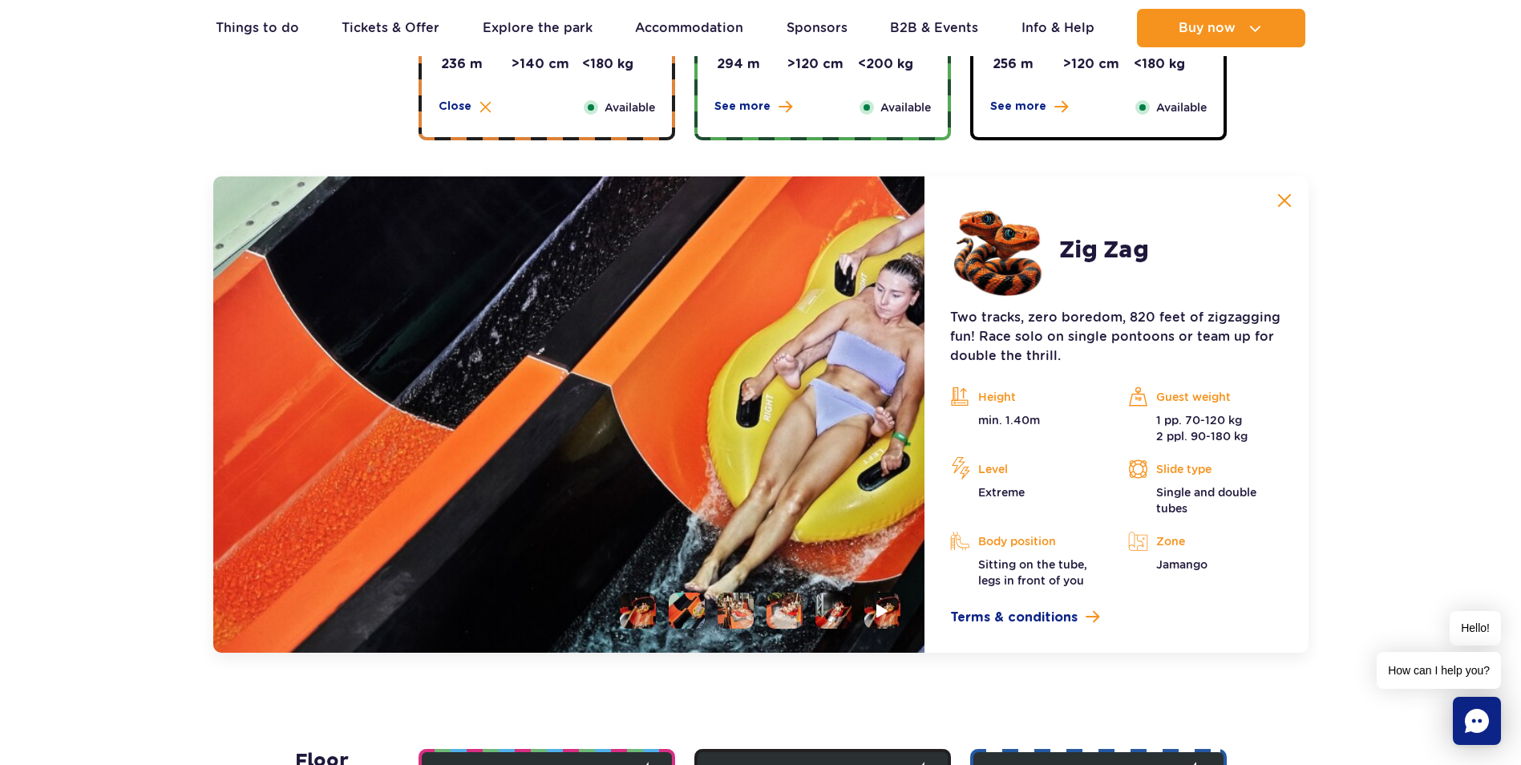
click at [725, 611] on li at bounding box center [735, 610] width 36 height 36
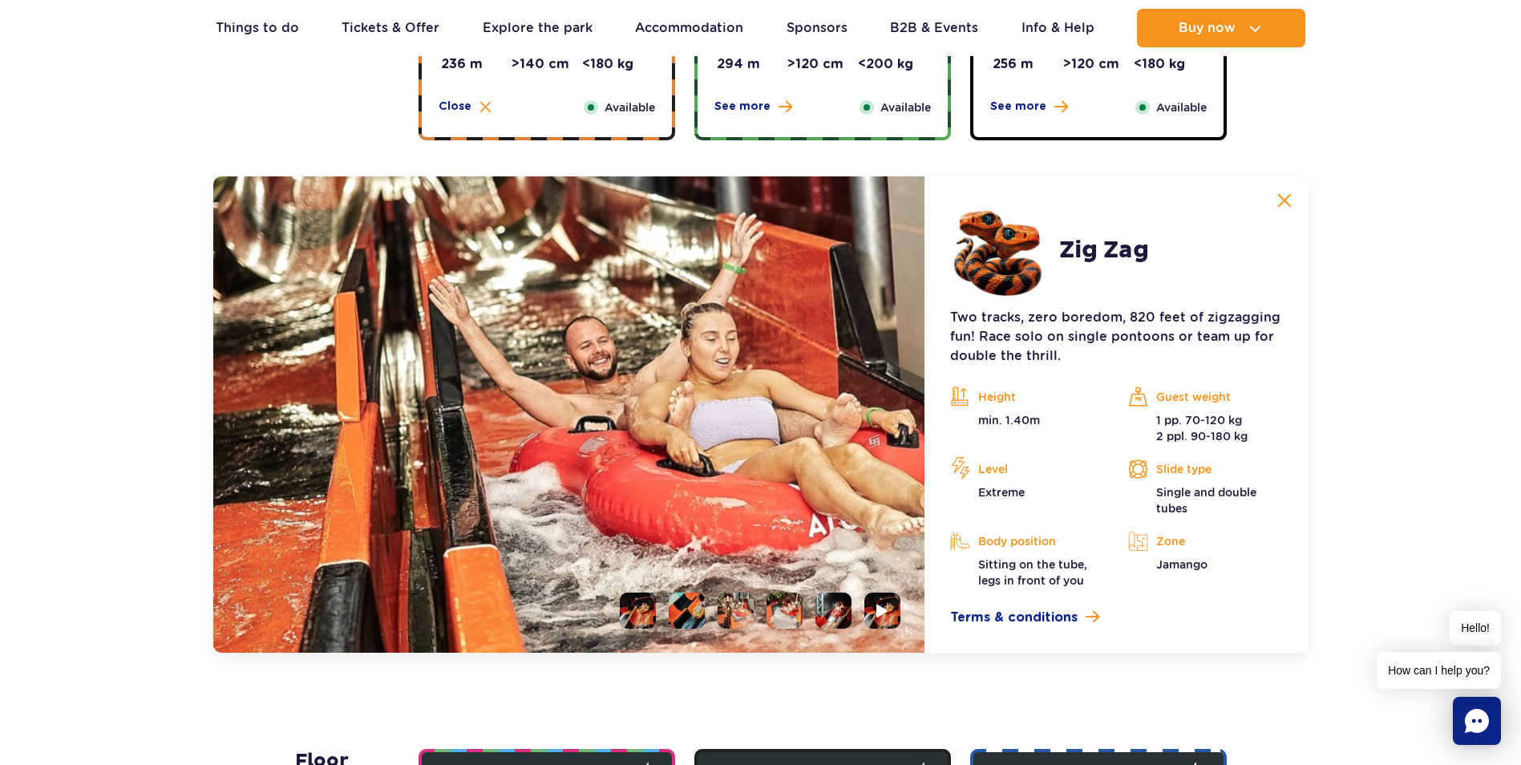
click at [753, 617] on img at bounding box center [735, 610] width 36 height 36
click at [794, 620] on li at bounding box center [784, 610] width 36 height 36
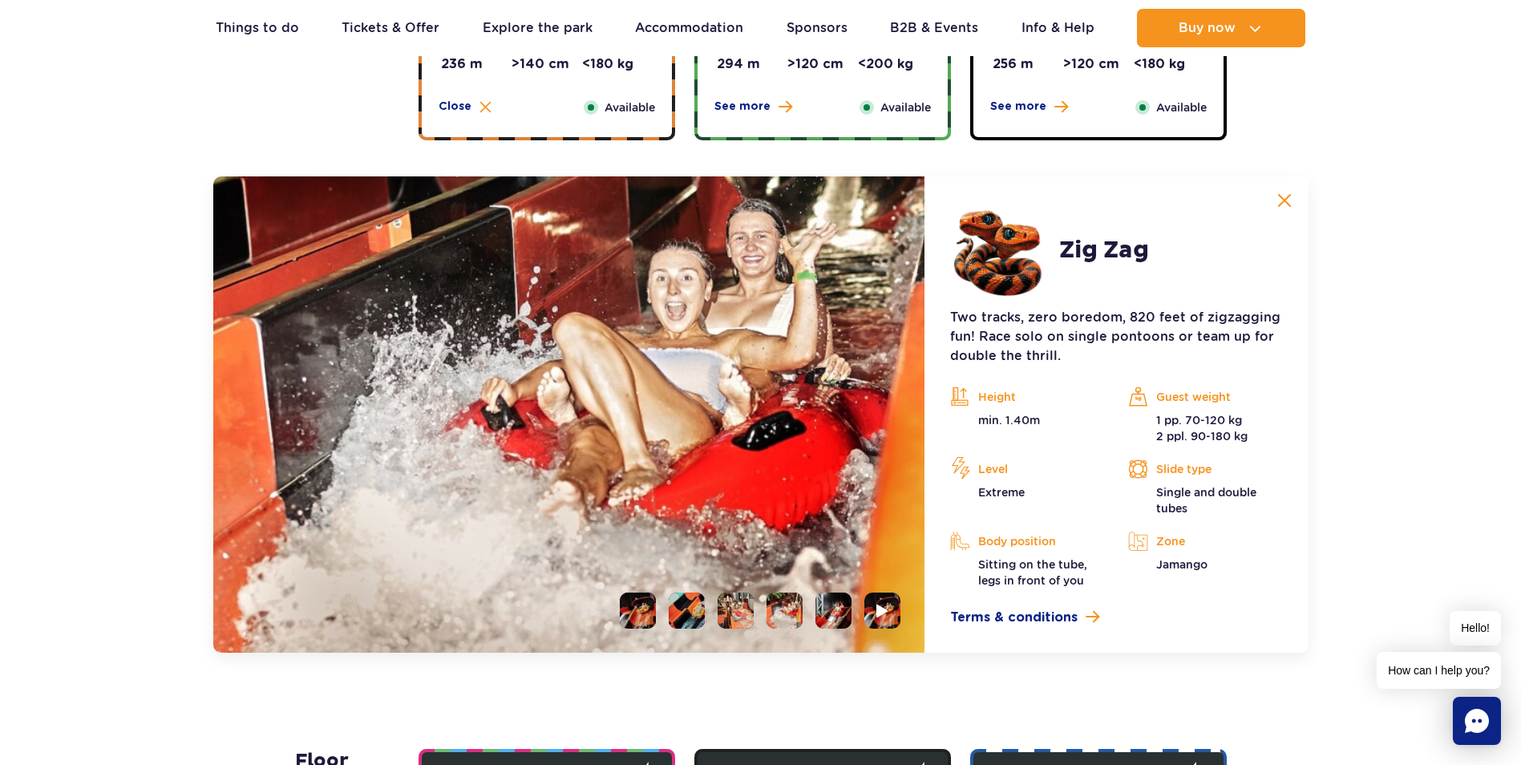
click at [835, 618] on li at bounding box center [833, 610] width 36 height 36
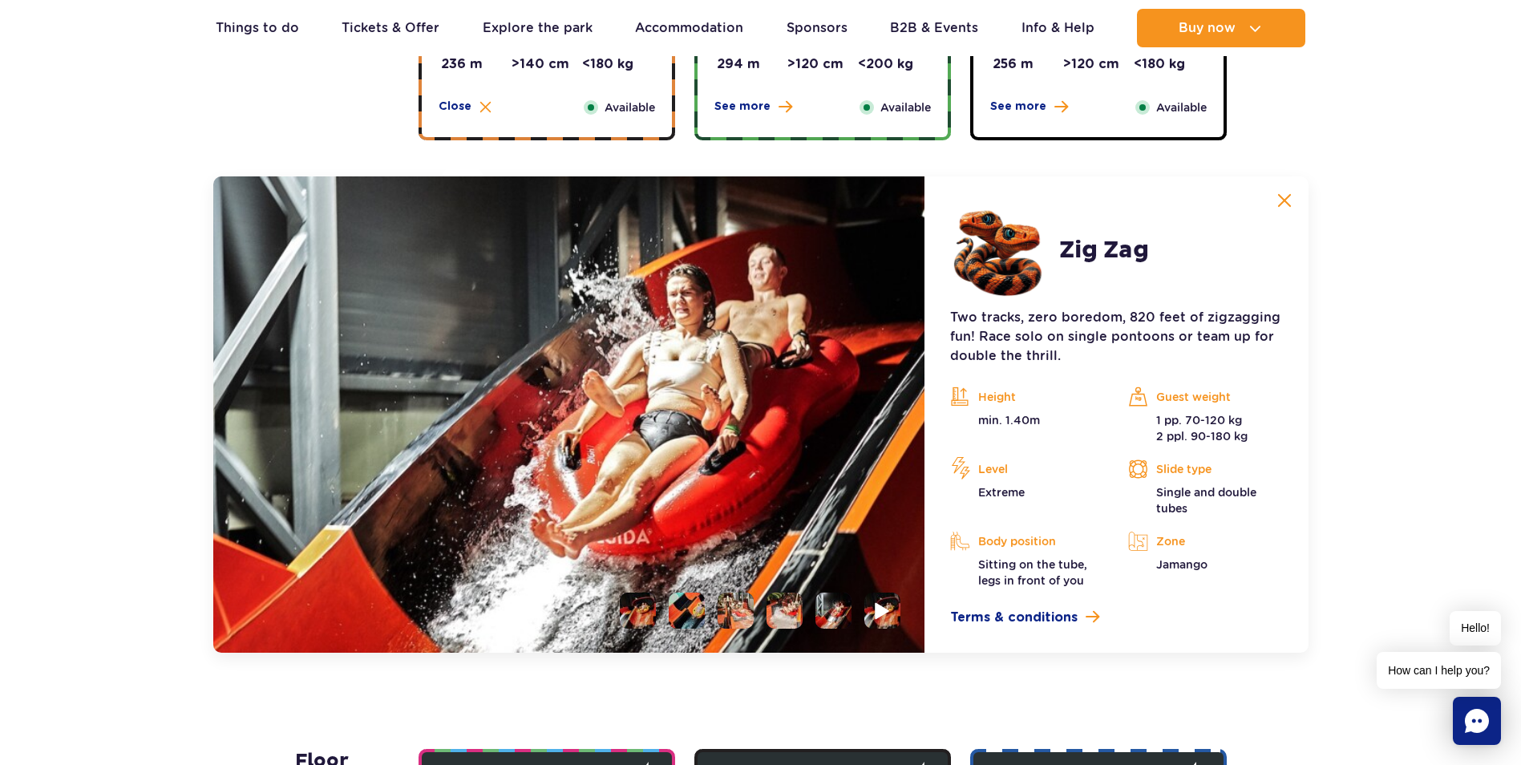
click at [891, 611] on li at bounding box center [882, 610] width 36 height 36
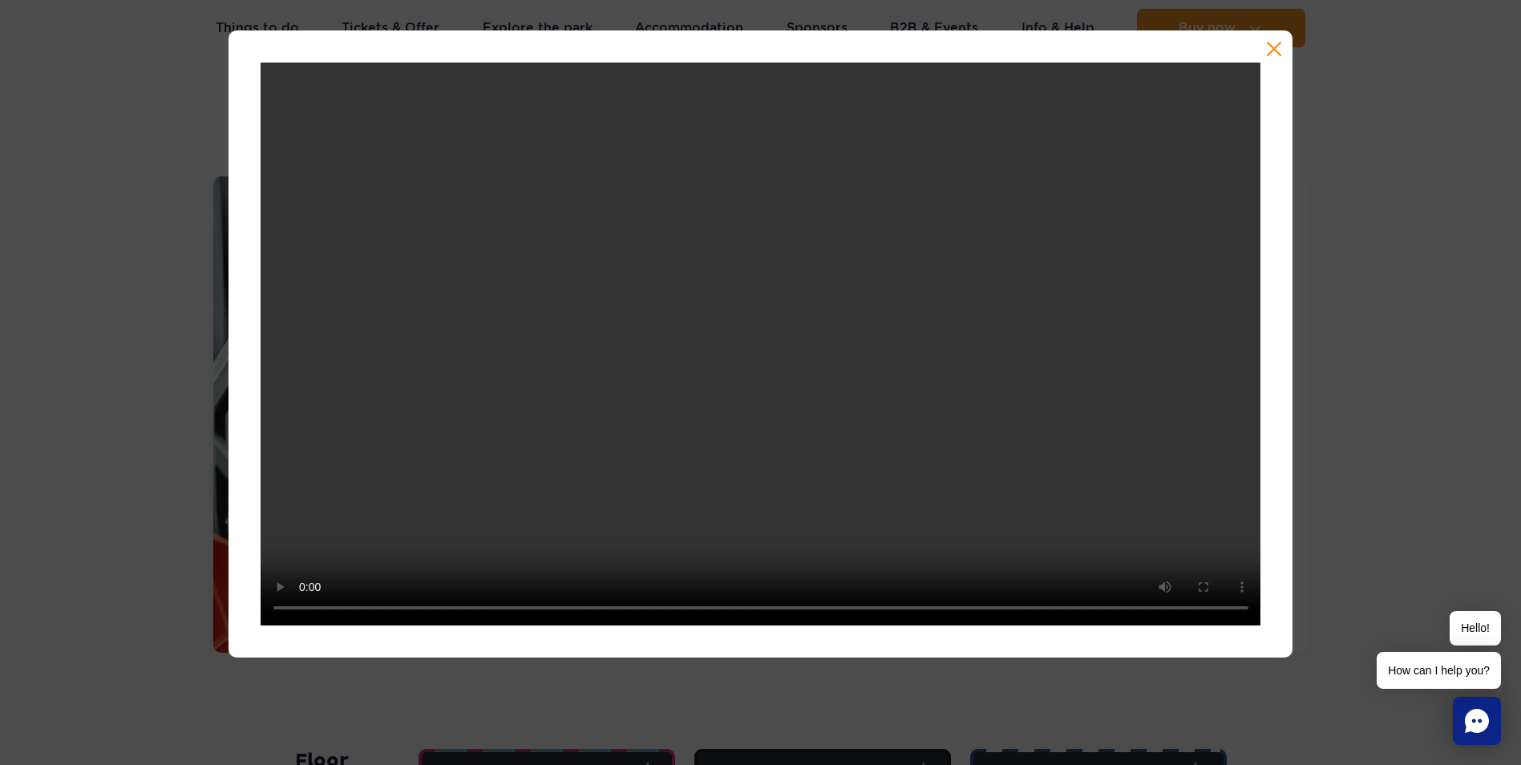
drag, startPoint x: 709, startPoint y: 627, endPoint x: 742, endPoint y: 629, distance: 32.2
click at [717, 628] on div at bounding box center [760, 343] width 1065 height 627
click at [1469, 469] on div at bounding box center [760, 343] width 1521 height 627
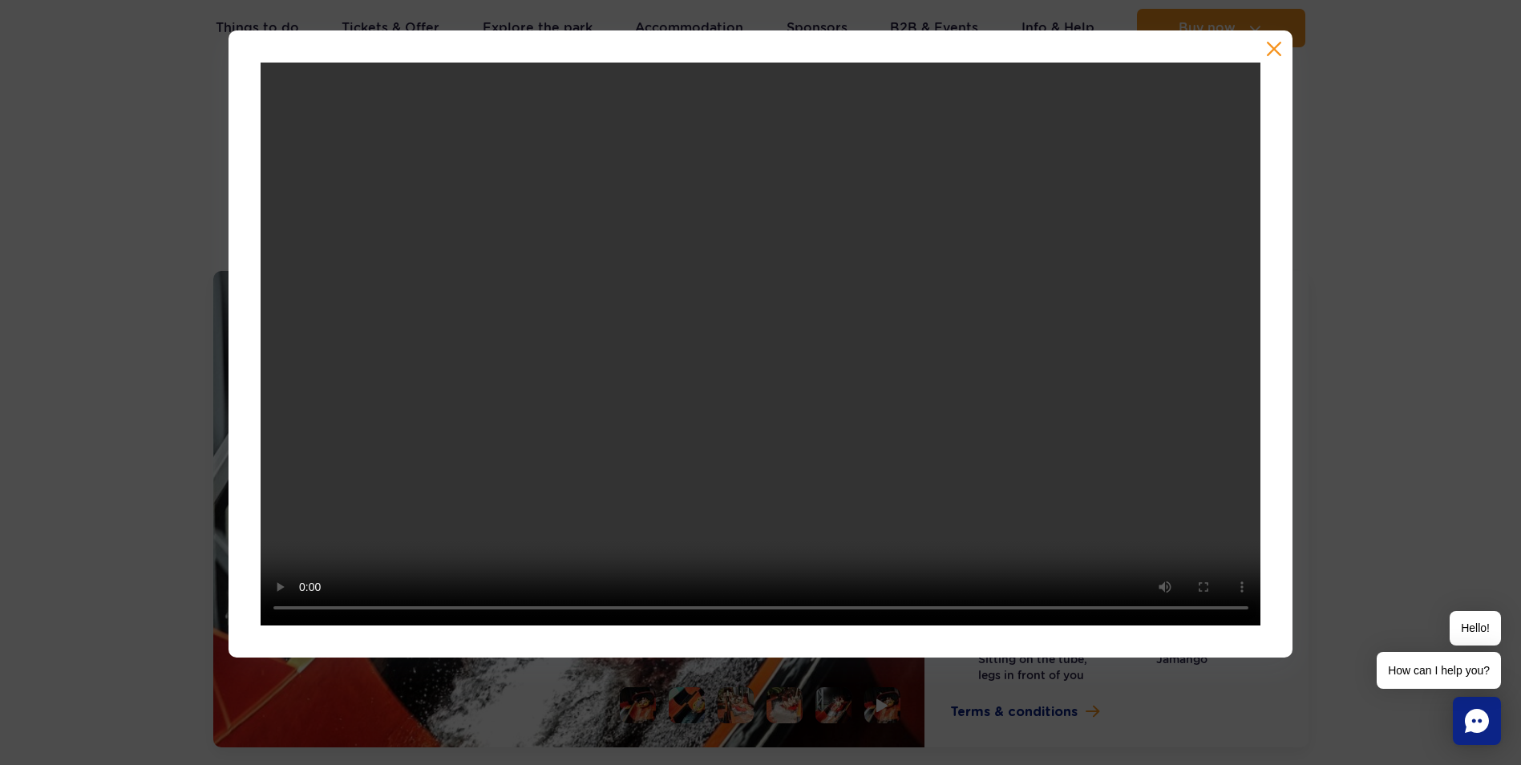
scroll to position [1152, 0]
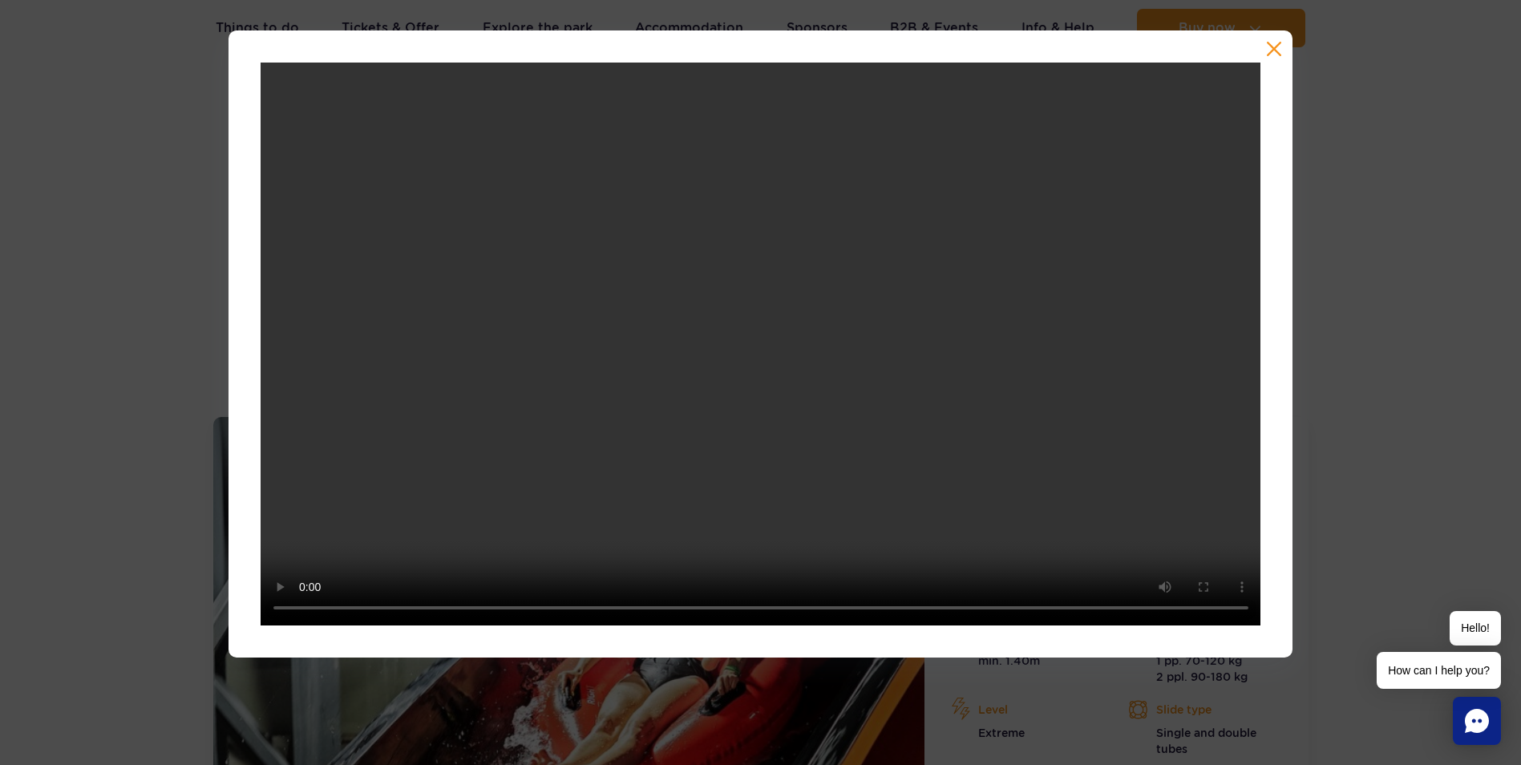
click at [1269, 52] on button "button" at bounding box center [1274, 49] width 16 height 16
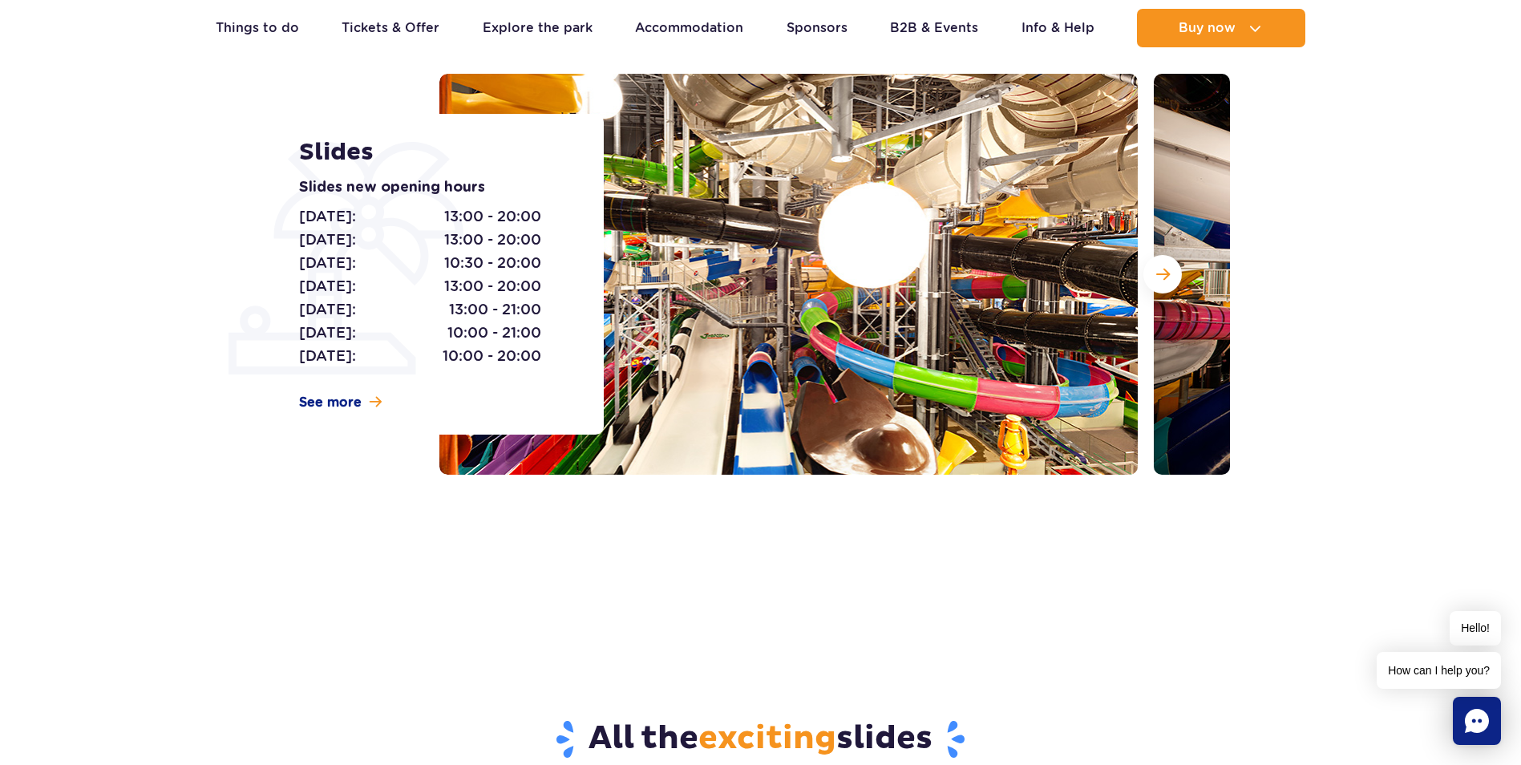
scroll to position [0, 0]
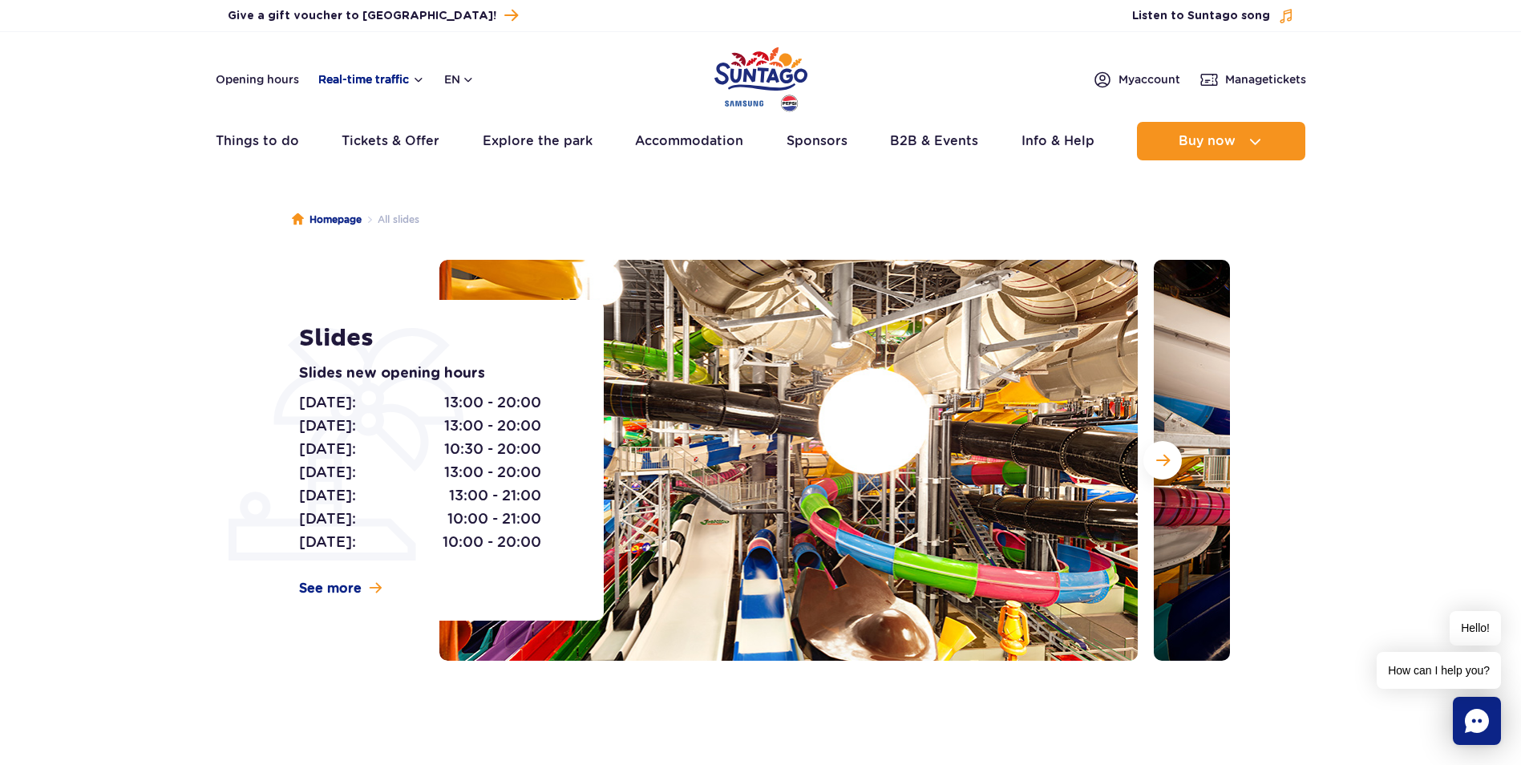
click at [358, 86] on button "Real-time traffic" at bounding box center [371, 79] width 107 height 13
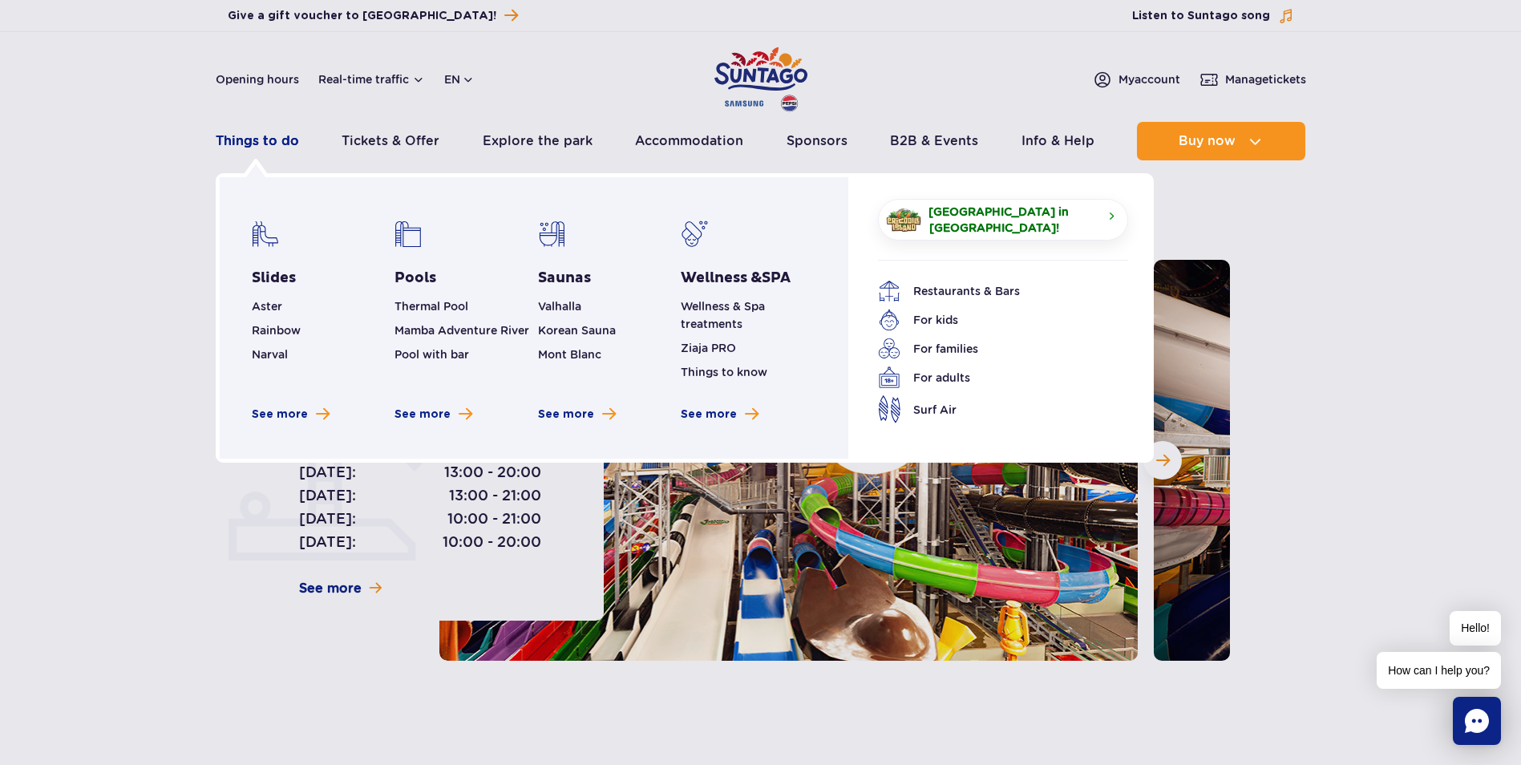
click at [252, 150] on link "Things to do" at bounding box center [257, 141] width 83 height 38
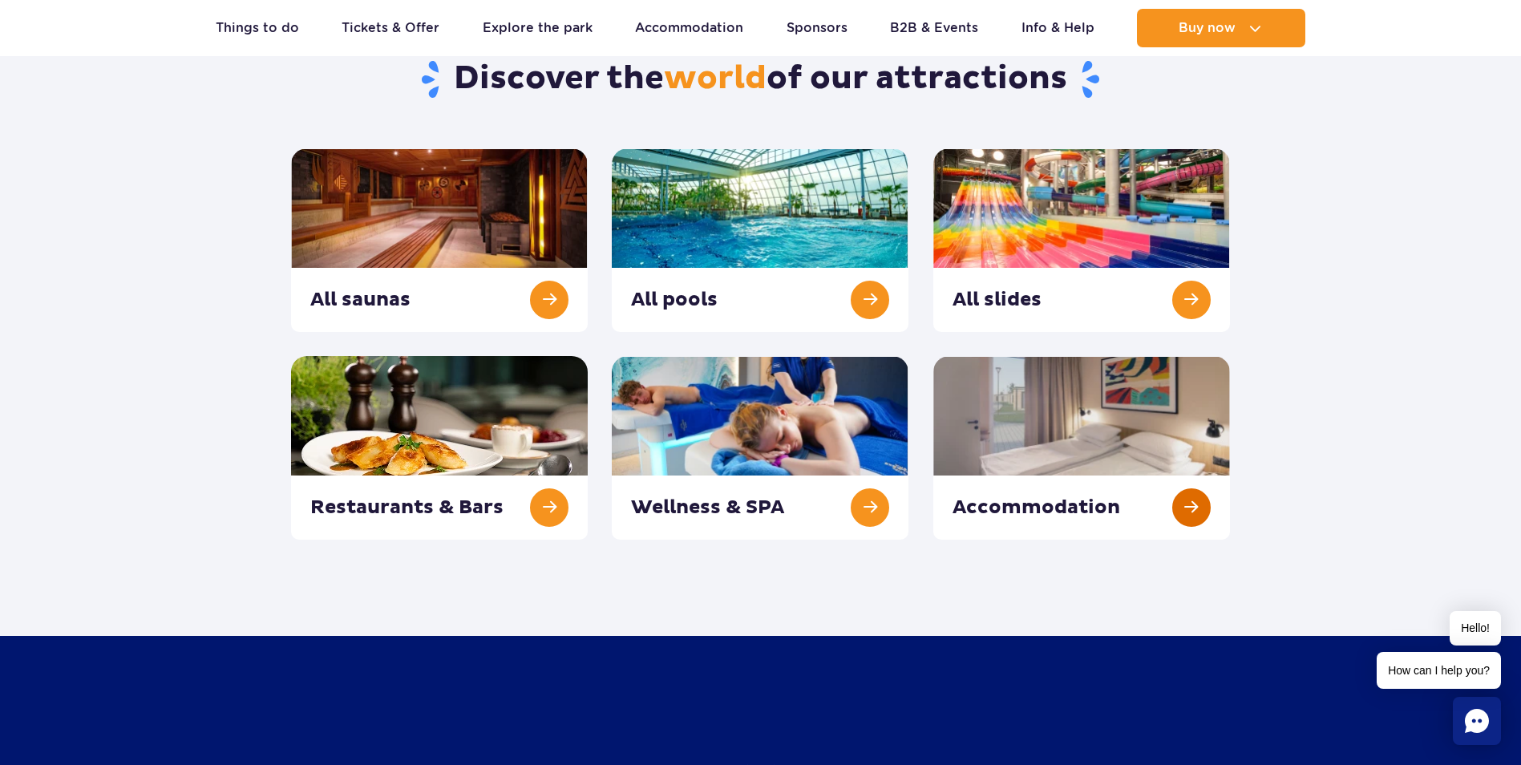
scroll to position [160, 0]
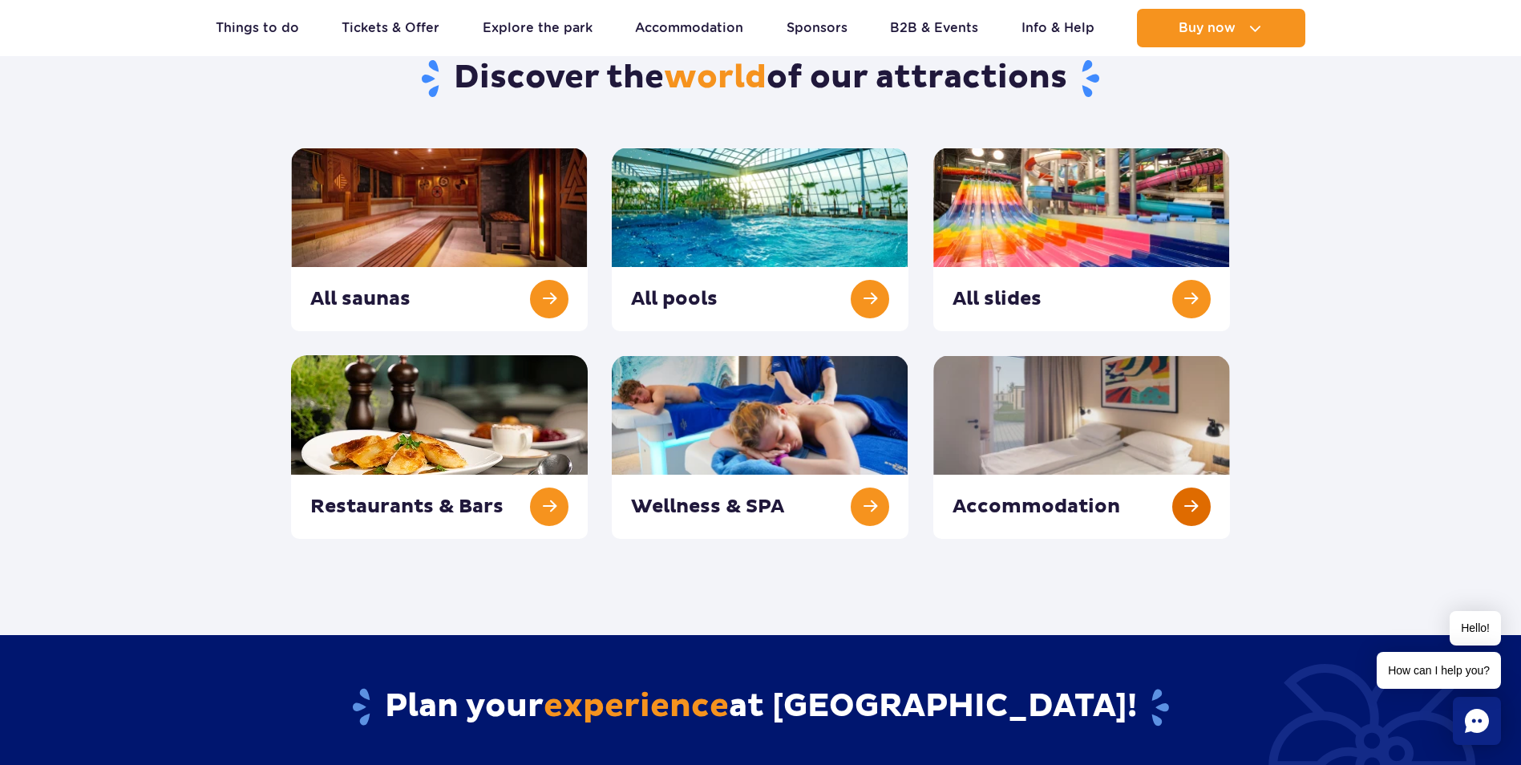
click at [1106, 503] on link at bounding box center [1081, 447] width 297 height 184
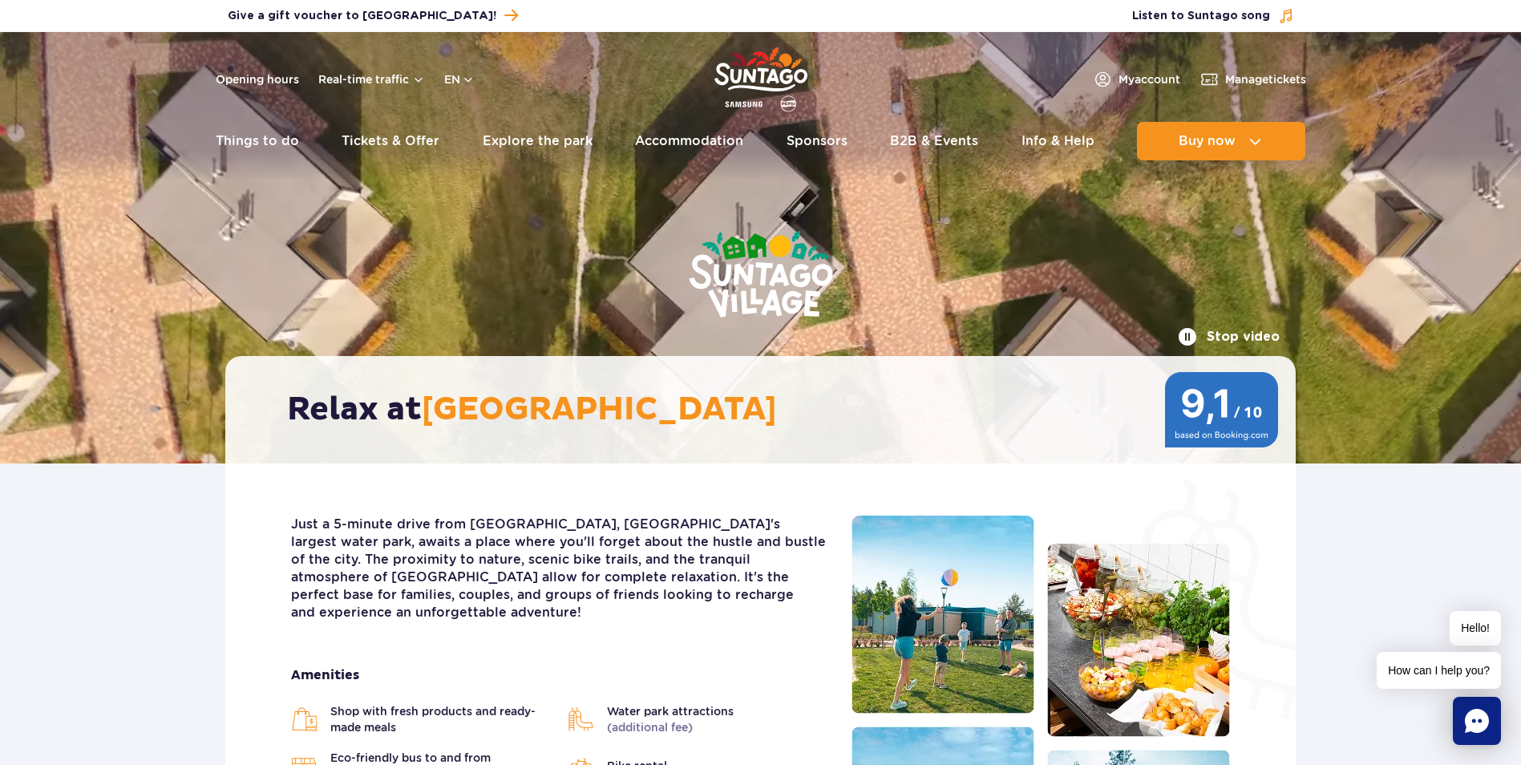
click at [964, 230] on div "Stop video Relax at Suntago Village" at bounding box center [760, 247] width 1094 height 431
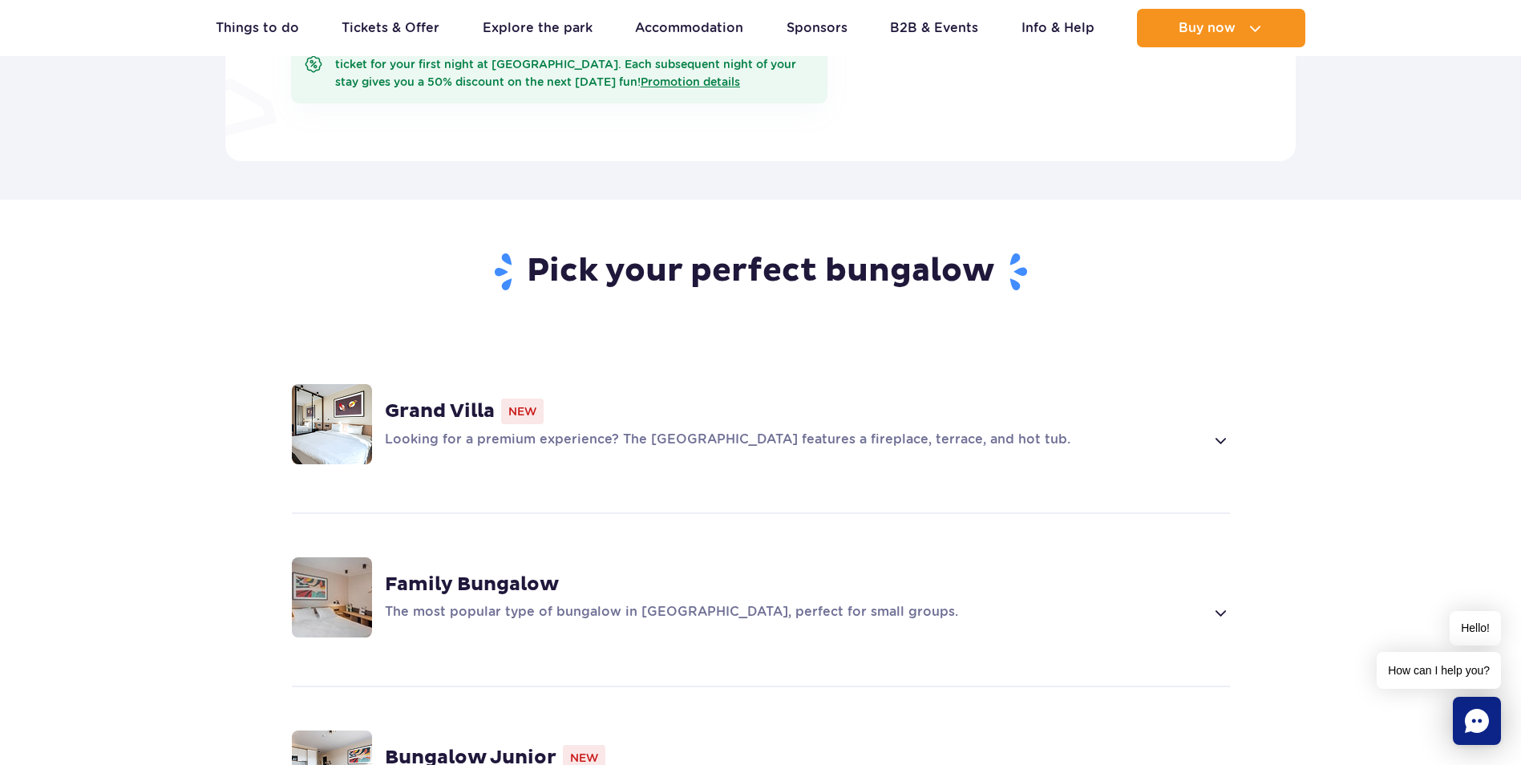
scroll to position [962, 0]
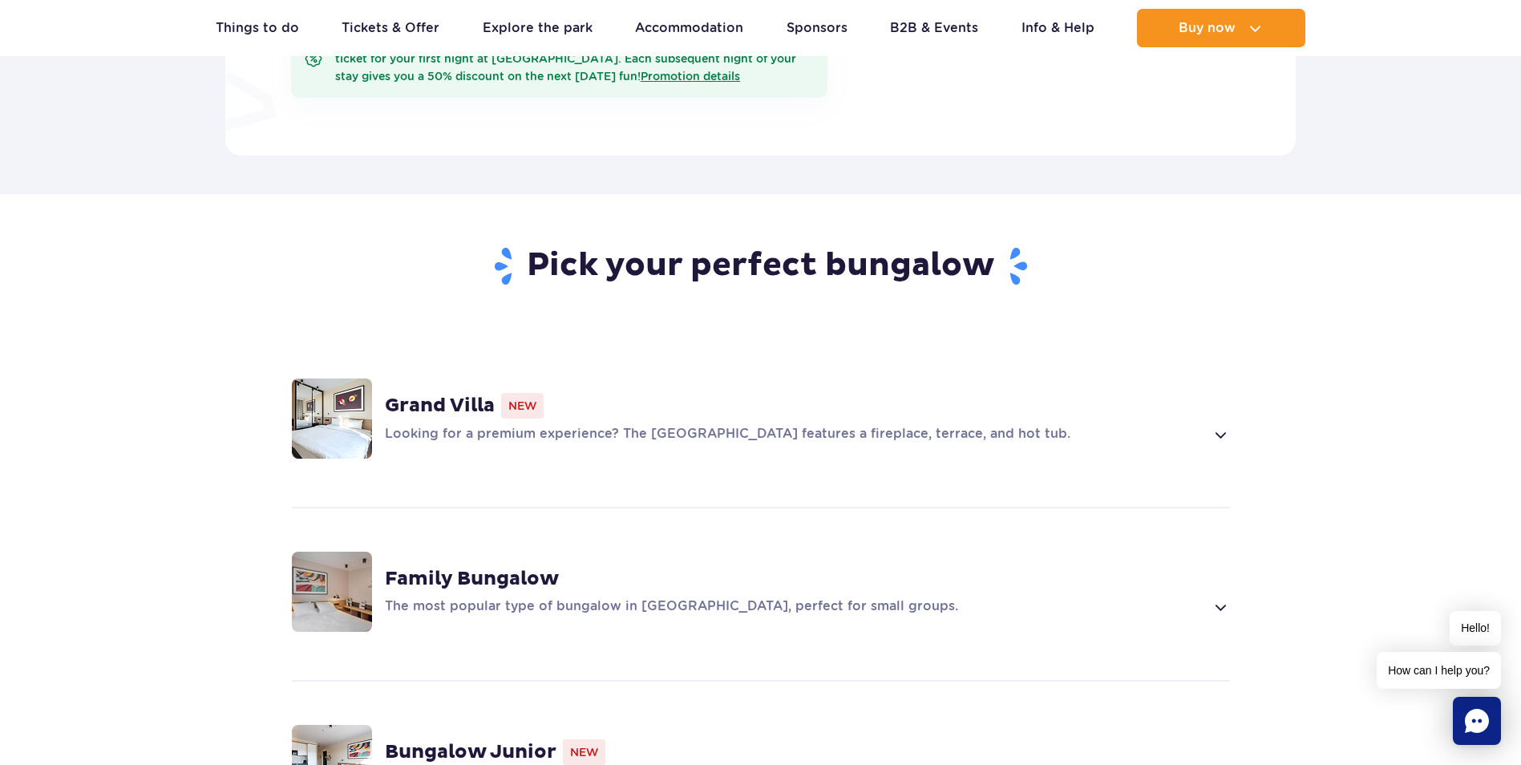
click at [303, 394] on img at bounding box center [332, 418] width 80 height 80
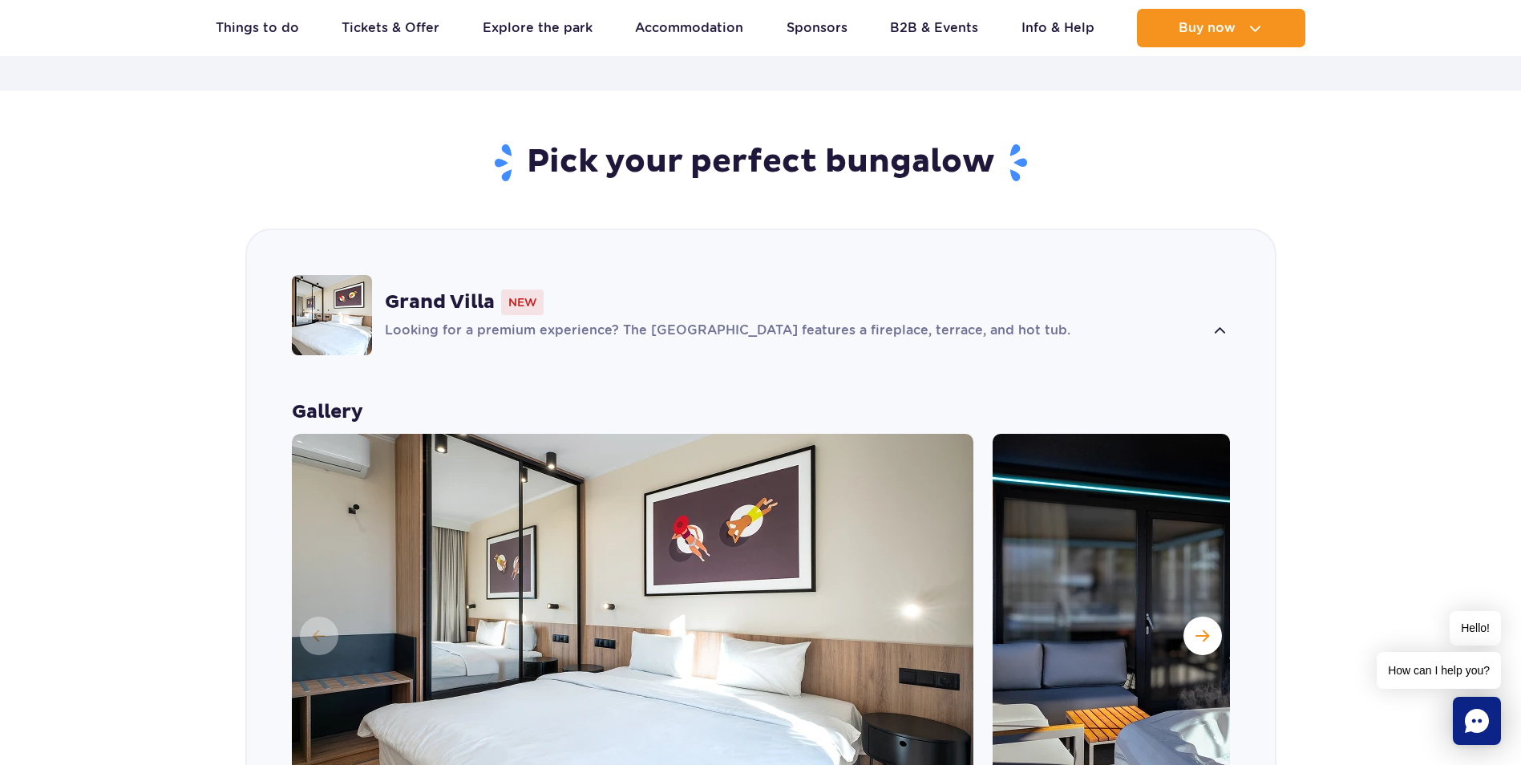
scroll to position [1182, 0]
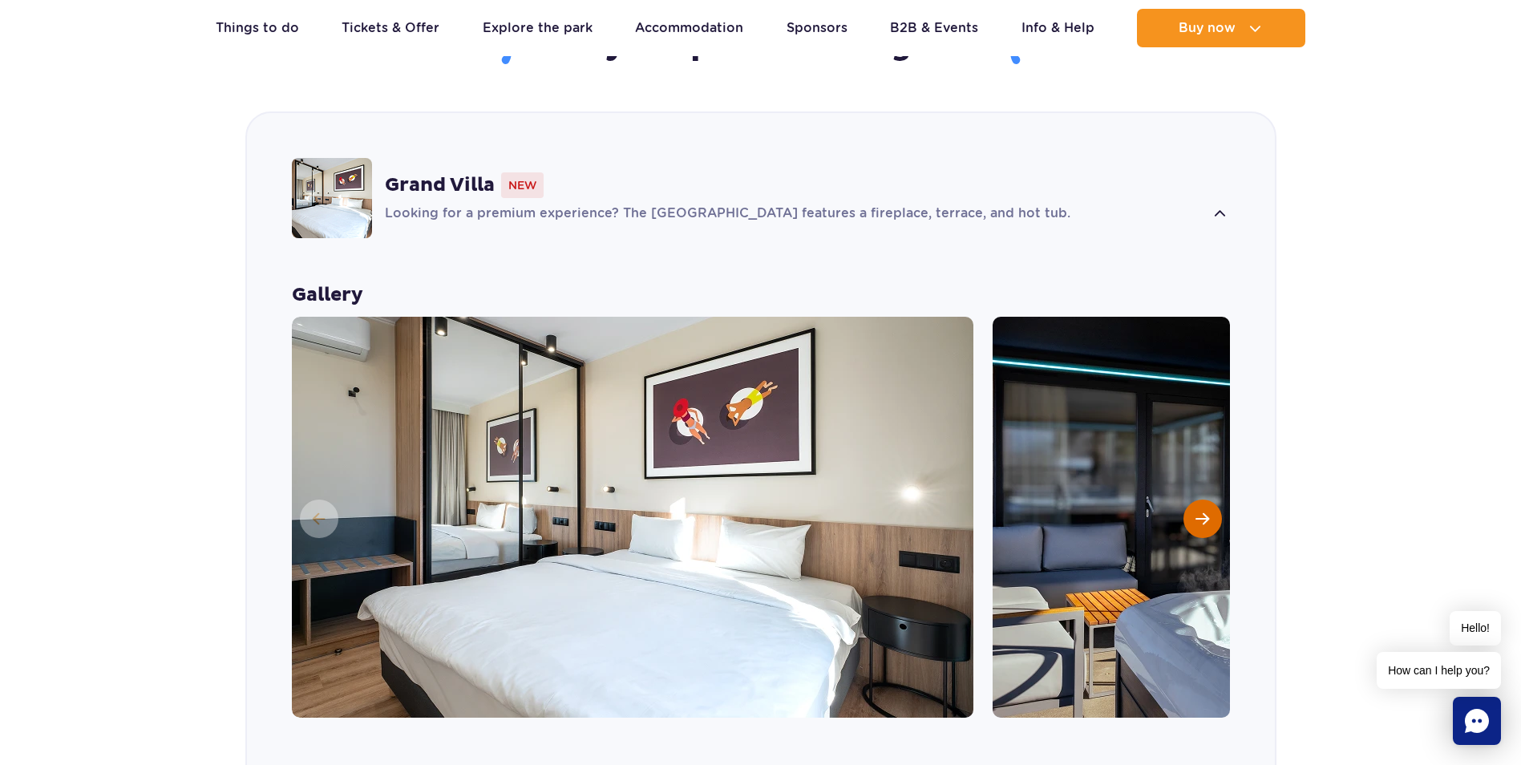
click at [1210, 499] on button "Next slide" at bounding box center [1202, 518] width 38 height 38
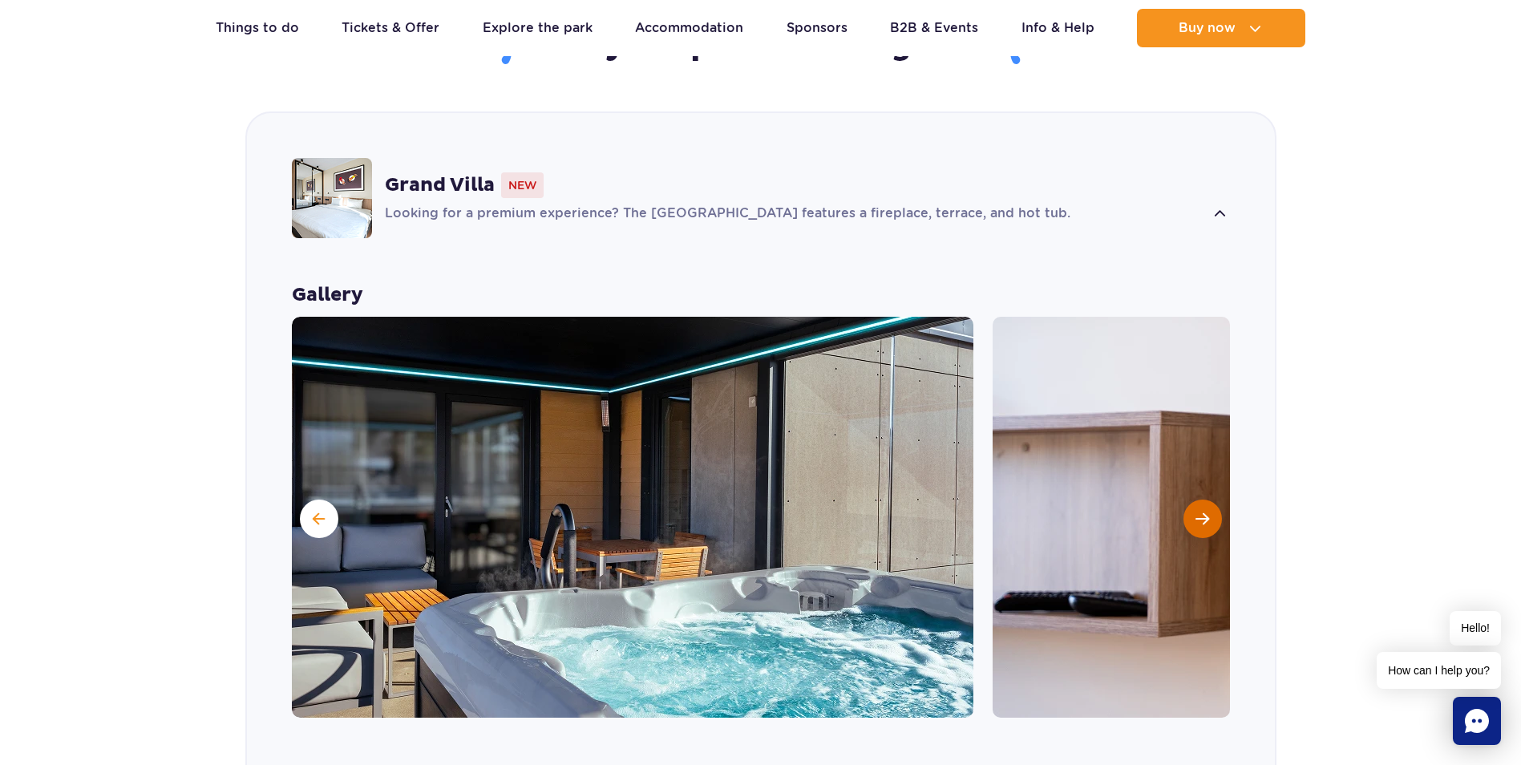
click at [1210, 499] on button "Next slide" at bounding box center [1202, 518] width 38 height 38
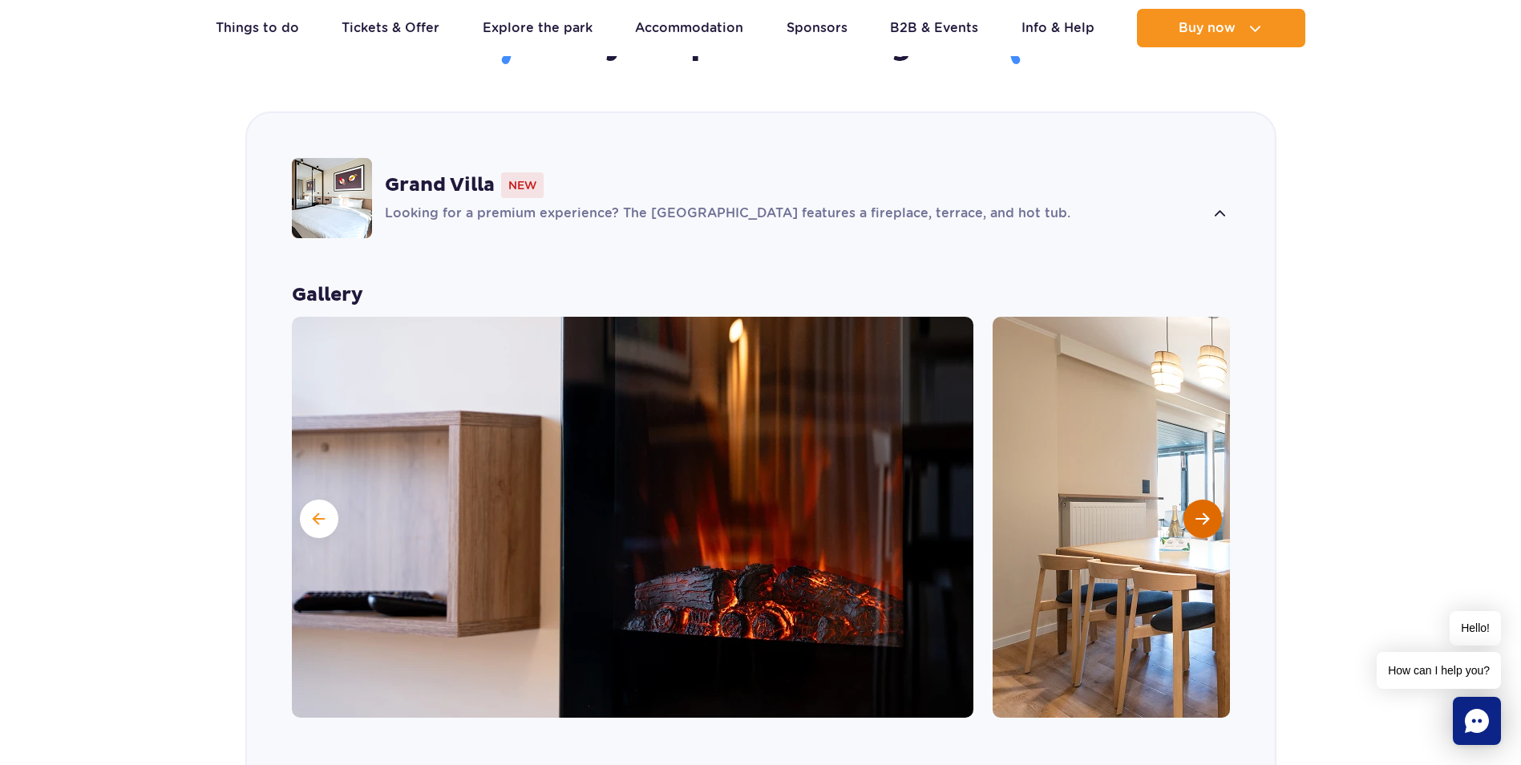
click at [1210, 499] on button "Next slide" at bounding box center [1202, 518] width 38 height 38
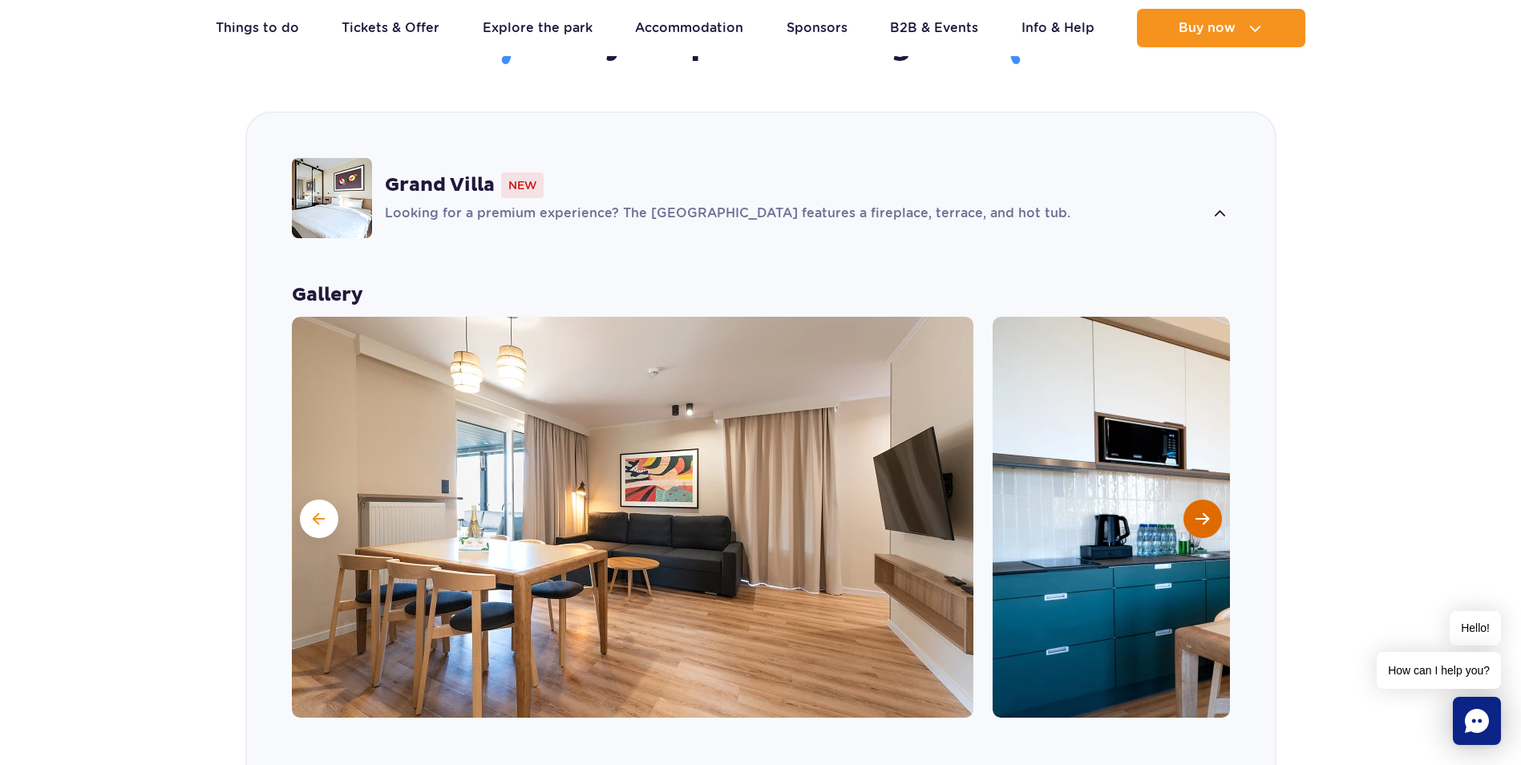
click at [1210, 499] on button "Next slide" at bounding box center [1202, 518] width 38 height 38
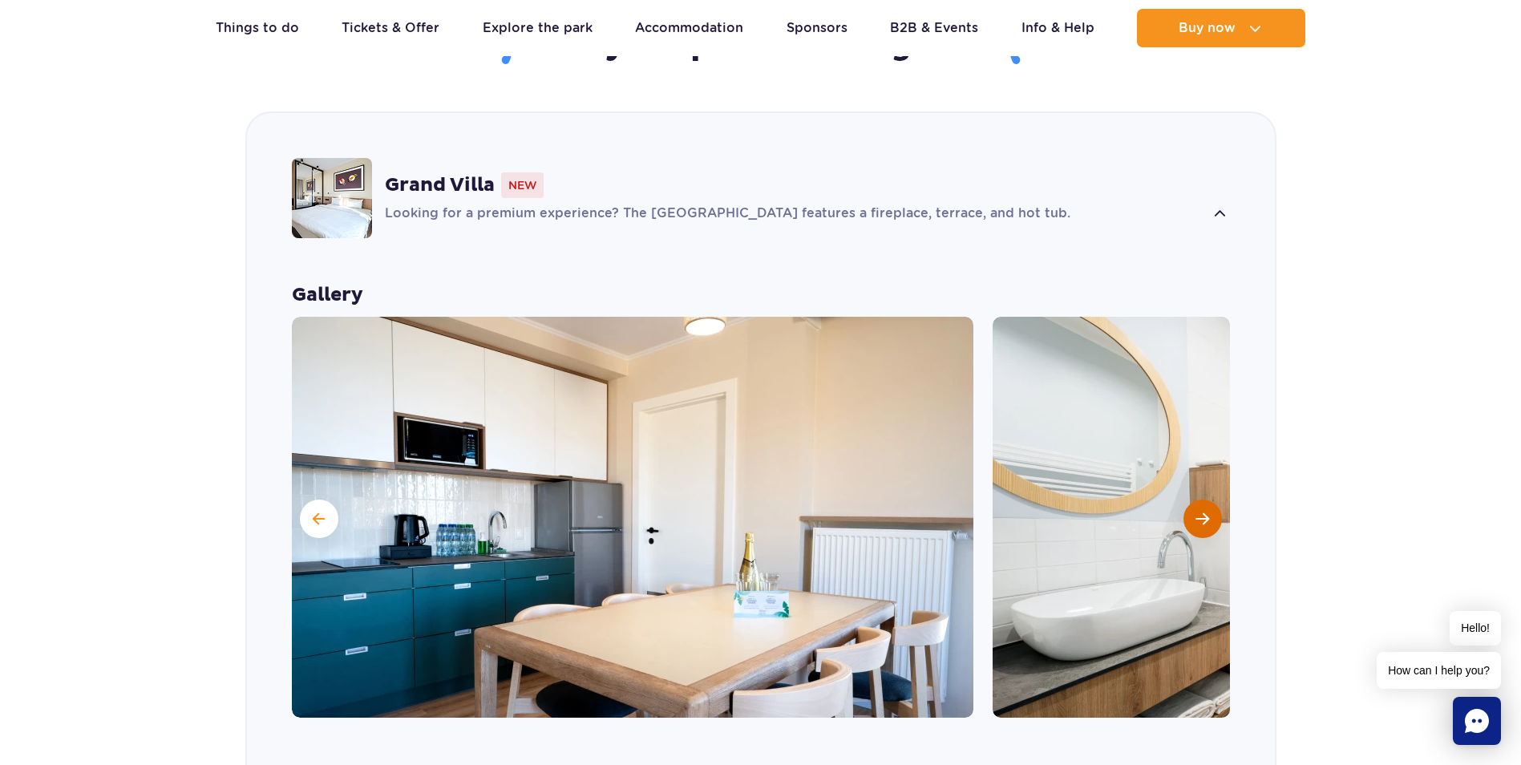
click at [1210, 499] on button "Next slide" at bounding box center [1202, 518] width 38 height 38
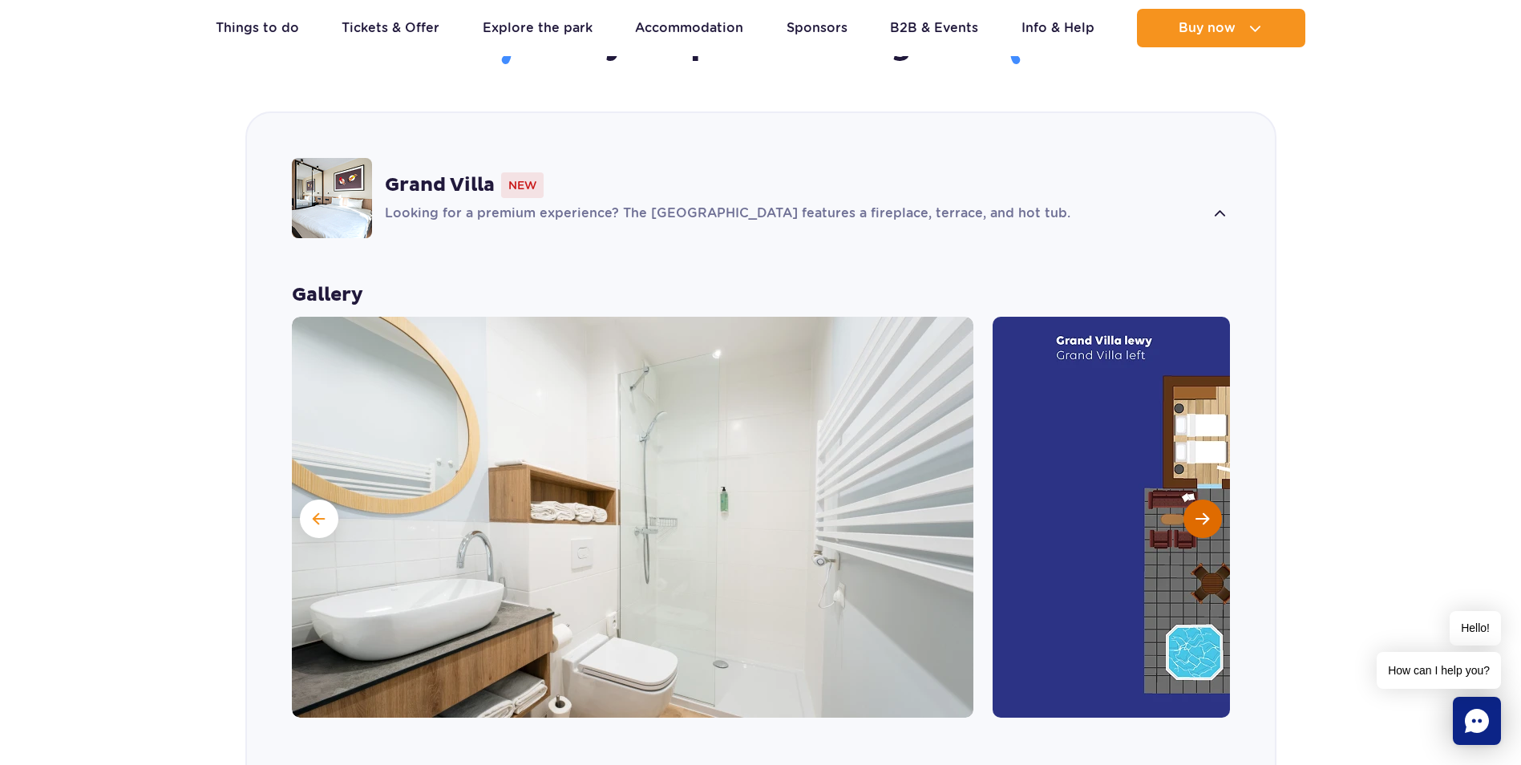
click at [1210, 499] on button "Next slide" at bounding box center [1202, 518] width 38 height 38
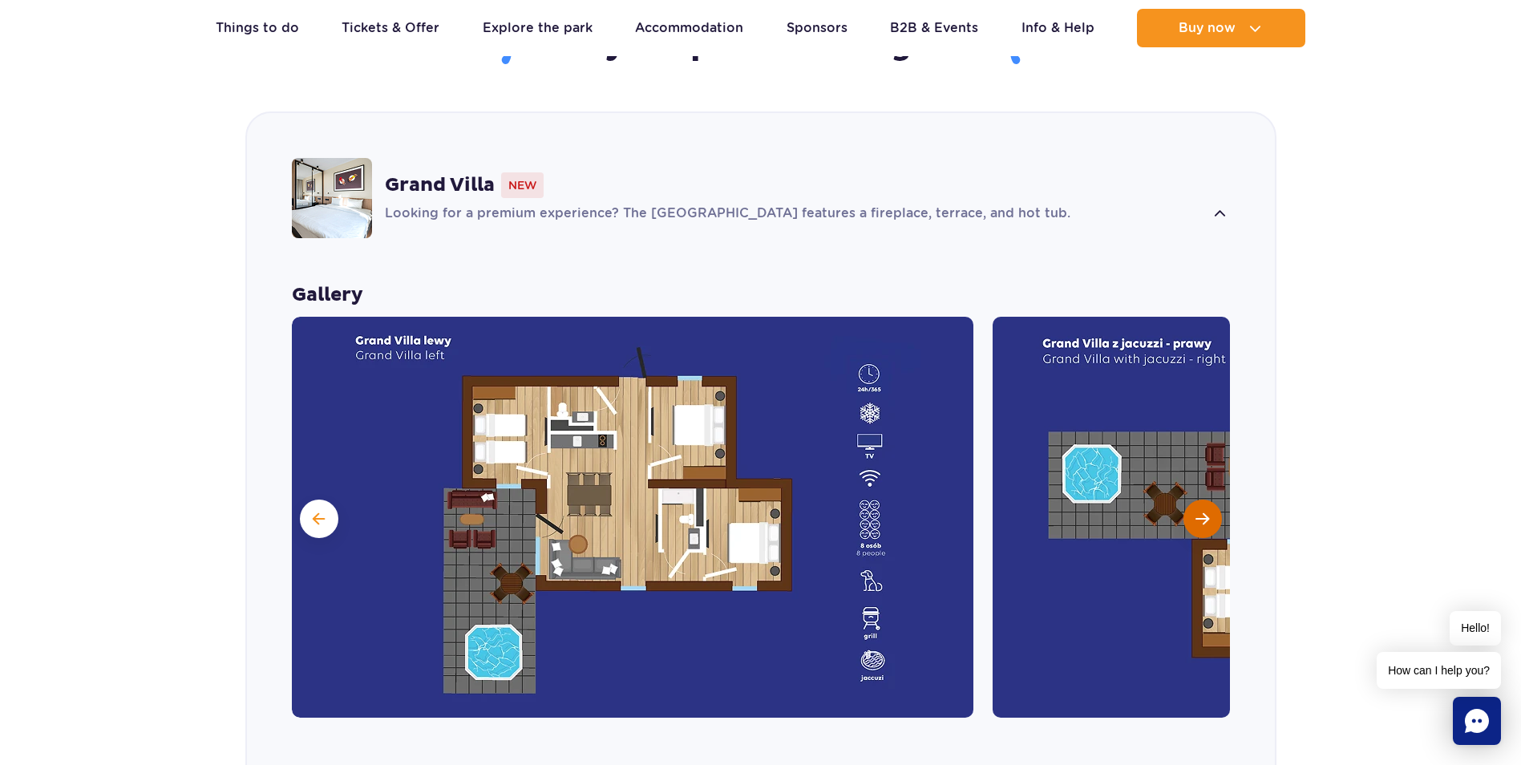
click at [1210, 499] on button "Next slide" at bounding box center [1202, 518] width 38 height 38
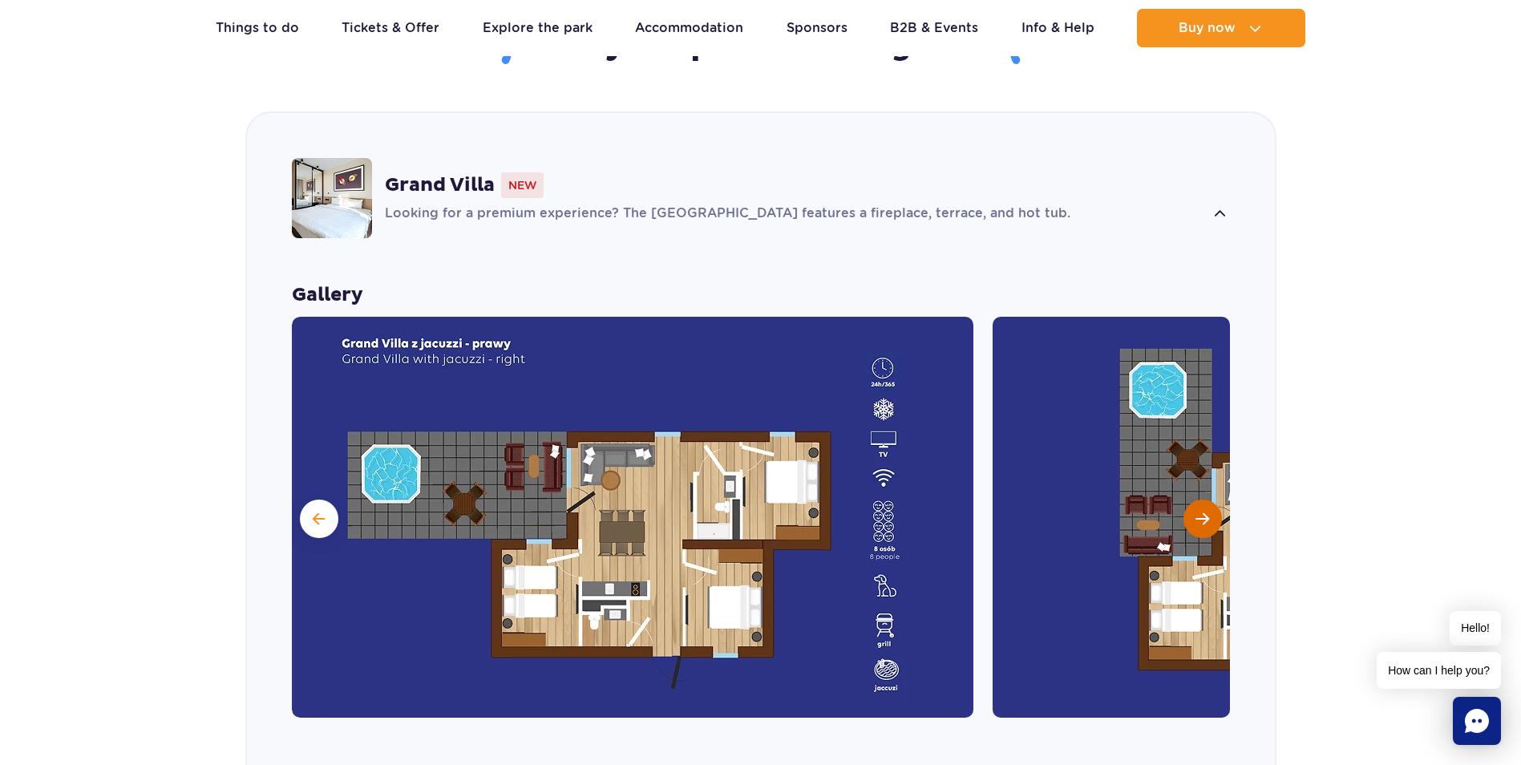
click at [1209, 499] on button "Next slide" at bounding box center [1202, 518] width 38 height 38
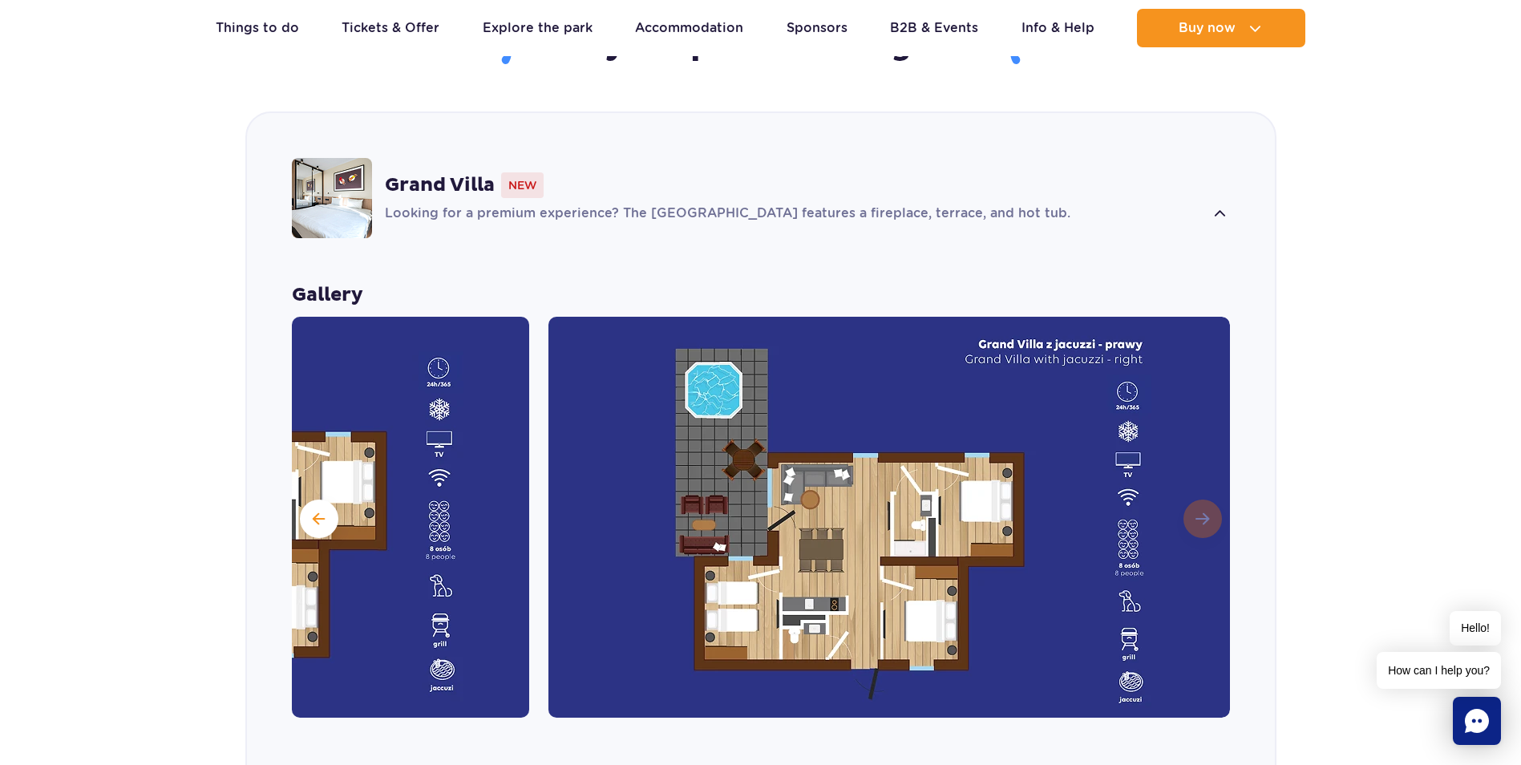
click at [1209, 492] on img at bounding box center [888, 517] width 681 height 401
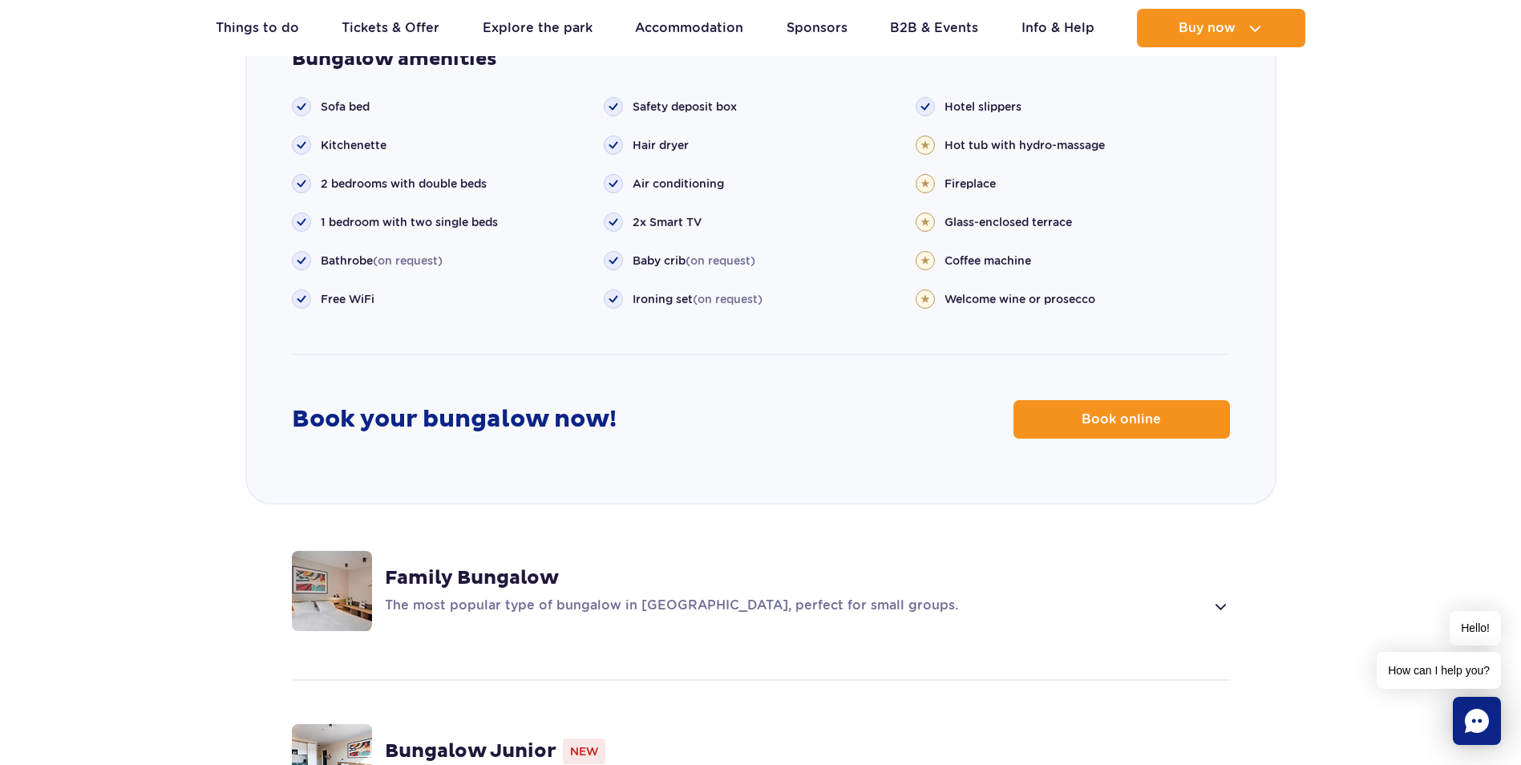
scroll to position [2225, 0]
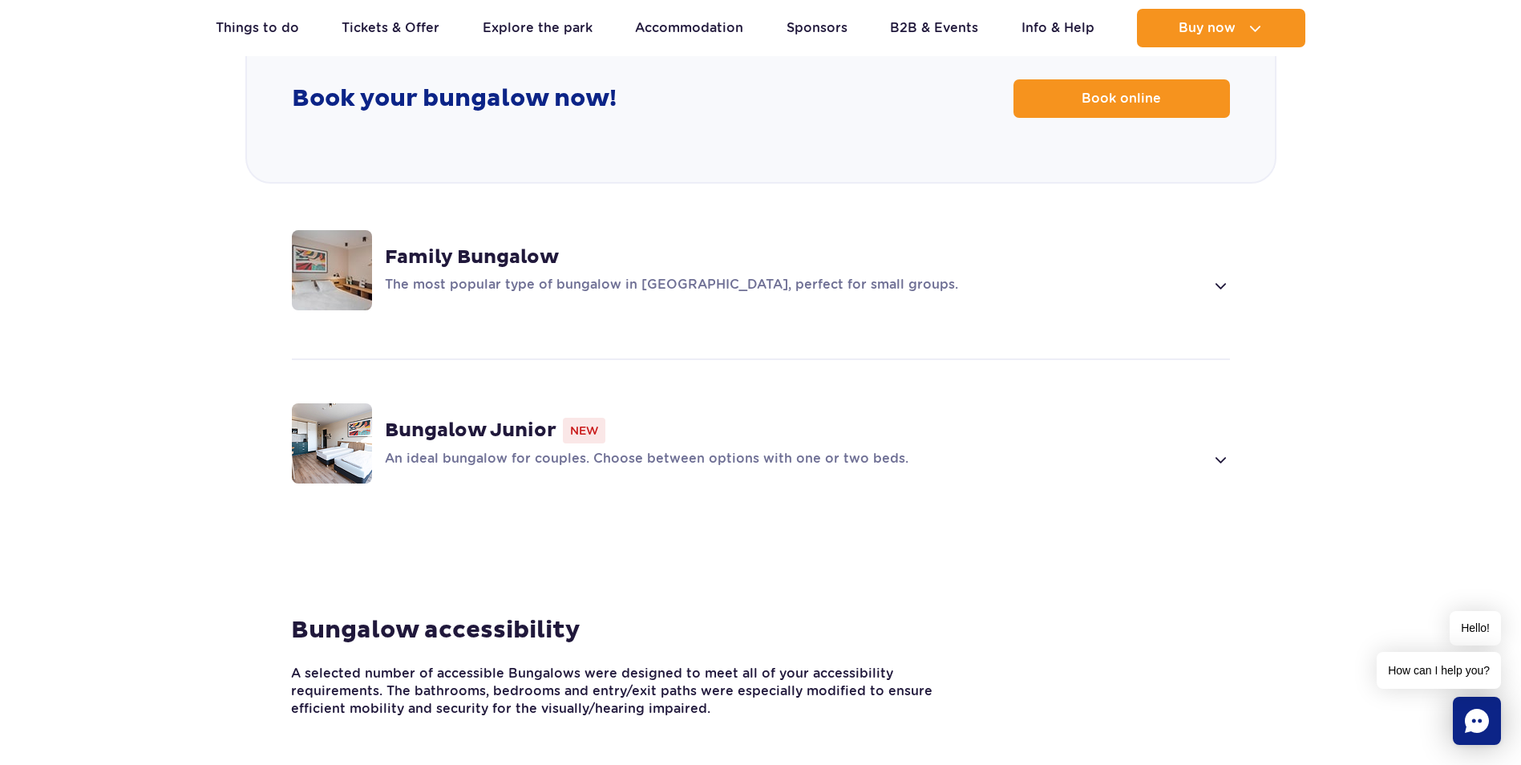
click at [542, 245] on div "Family Bungalow The most popular type of bungalow in Suntago Village, perfect f…" at bounding box center [807, 270] width 845 height 50
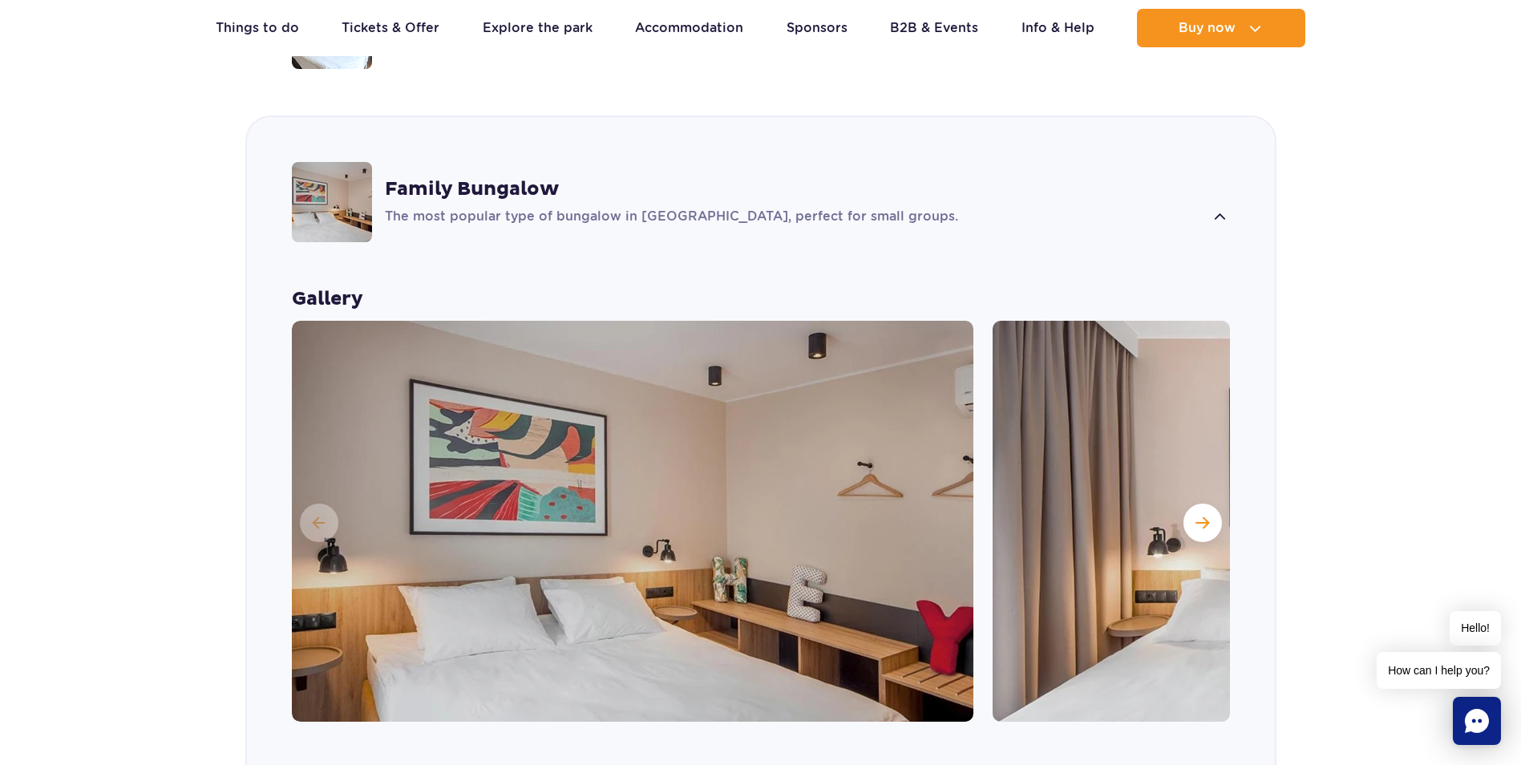
scroll to position [1450, 0]
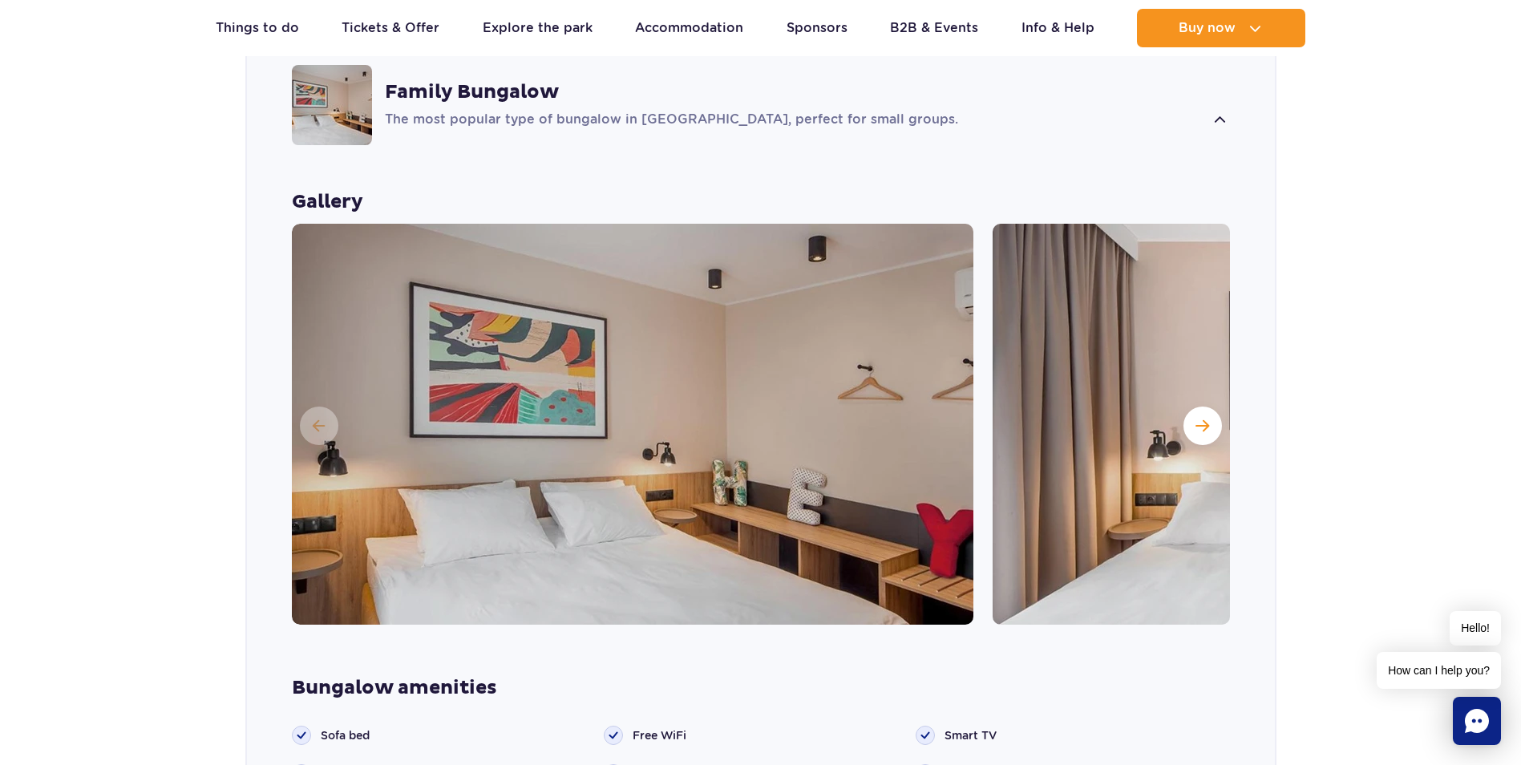
click at [770, 423] on img at bounding box center [632, 424] width 681 height 401
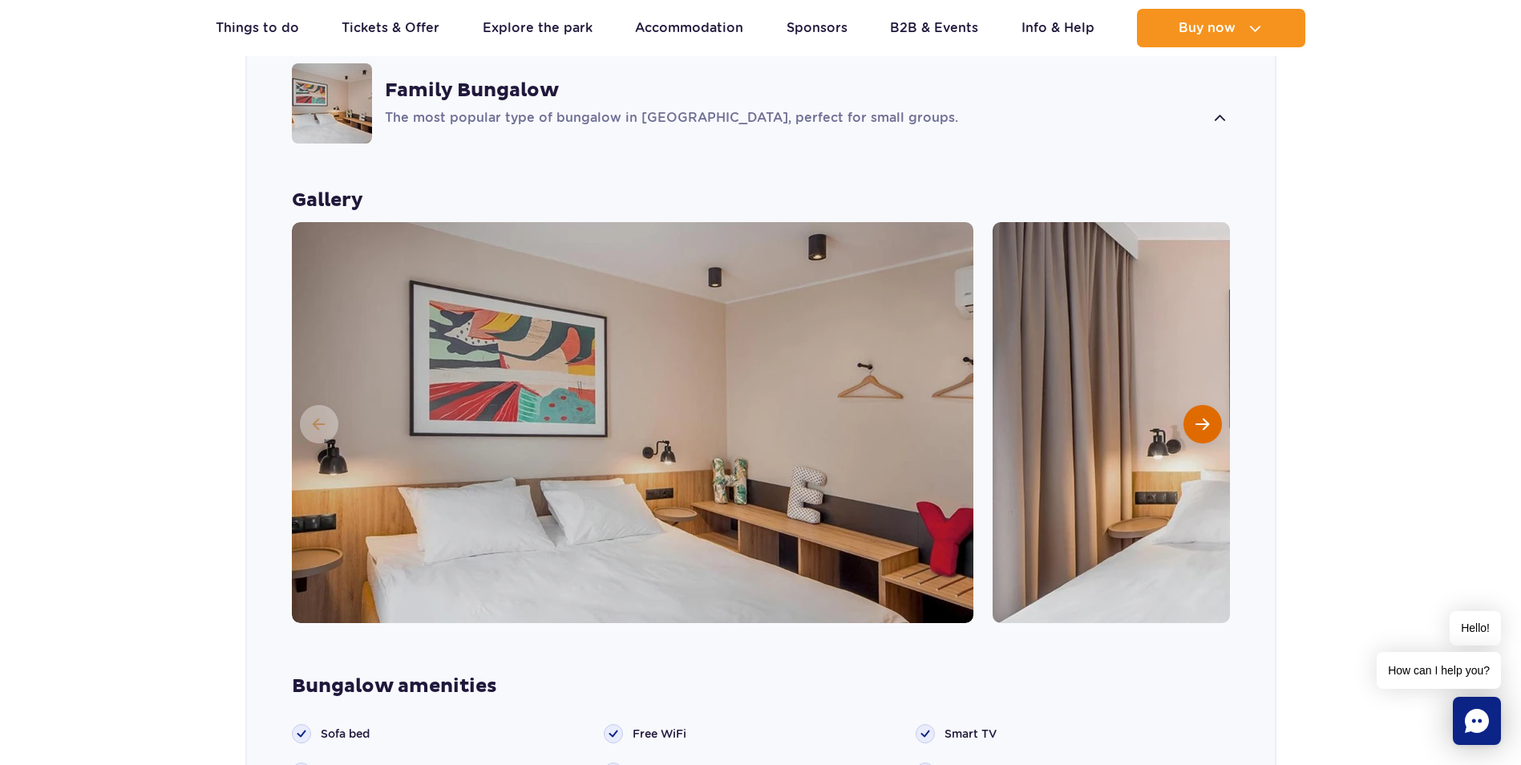
click at [1210, 405] on button "Next slide" at bounding box center [1202, 424] width 38 height 38
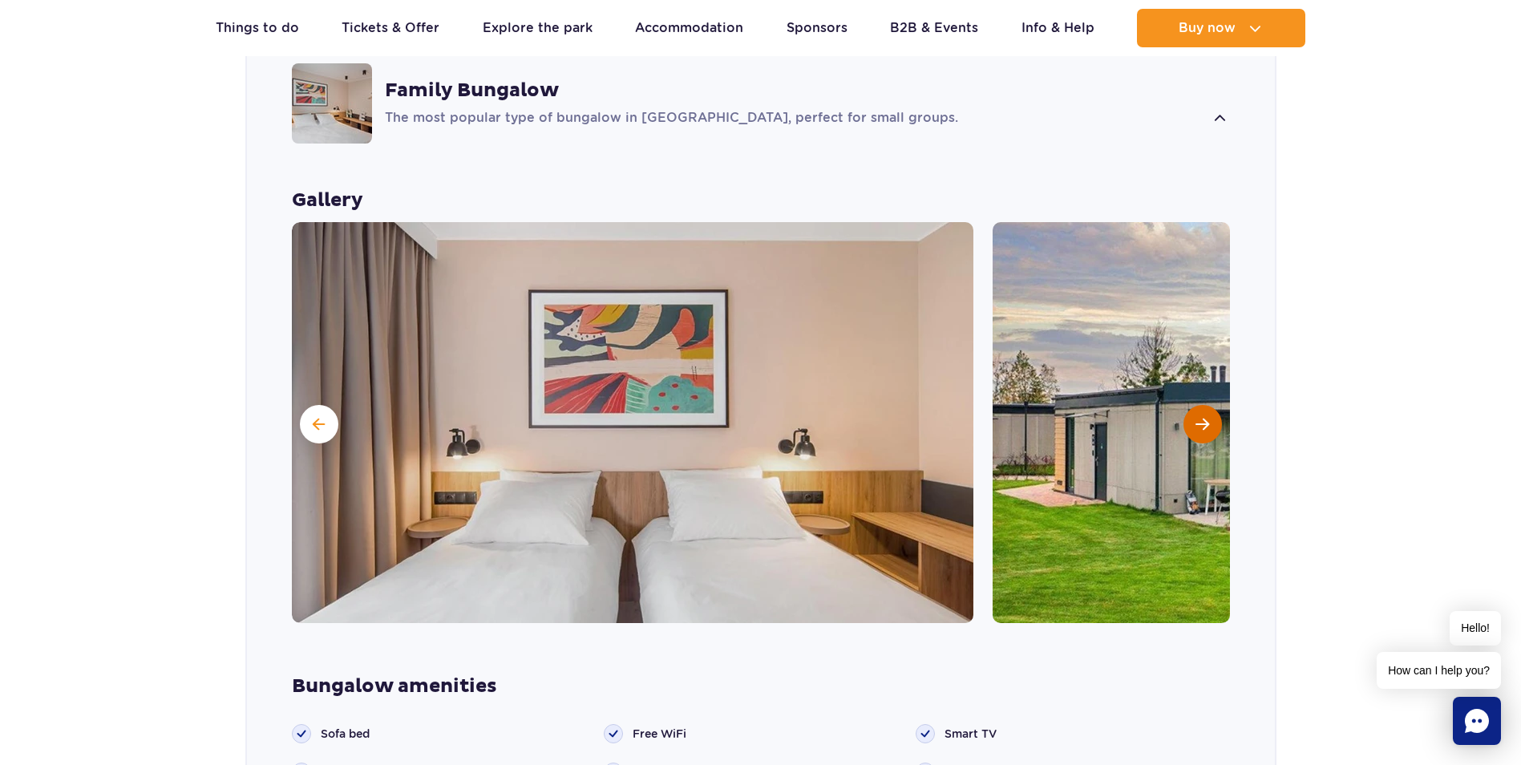
click at [1209, 405] on button "Next slide" at bounding box center [1202, 424] width 38 height 38
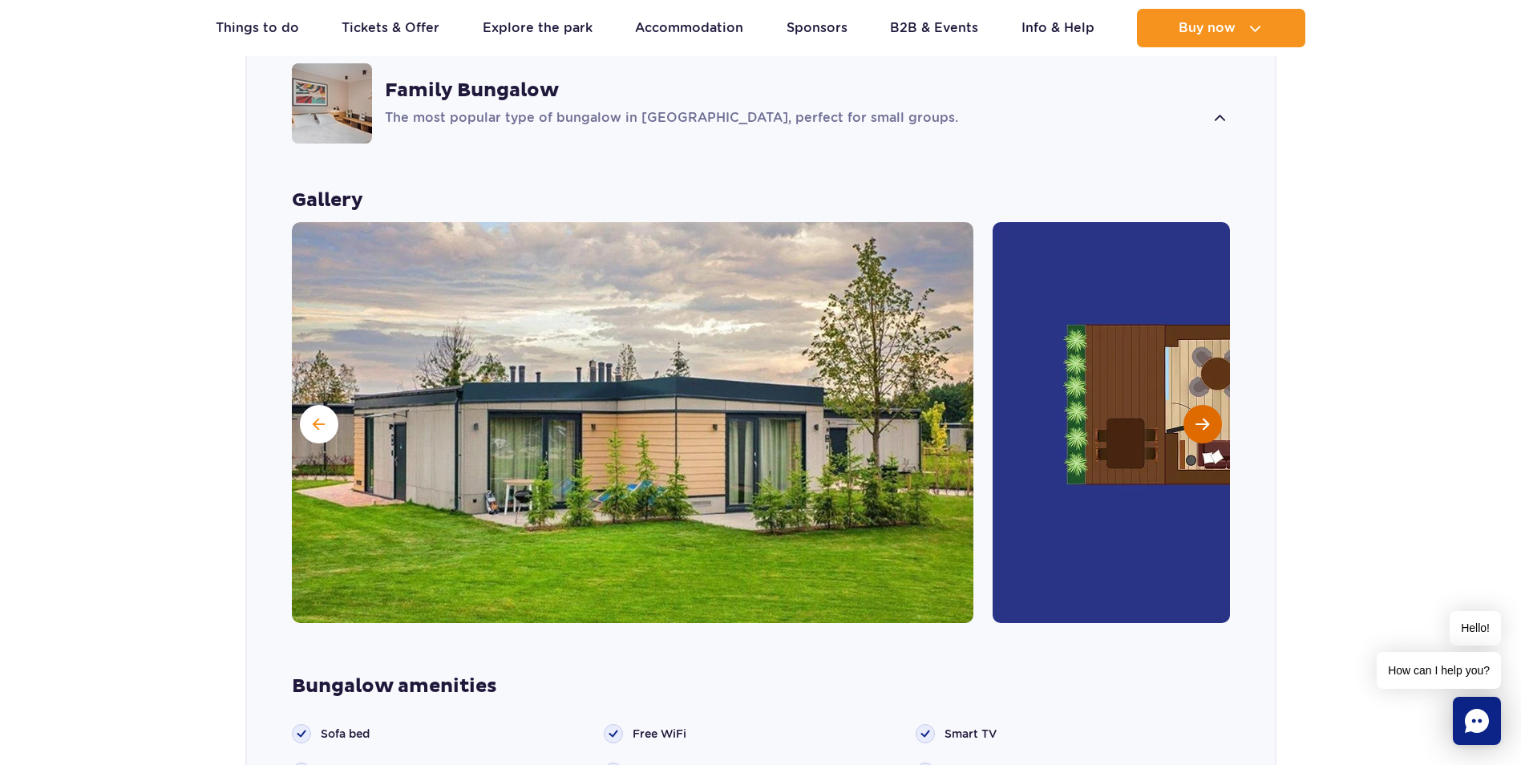
click at [1209, 405] on button "Next slide" at bounding box center [1202, 424] width 38 height 38
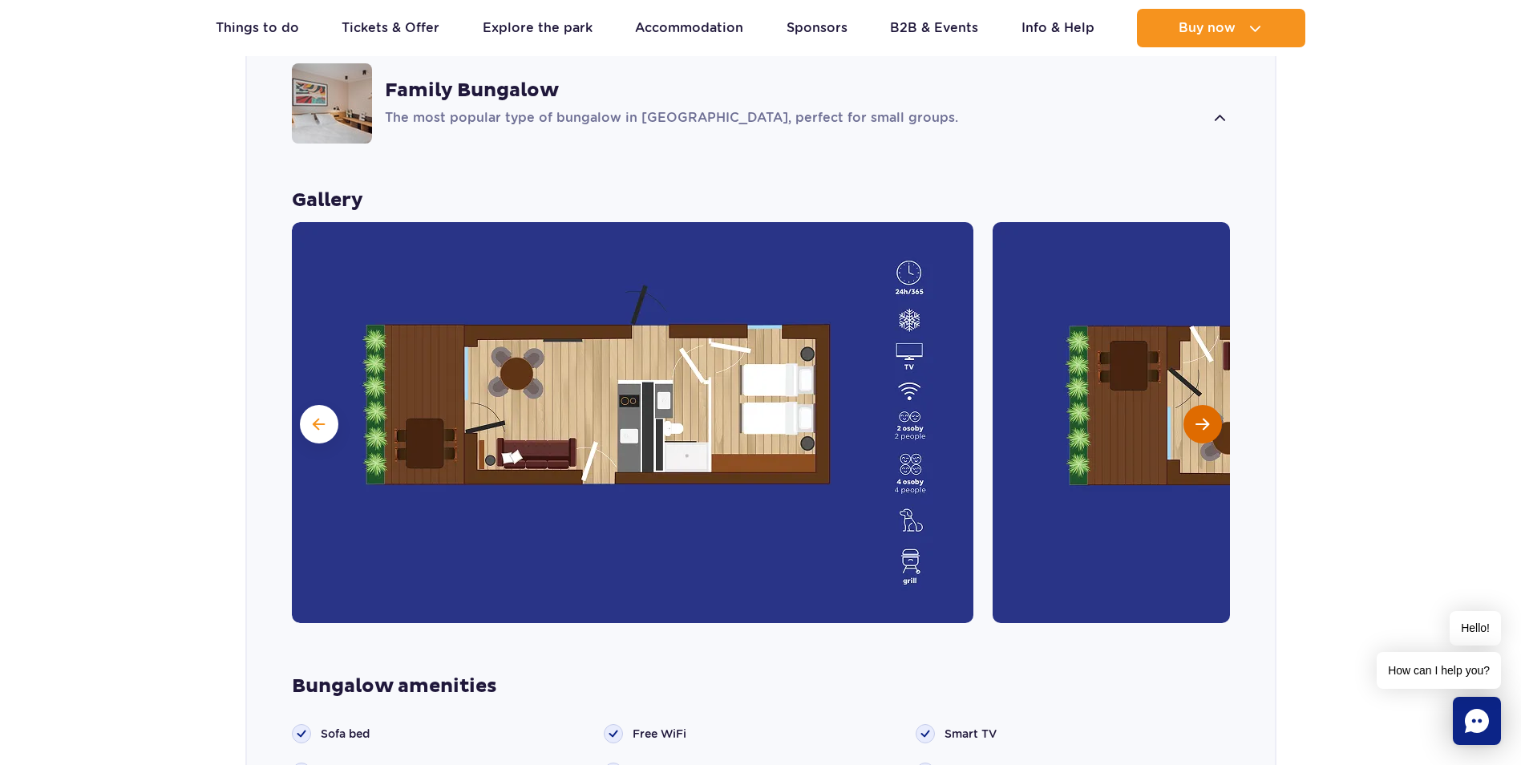
click at [1206, 417] on span "Next slide" at bounding box center [1202, 424] width 14 height 14
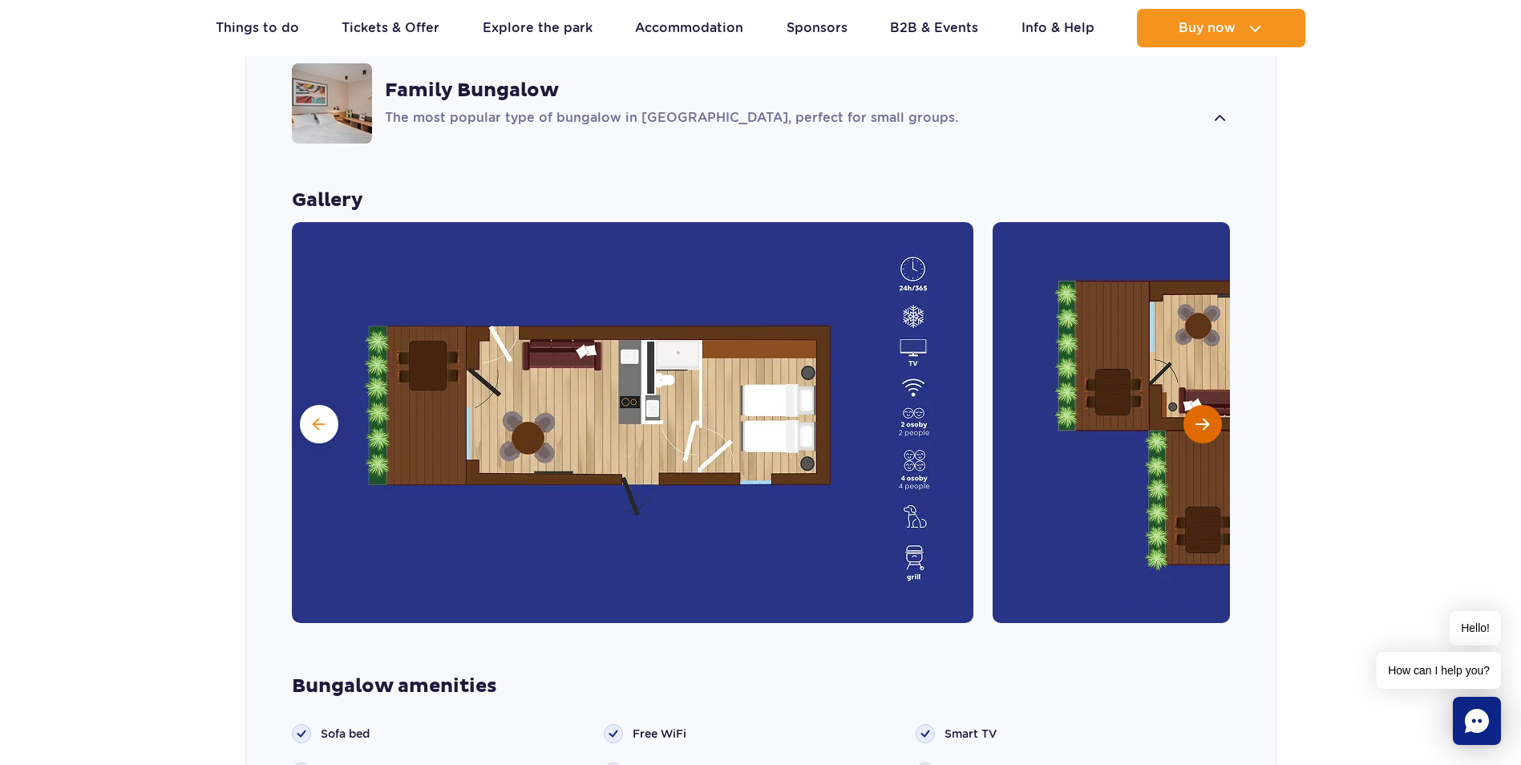
click at [1206, 417] on span "Next slide" at bounding box center [1202, 424] width 14 height 14
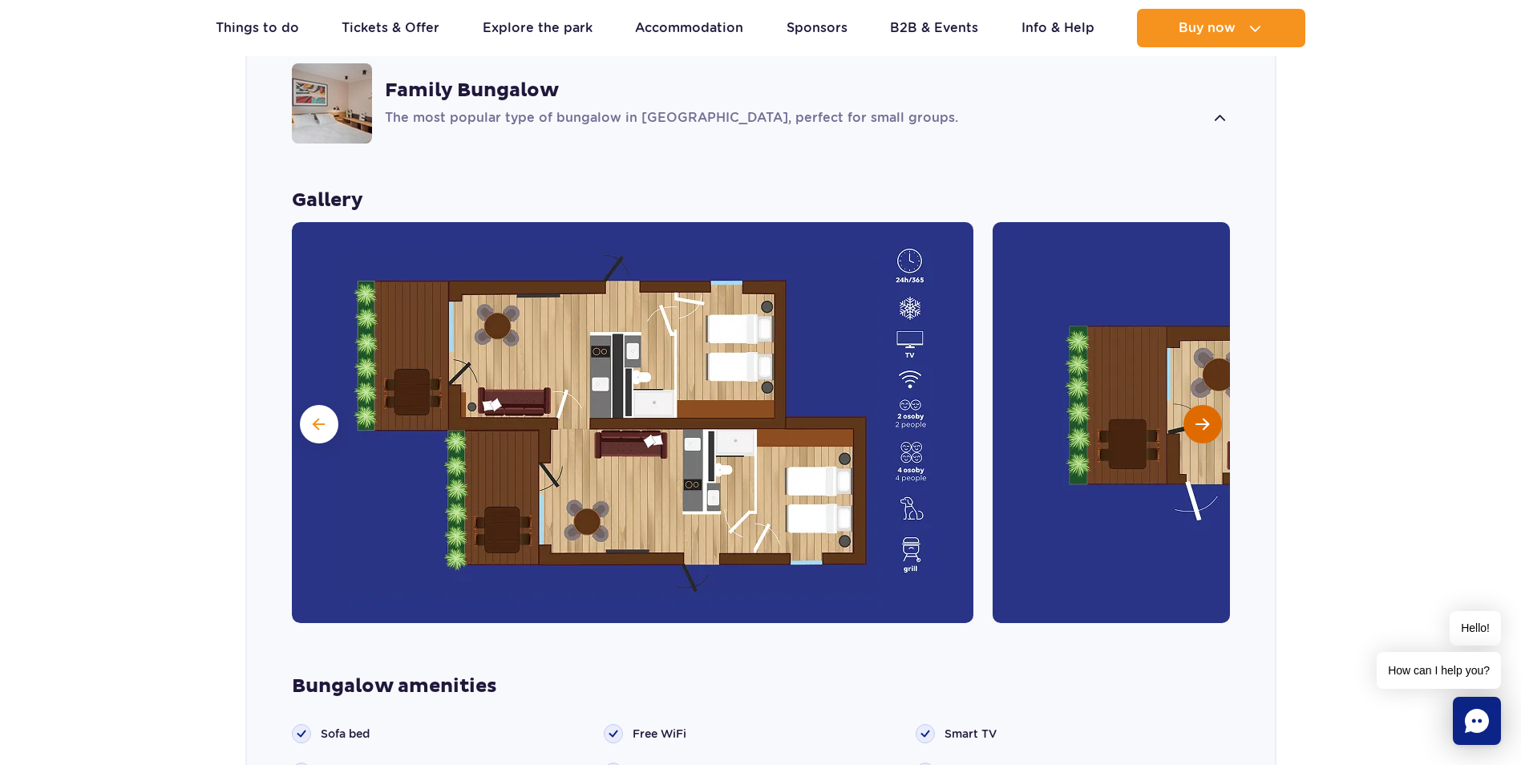
click at [1206, 417] on span "Next slide" at bounding box center [1202, 424] width 14 height 14
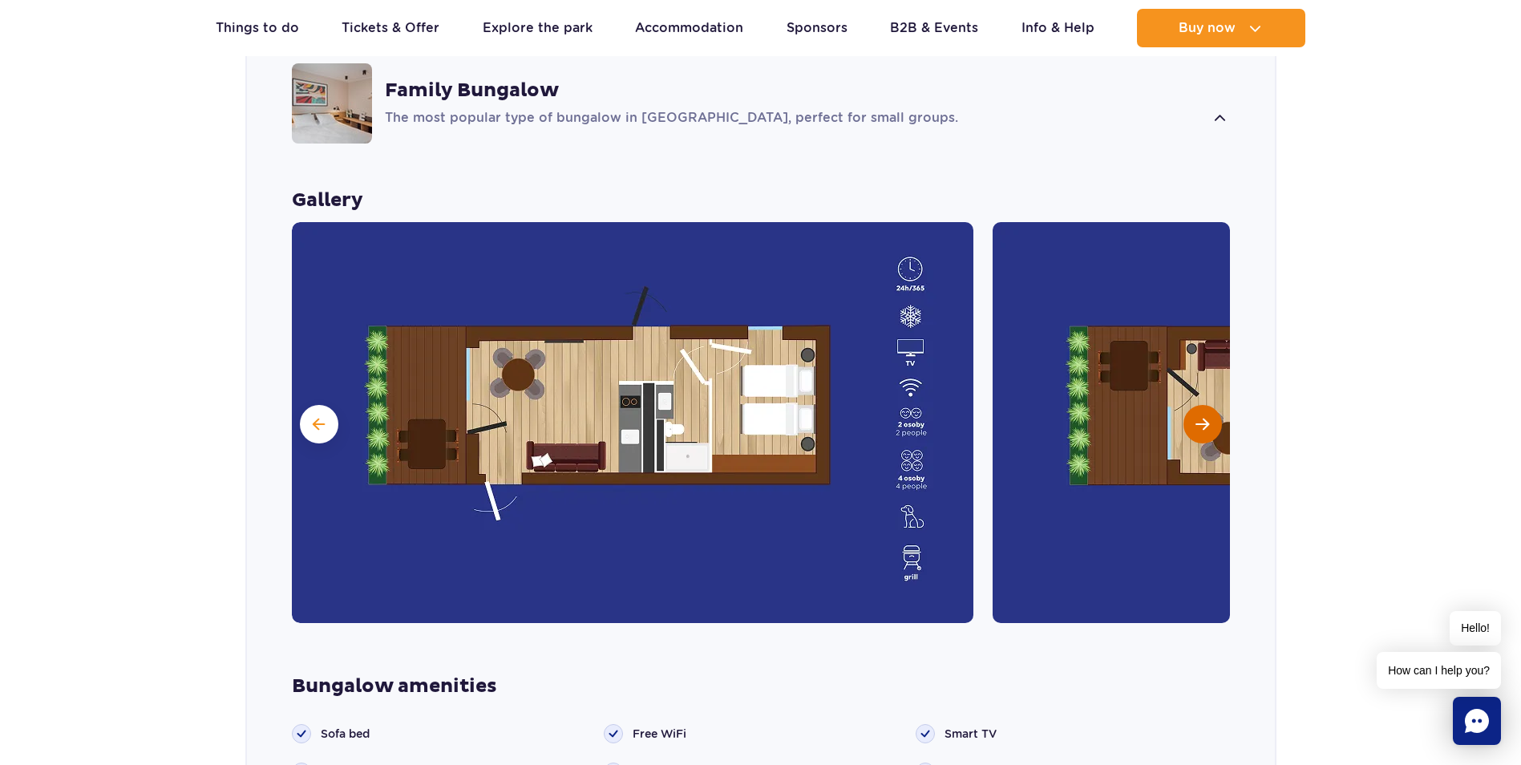
click at [1206, 417] on span "Next slide" at bounding box center [1202, 424] width 14 height 14
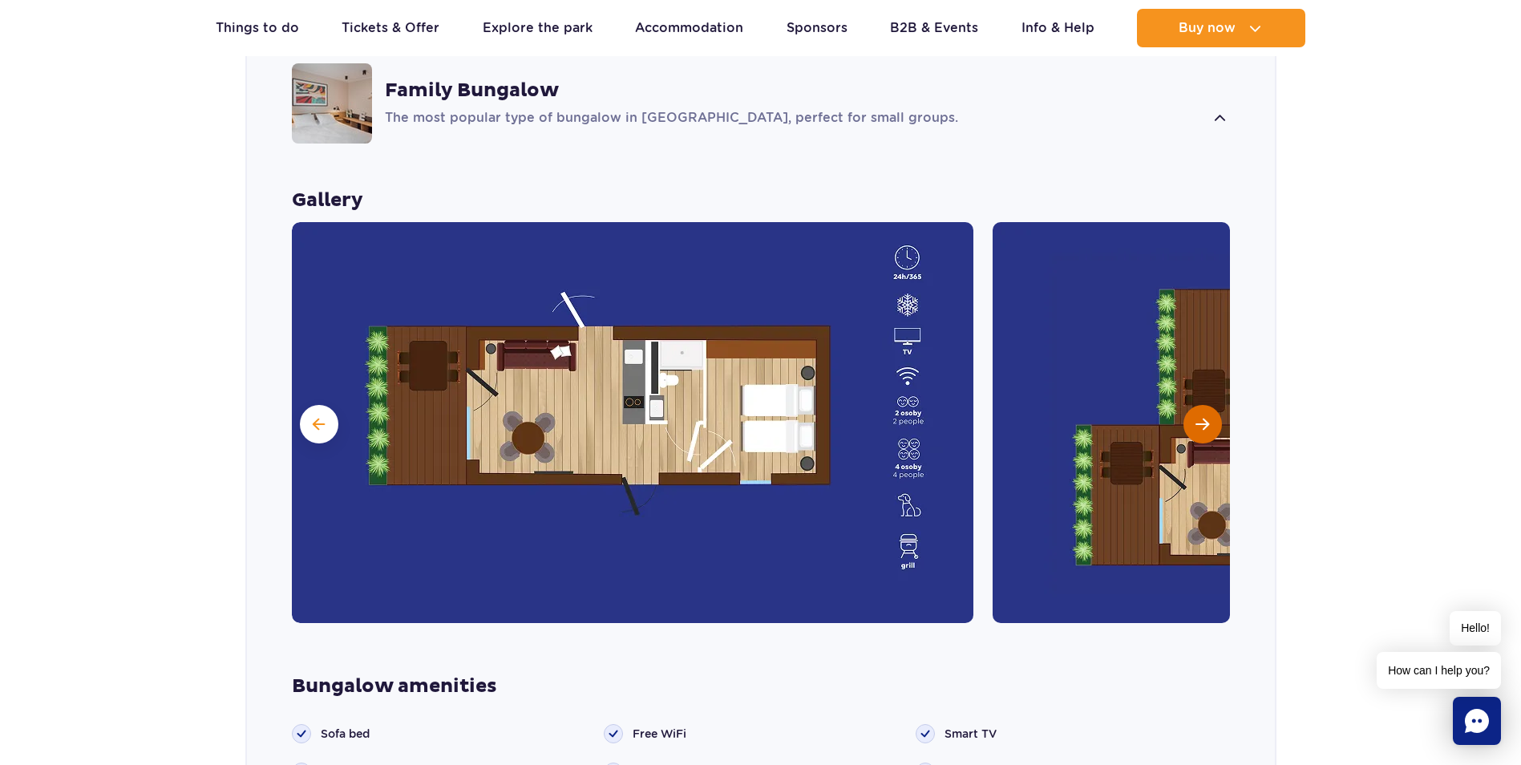
click at [1194, 405] on button "Next slide" at bounding box center [1202, 424] width 38 height 38
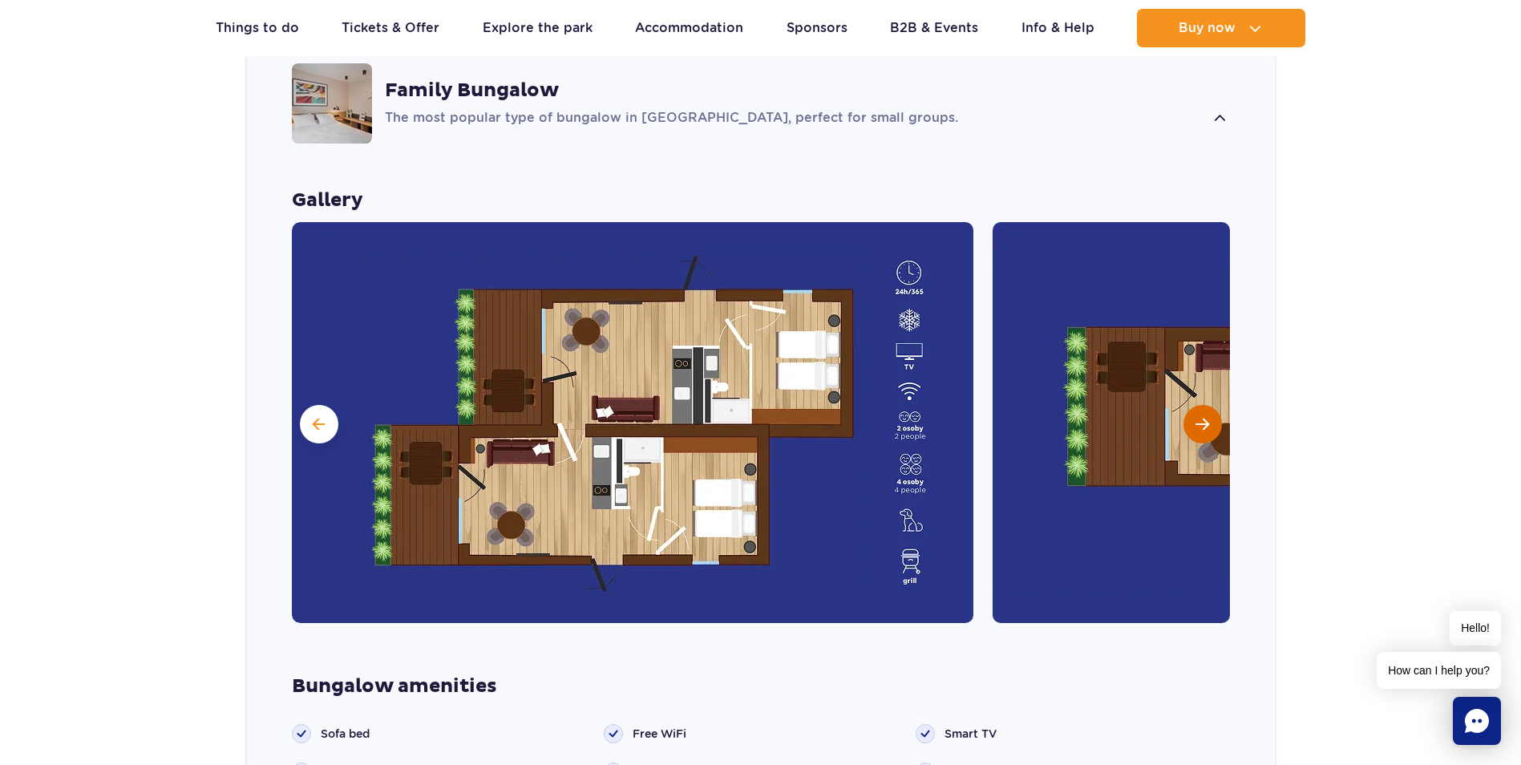
click at [1203, 417] on span "Next slide" at bounding box center [1202, 424] width 14 height 14
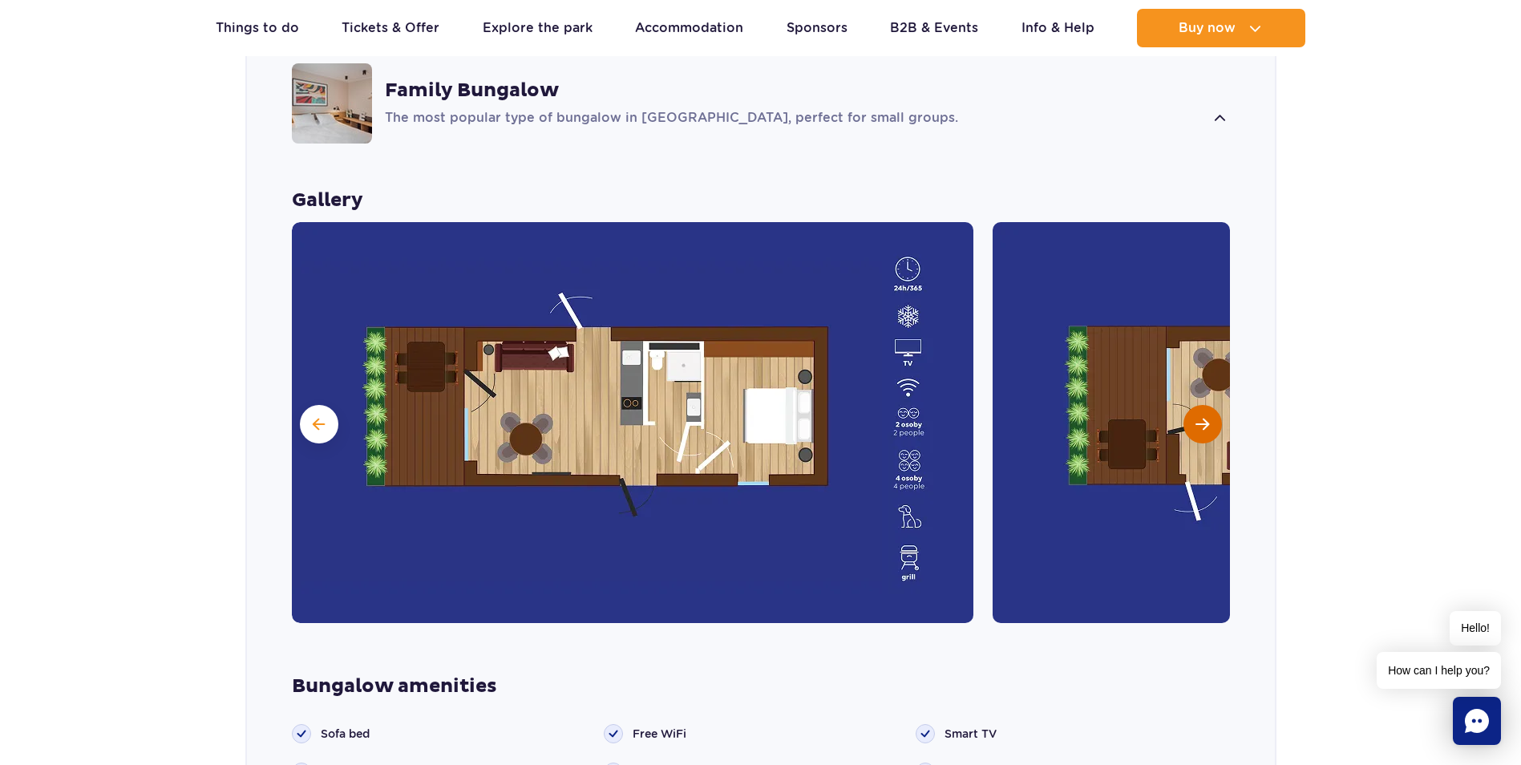
click at [1206, 417] on span "Next slide" at bounding box center [1202, 424] width 14 height 14
